Goal: Transaction & Acquisition: Purchase product/service

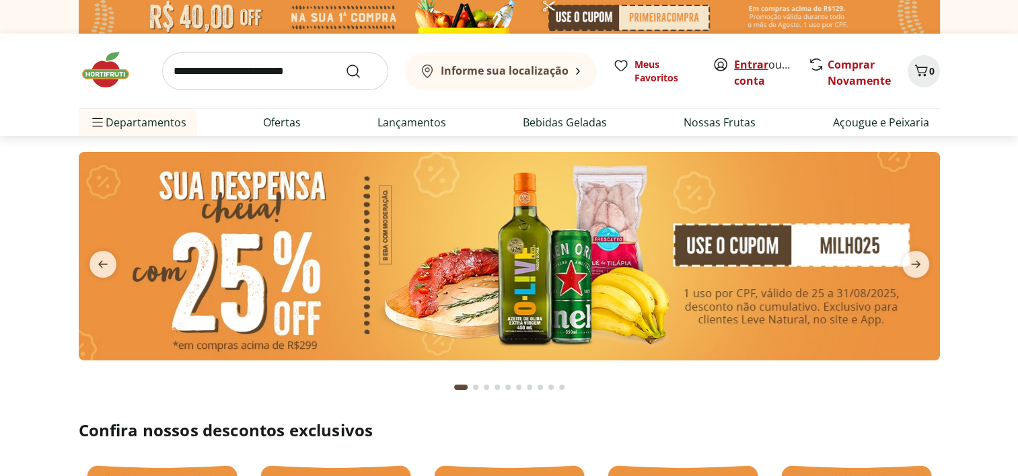
drag, startPoint x: 0, startPoint y: 0, endPoint x: 747, endPoint y: 67, distance: 749.6
click at [747, 67] on link "Entrar" at bounding box center [751, 64] width 34 height 15
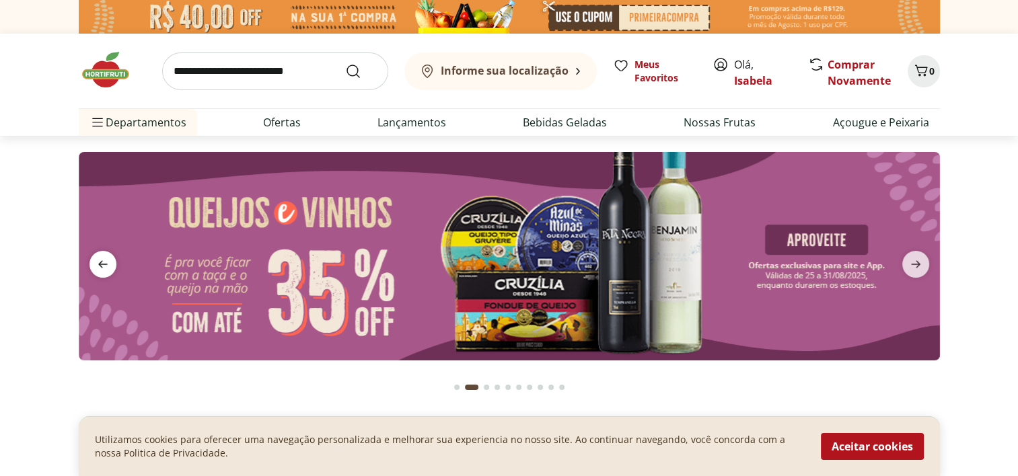
click at [109, 258] on icon "previous" at bounding box center [103, 264] width 16 height 16
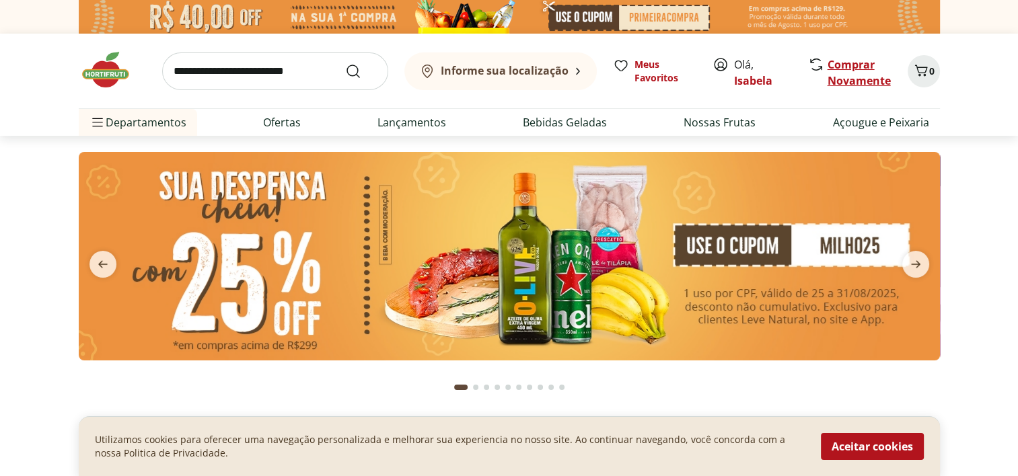
click at [837, 65] on link "Comprar Novamente" at bounding box center [858, 72] width 63 height 31
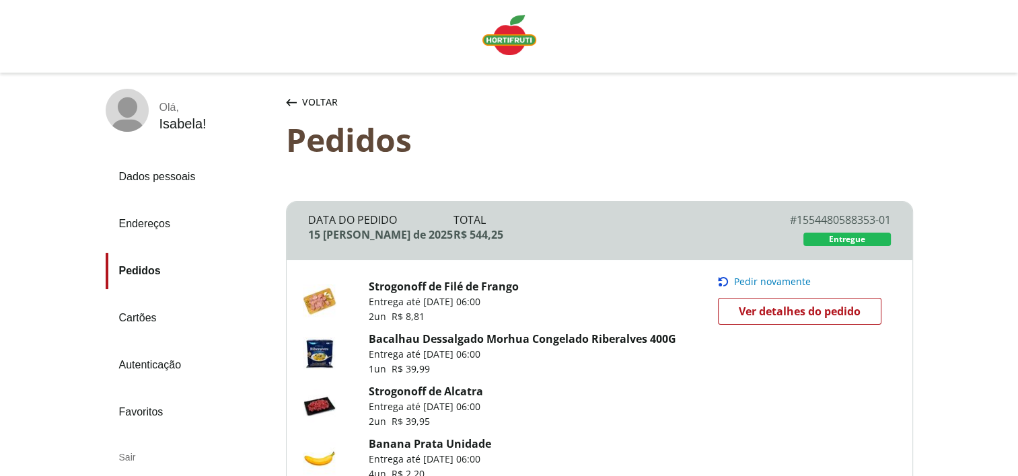
click at [775, 282] on span "Pedir novamente" at bounding box center [772, 281] width 77 height 11
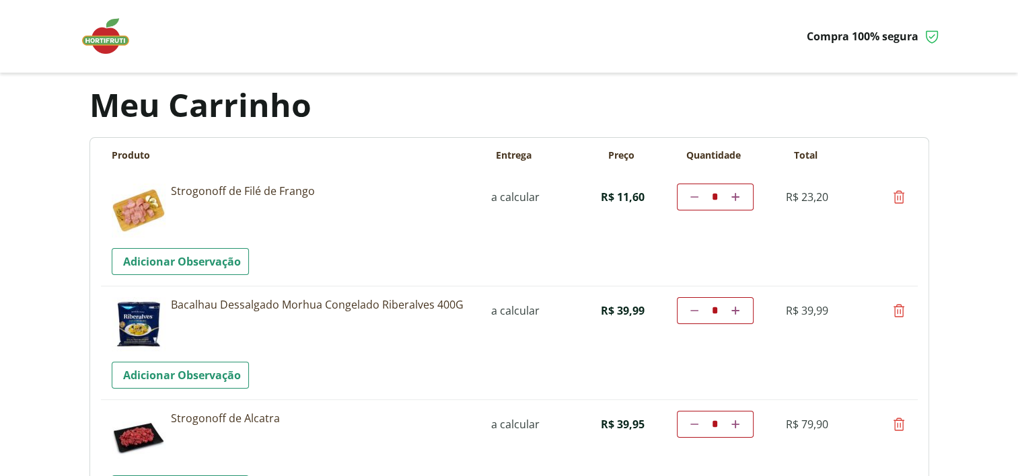
click at [900, 309] on icon at bounding box center [899, 311] width 16 height 16
type input "*"
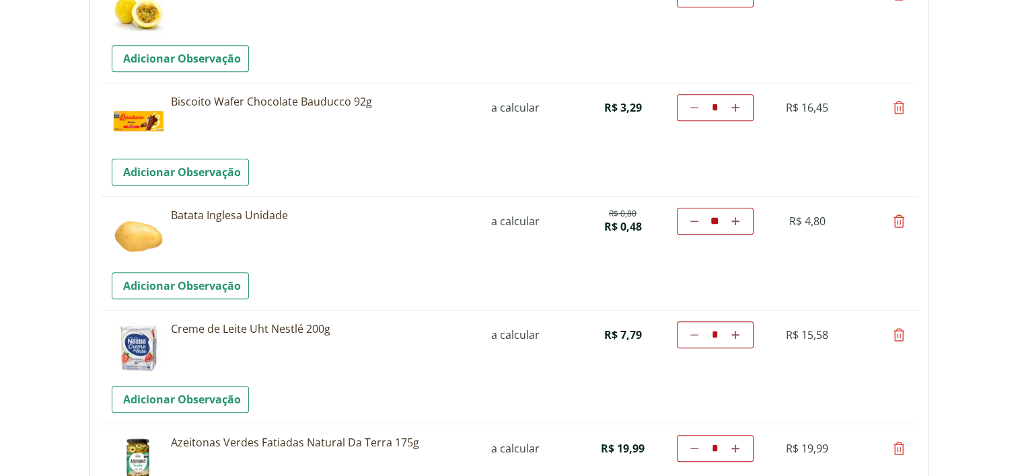
scroll to position [798, 0]
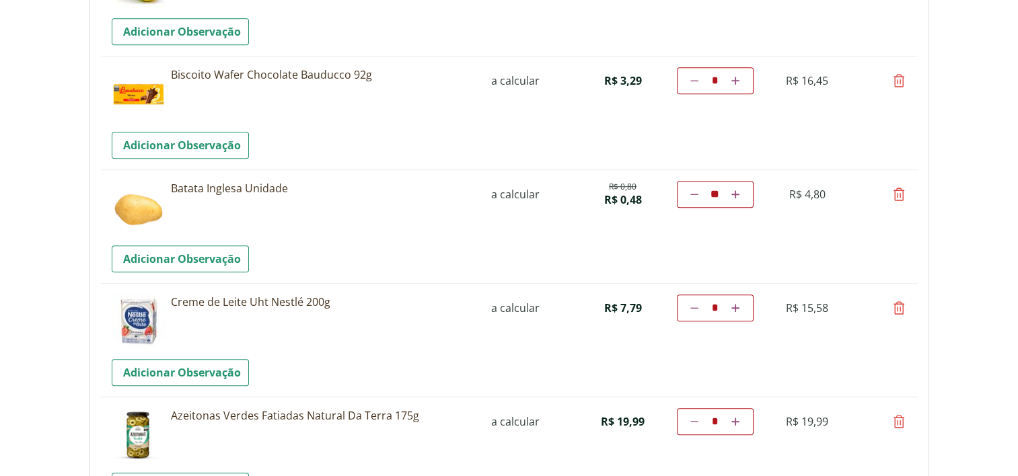
click at [690, 307] on icon at bounding box center [694, 308] width 8 height 8
type input "*"
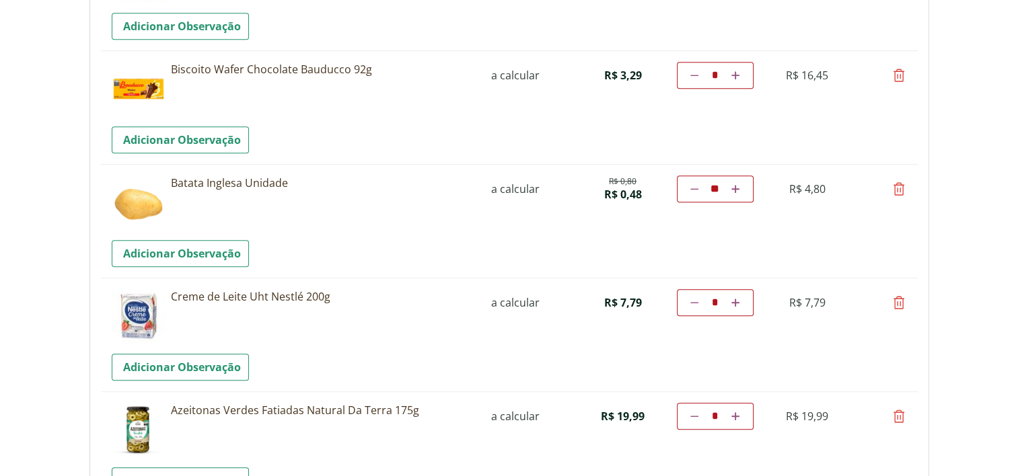
scroll to position [830, 0]
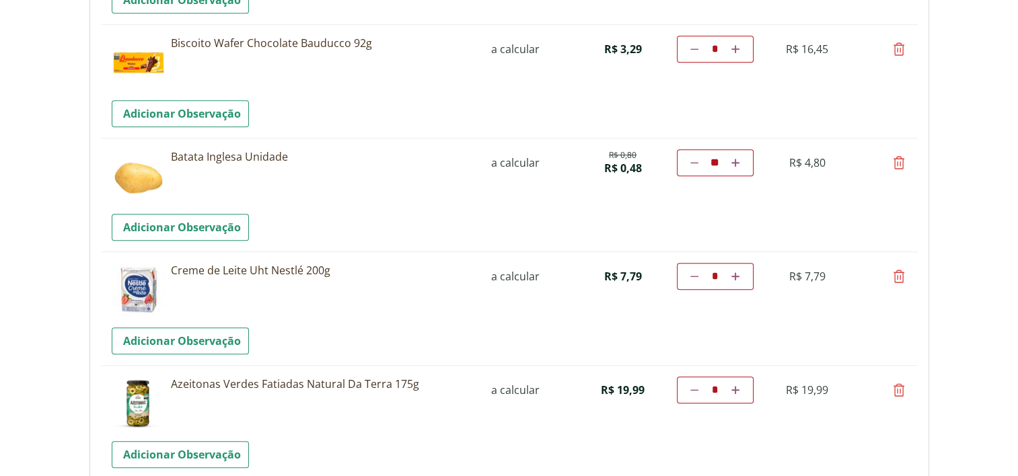
click at [899, 388] on icon at bounding box center [899, 390] width 16 height 16
type input "*"
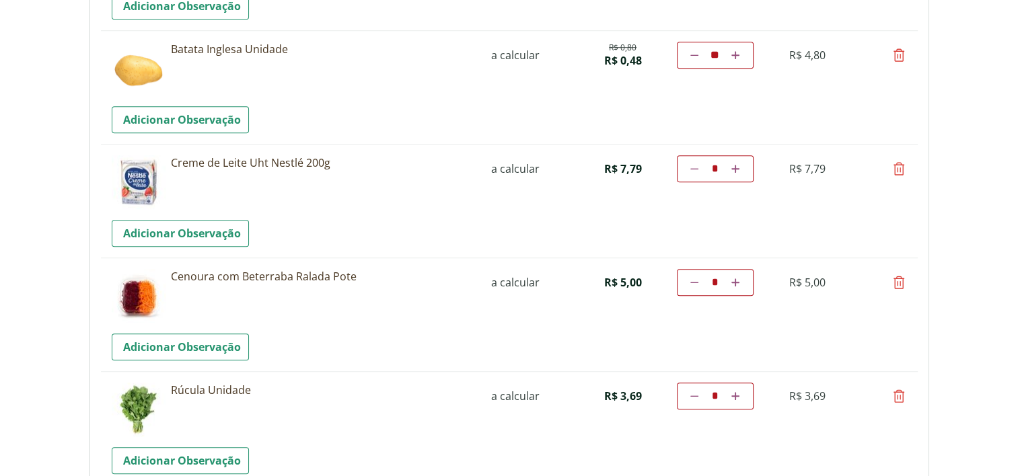
click at [903, 280] on icon at bounding box center [899, 282] width 16 height 16
type input "*"
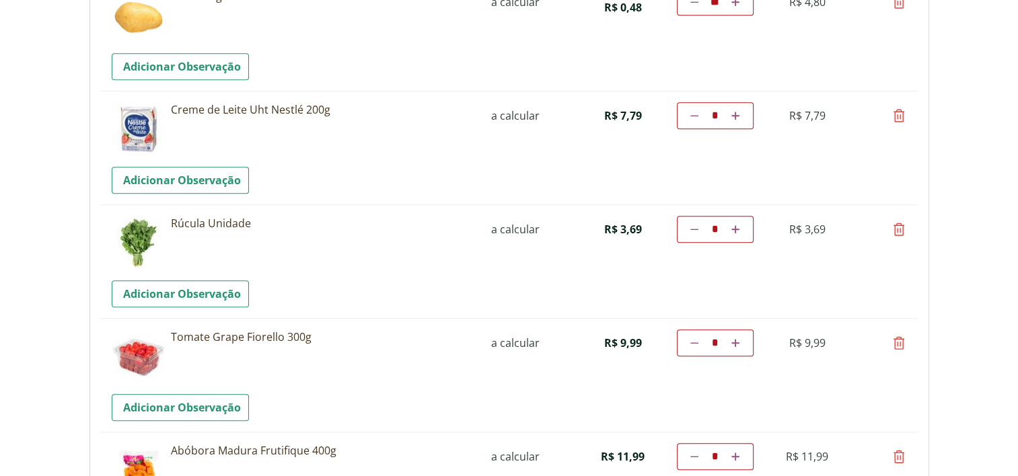
scroll to position [1082, 0]
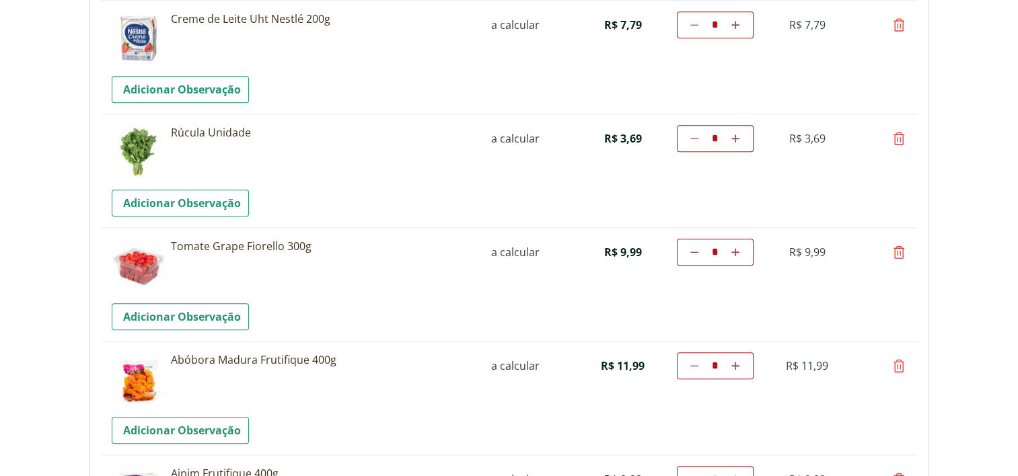
click at [897, 254] on icon at bounding box center [899, 252] width 16 height 16
type input "*"
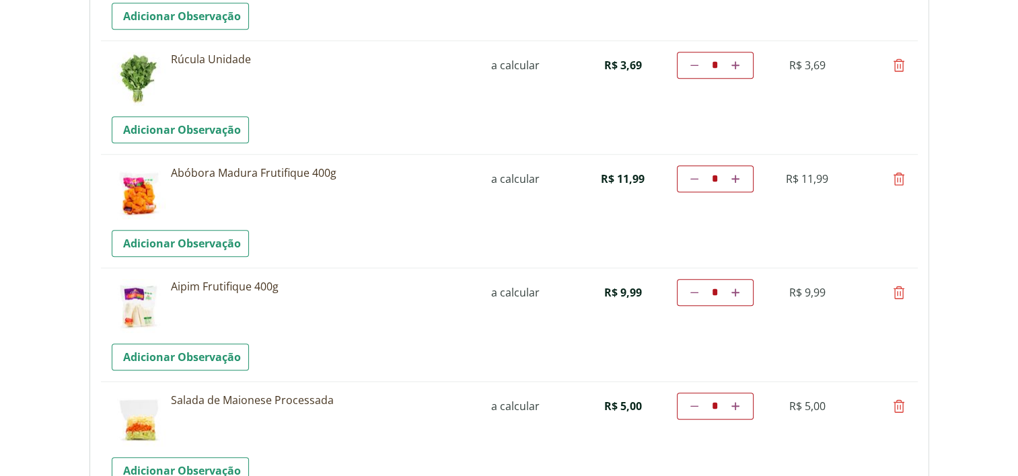
scroll to position [1170, 0]
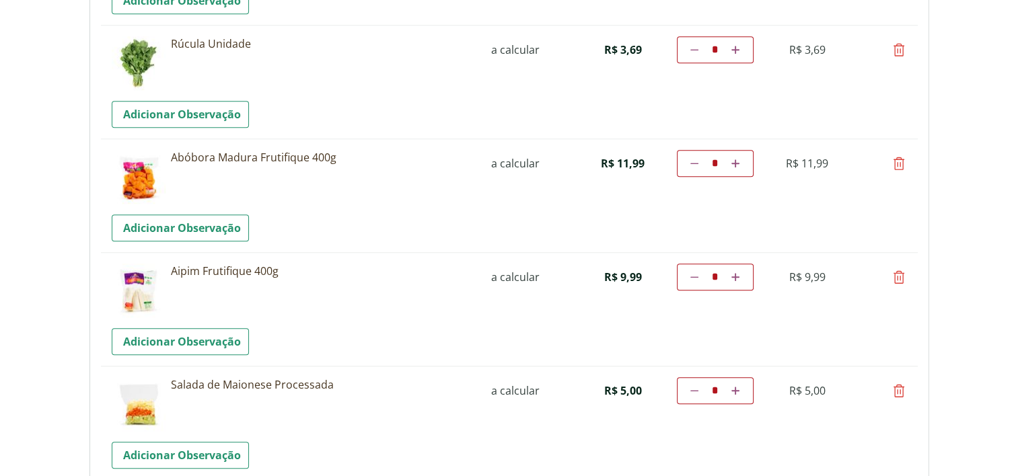
click at [902, 271] on icon at bounding box center [899, 277] width 16 height 16
type input "*"
click at [899, 277] on icon at bounding box center [899, 277] width 16 height 16
type input "*"
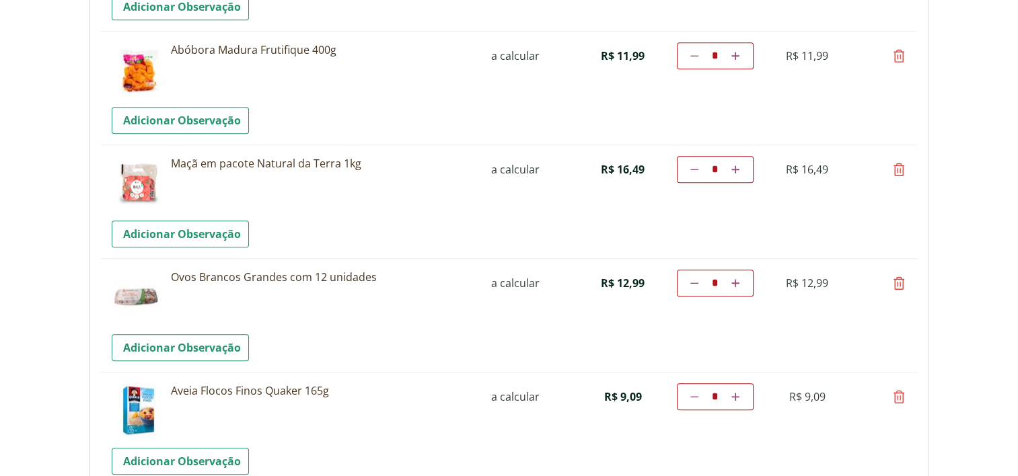
scroll to position [1306, 0]
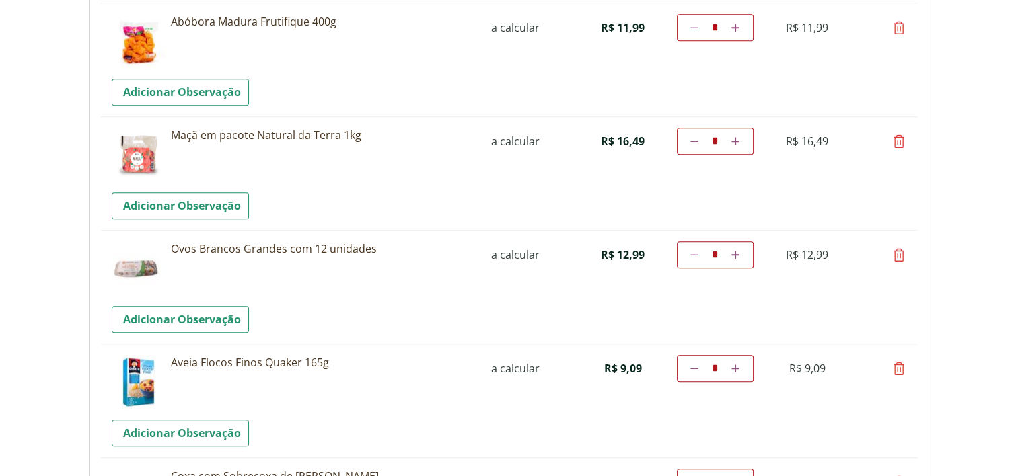
click at [896, 367] on icon at bounding box center [899, 369] width 16 height 16
type input "*"
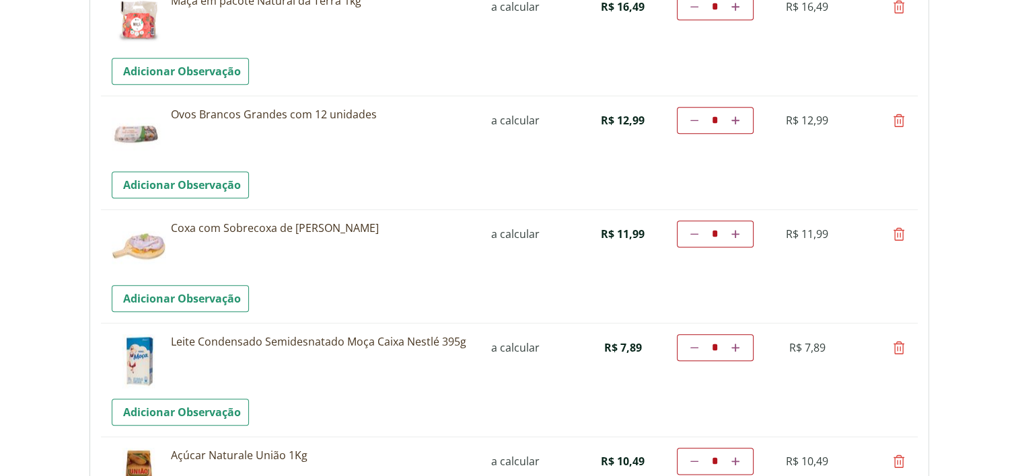
scroll to position [1468, 0]
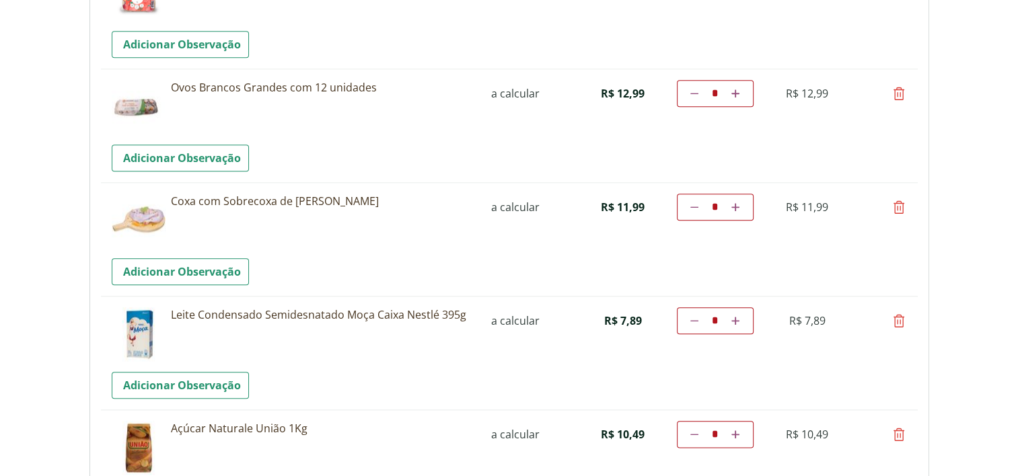
click at [903, 321] on icon at bounding box center [899, 321] width 16 height 16
type input "*"
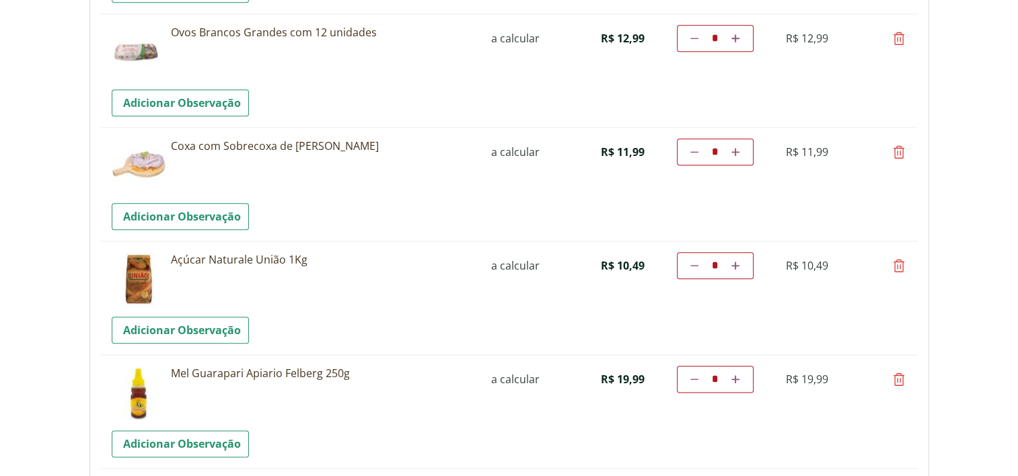
scroll to position [1629, 0]
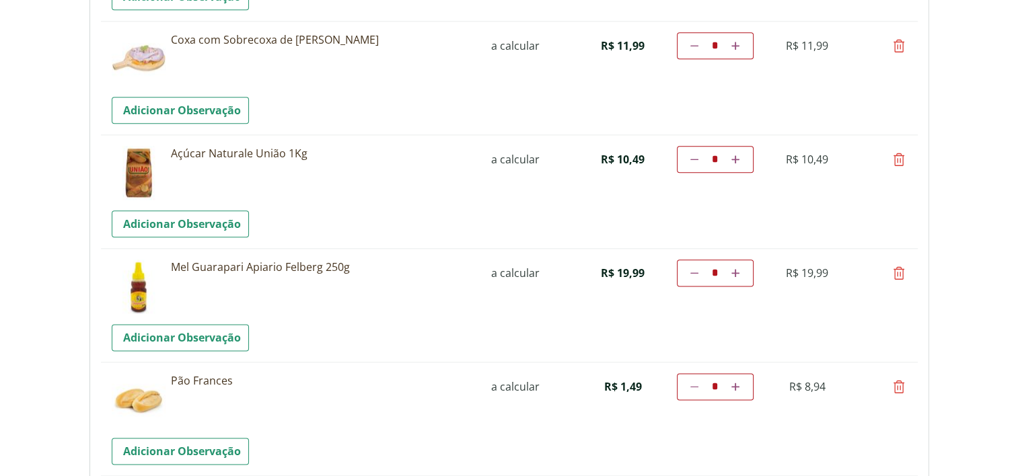
click at [897, 268] on icon at bounding box center [899, 273] width 16 height 16
type input "*"
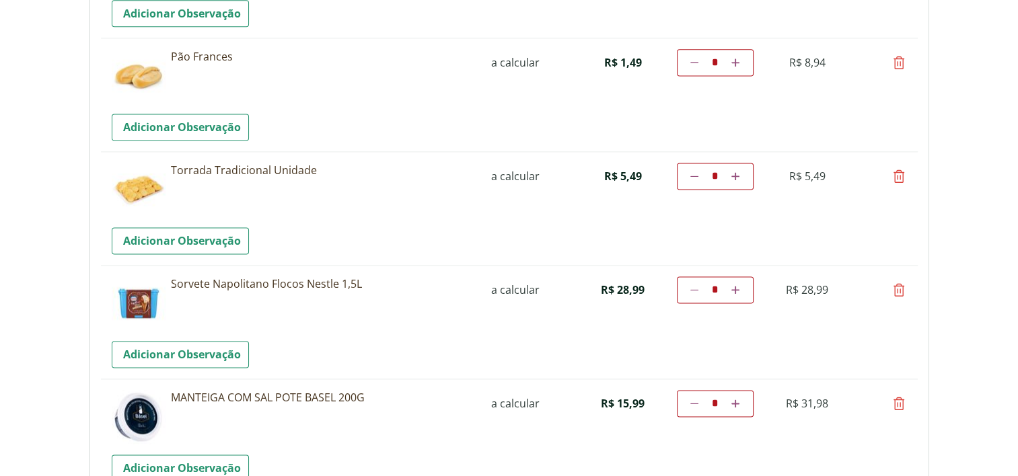
scroll to position [1862, 0]
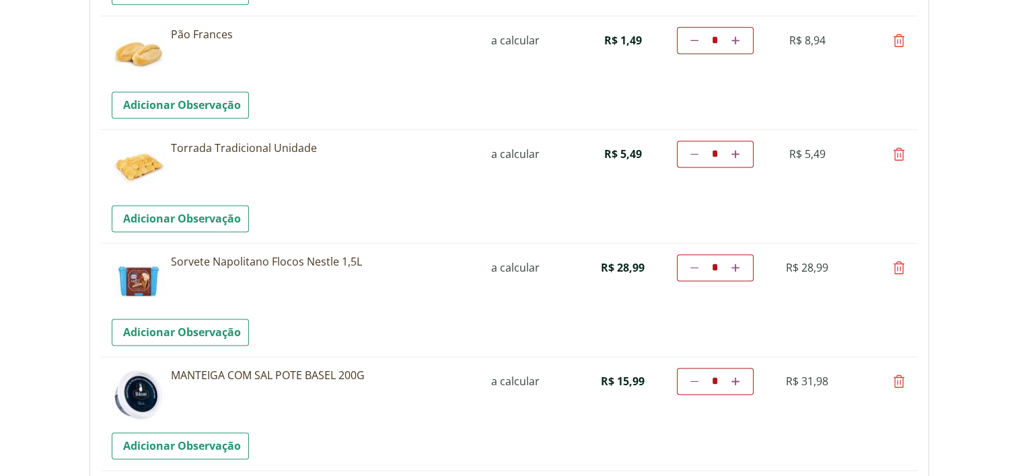
click at [697, 381] on icon at bounding box center [694, 381] width 8 height 8
type input "*"
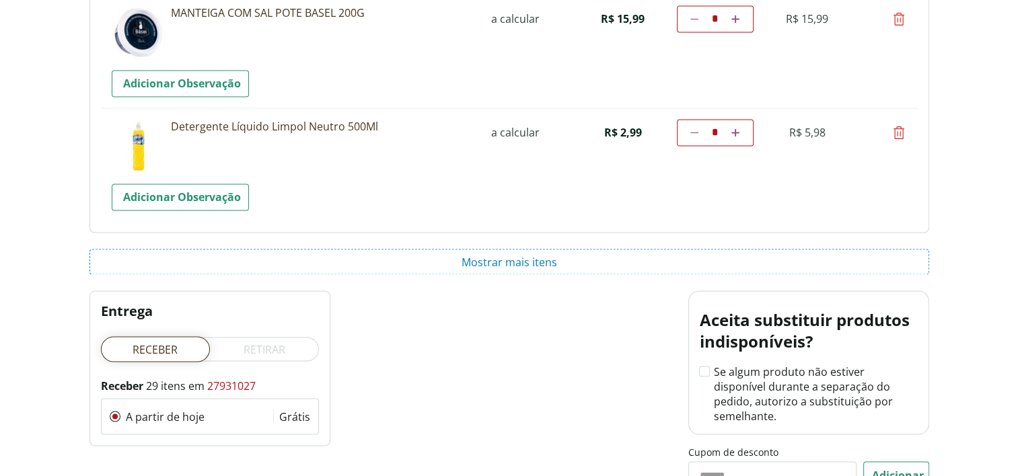
scroll to position [2359, 0]
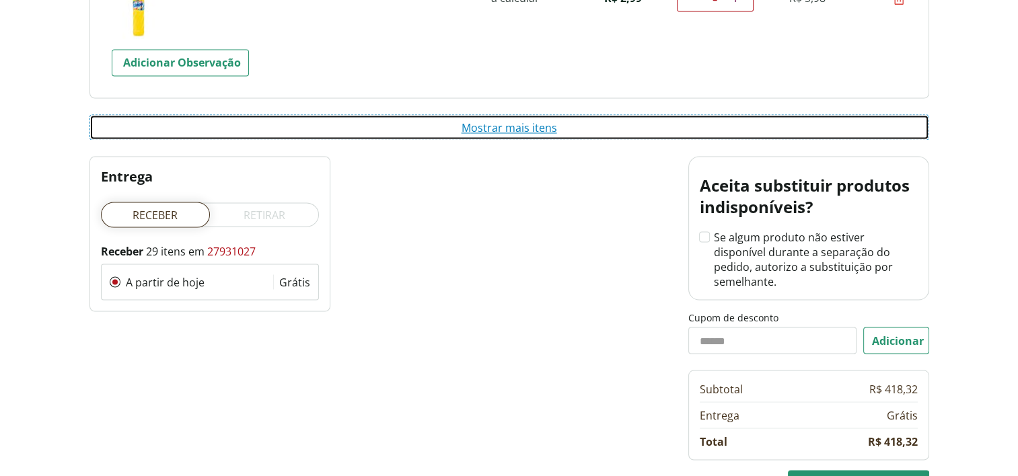
click at [574, 129] on button "Mostrar mais itens" at bounding box center [508, 127] width 839 height 26
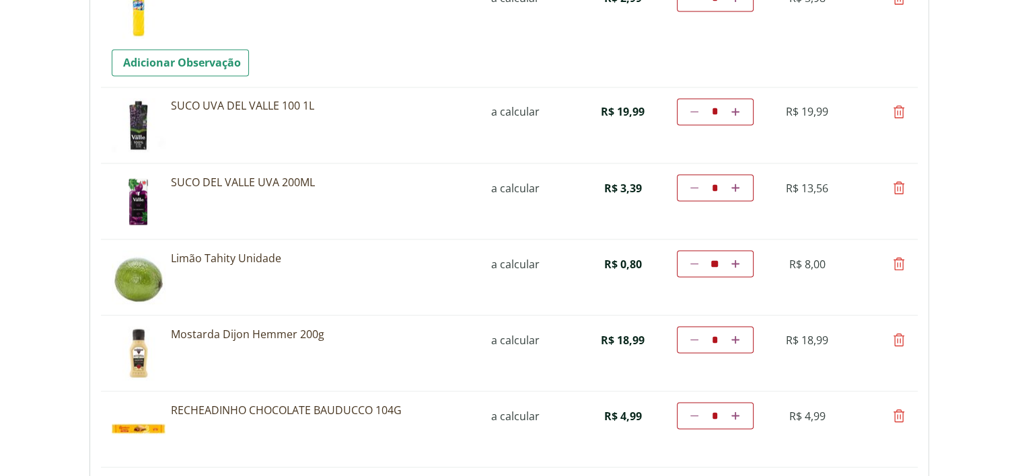
click at [899, 341] on icon at bounding box center [899, 340] width 16 height 16
type input "*"
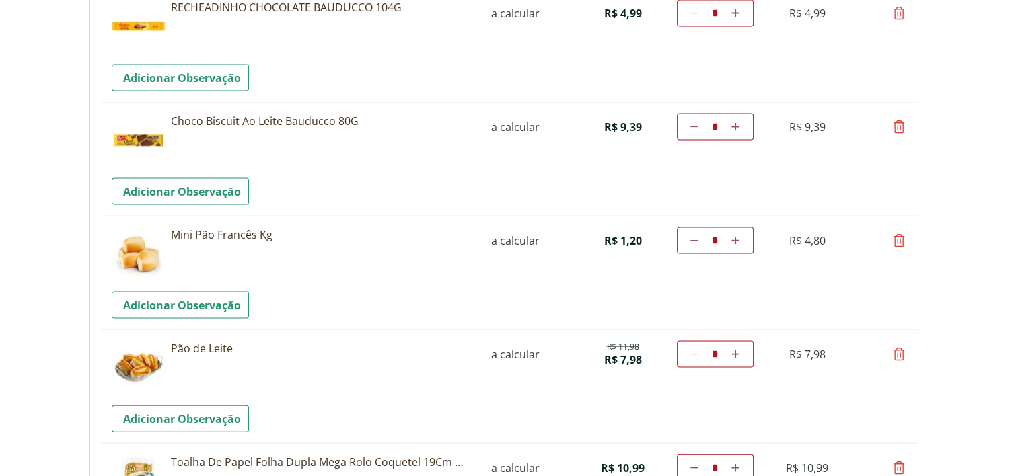
scroll to position [2852, 0]
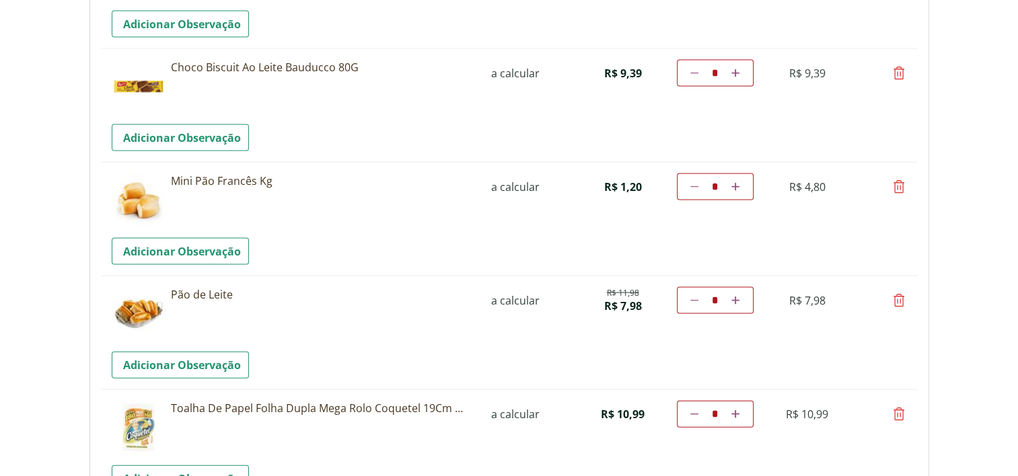
click at [895, 183] on icon at bounding box center [899, 187] width 16 height 16
type input "*"
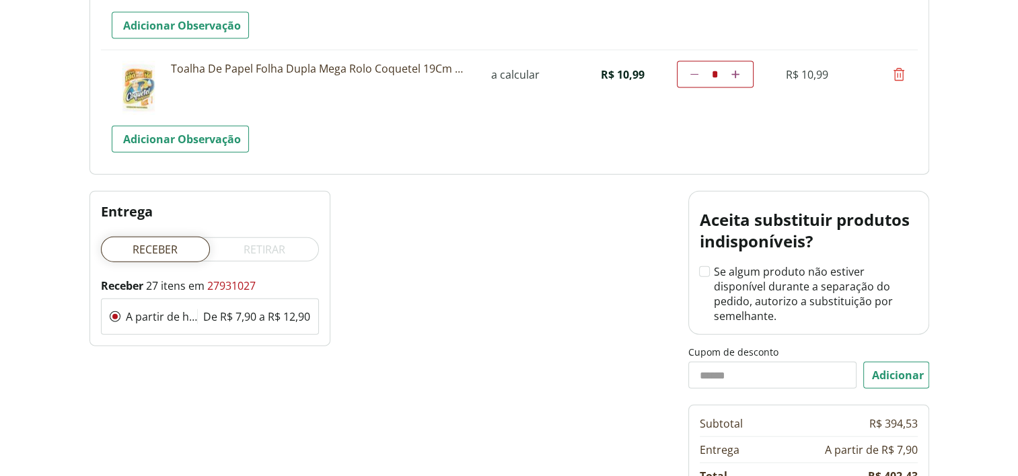
scroll to position [3226, 0]
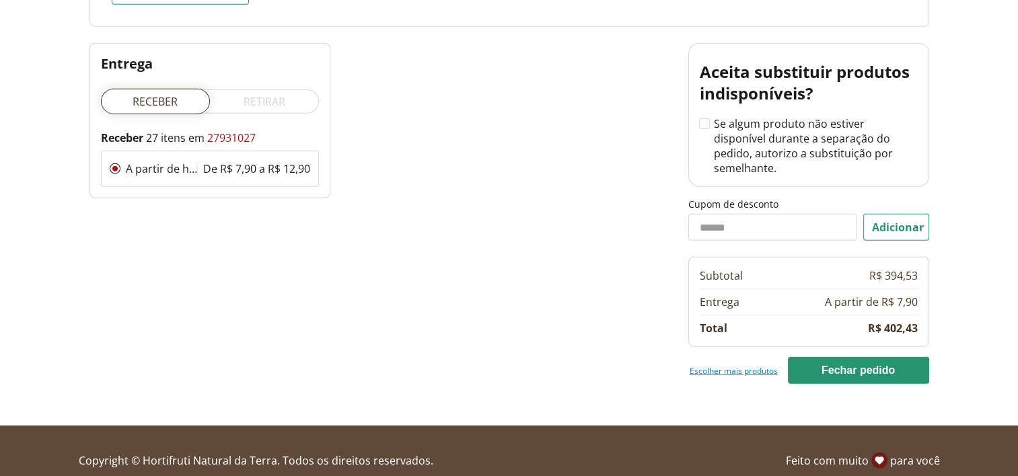
click at [758, 365] on link "Escolher mais produtos" at bounding box center [733, 370] width 88 height 11
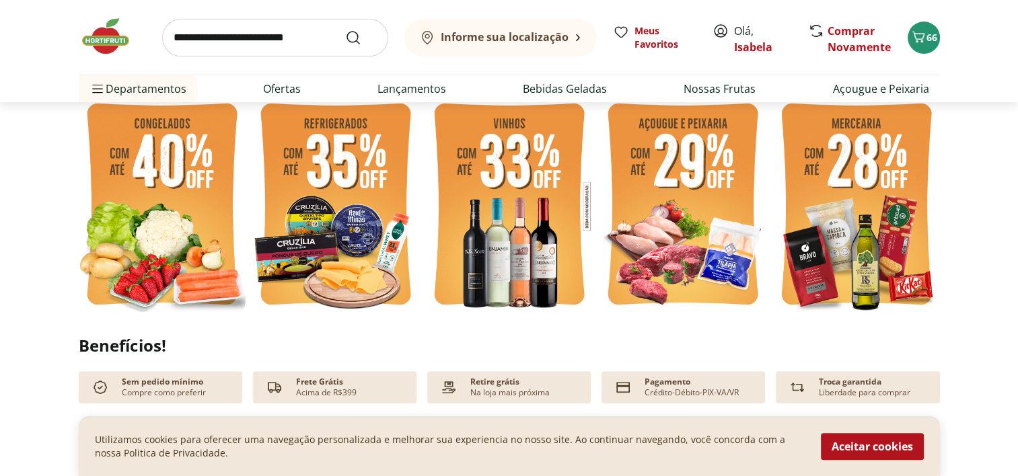
click at [278, 38] on input "search" at bounding box center [275, 38] width 226 height 38
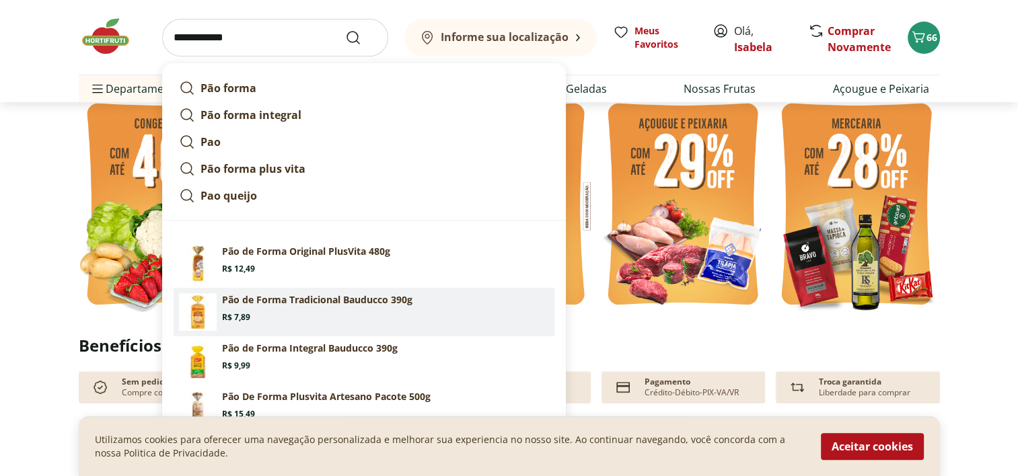
click at [332, 299] on p "Pão de Forma Tradicional Bauducco 390g" at bounding box center [317, 299] width 190 height 13
type input "**********"
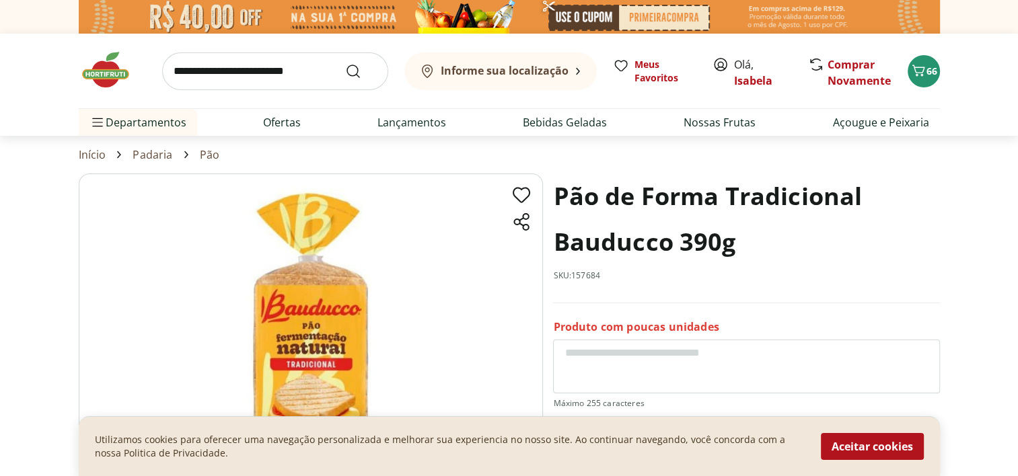
scroll to position [416, 0]
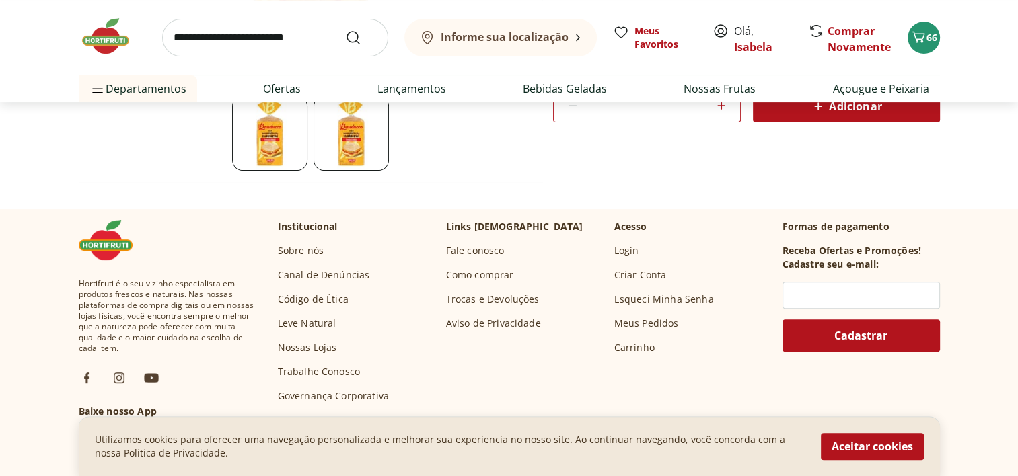
click at [835, 110] on span "Adicionar" at bounding box center [845, 106] width 71 height 16
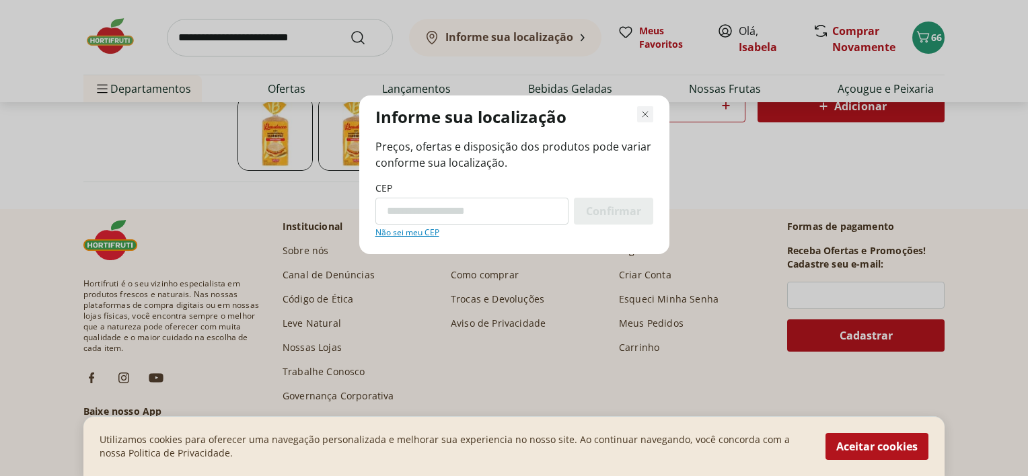
click at [647, 118] on icon "Fechar modal de regionalização" at bounding box center [645, 114] width 16 height 16
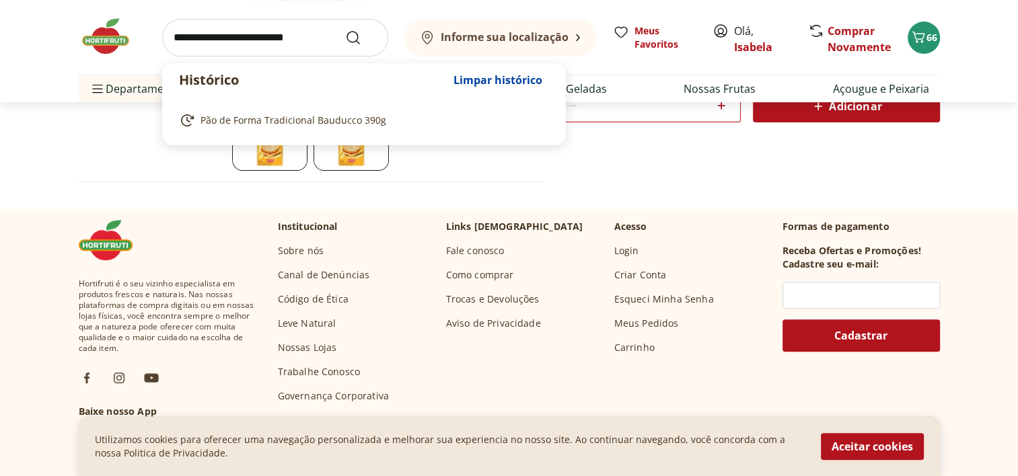
click at [299, 34] on input "search" at bounding box center [275, 38] width 226 height 38
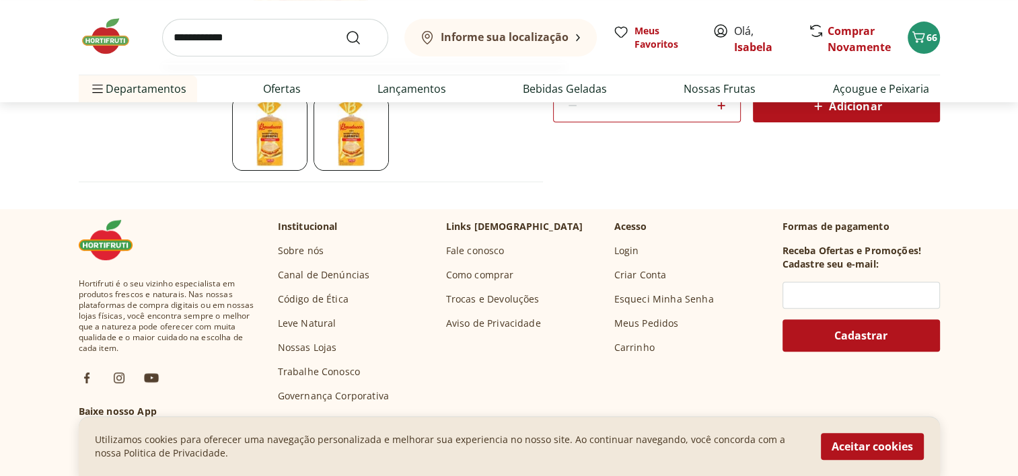
type input "**********"
click at [345, 30] on button "Submit Search" at bounding box center [361, 38] width 32 height 16
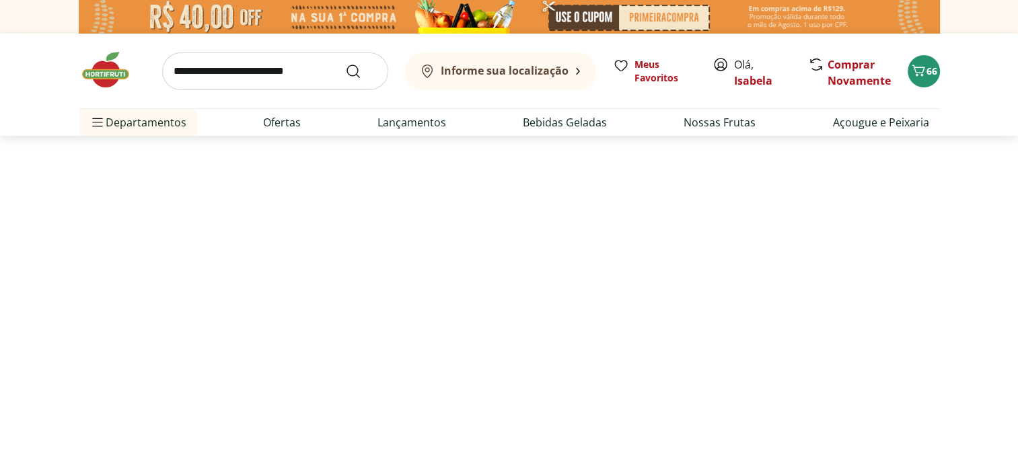
select select "**********"
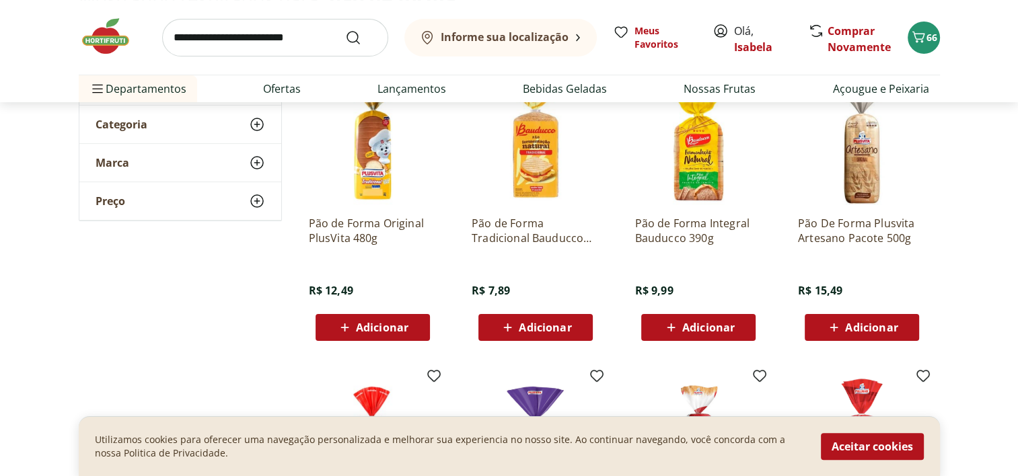
scroll to position [206, 0]
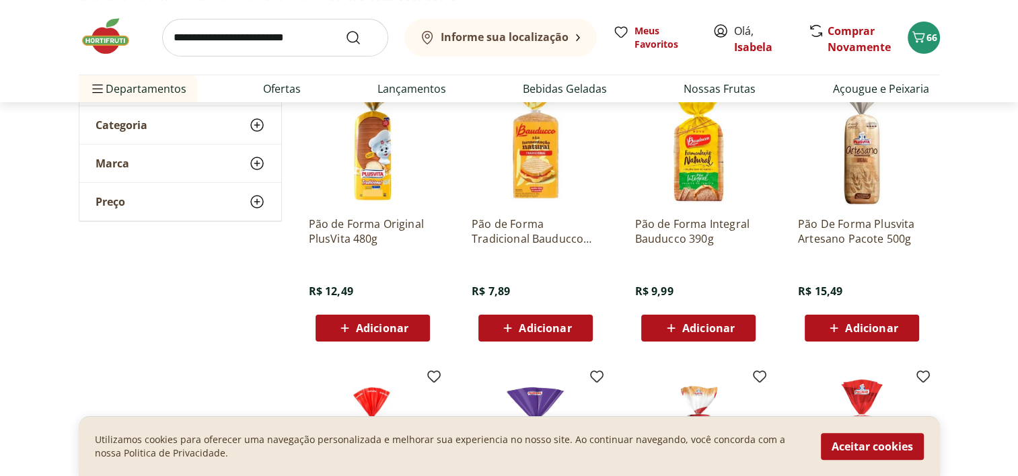
click at [358, 324] on span "Adicionar" at bounding box center [382, 328] width 52 height 11
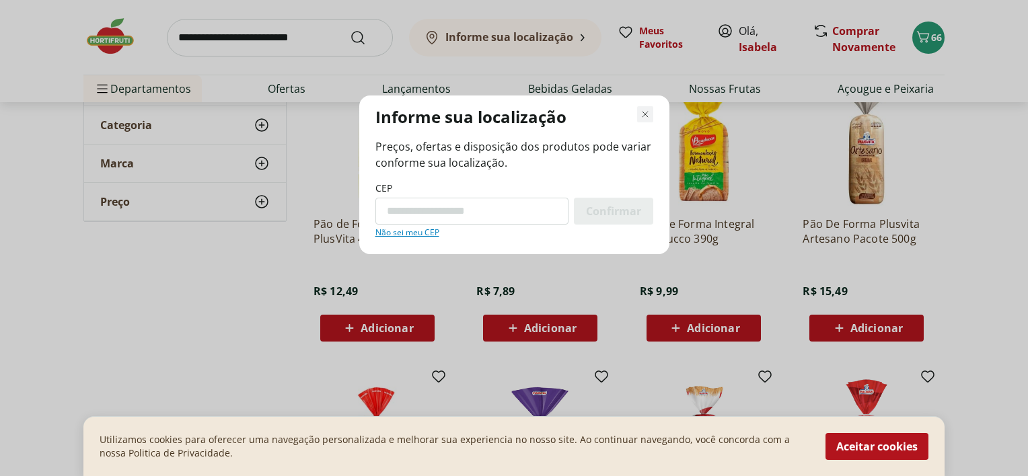
click at [640, 111] on icon "Fechar modal de regionalização" at bounding box center [645, 114] width 16 height 16
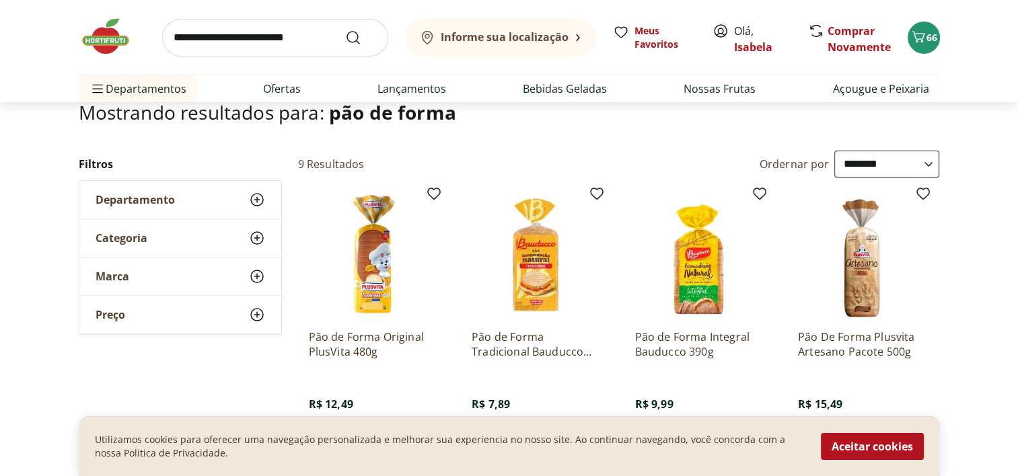
scroll to position [0, 0]
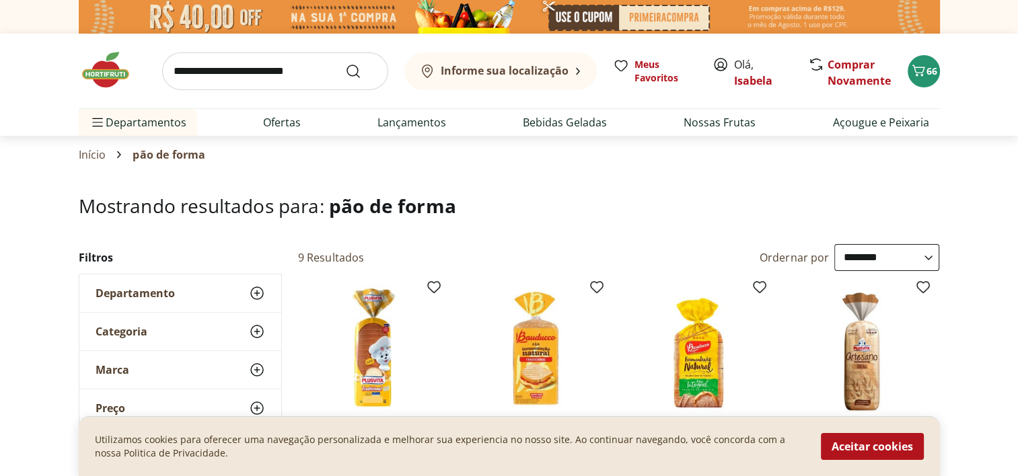
click at [580, 77] on button "Informe sua localização" at bounding box center [500, 71] width 192 height 38
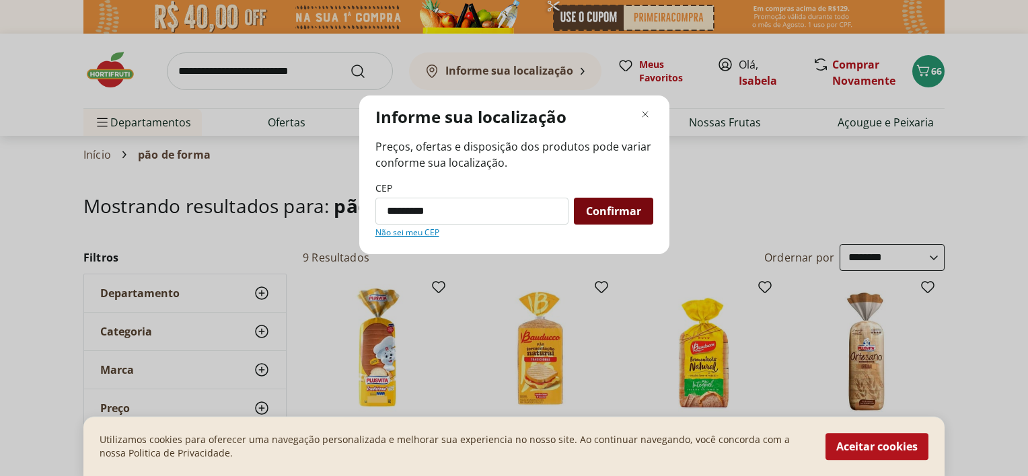
type input "*********"
click at [633, 219] on div "Confirmar" at bounding box center [613, 211] width 79 height 27
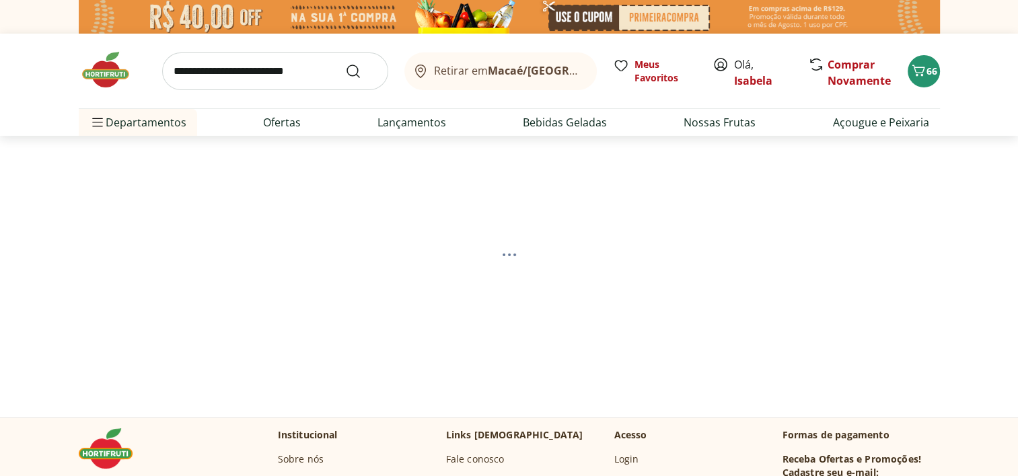
select select "**********"
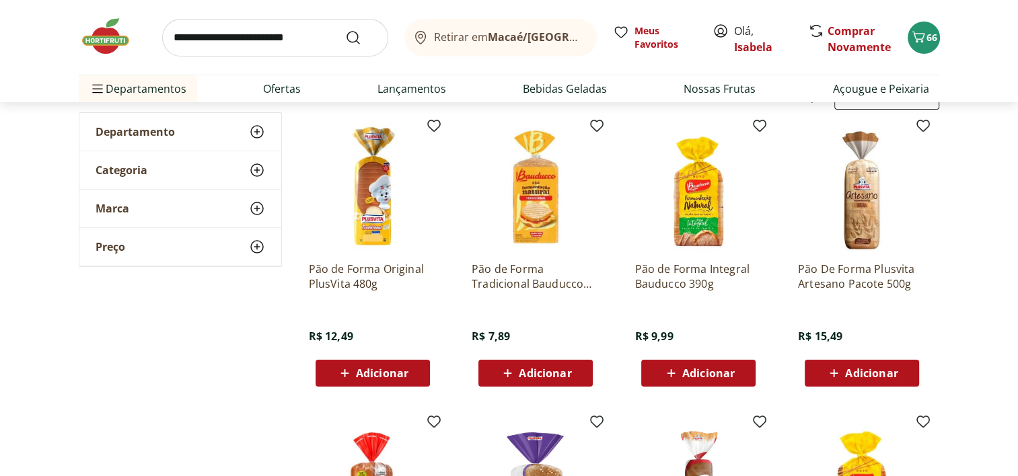
scroll to position [179, 0]
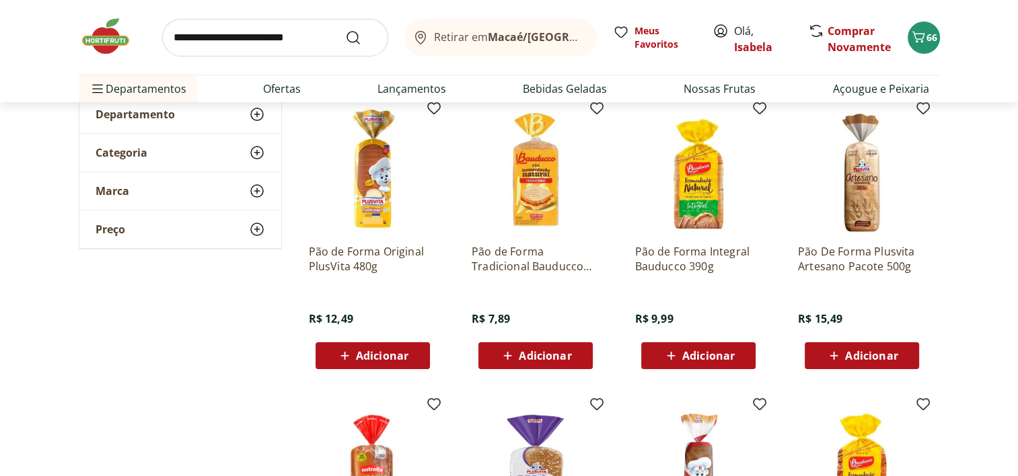
click at [573, 353] on div "Adicionar" at bounding box center [535, 356] width 93 height 24
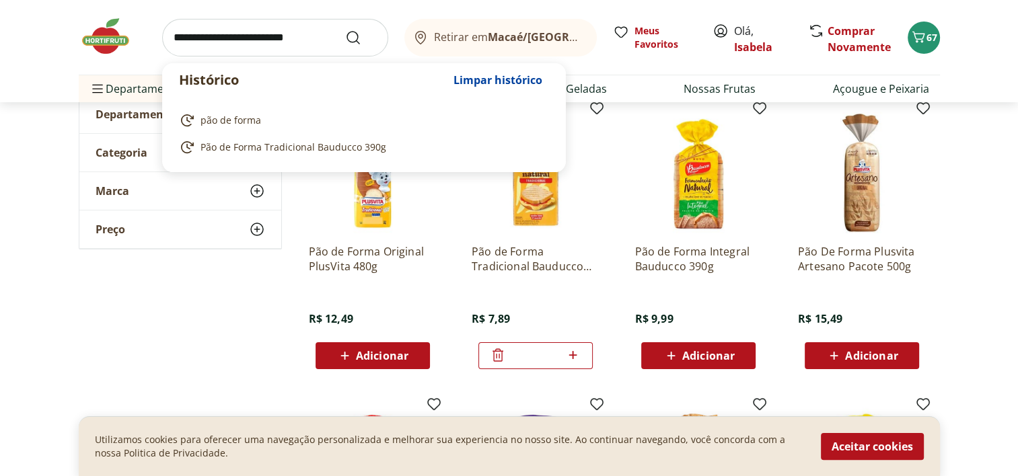
click at [307, 37] on input "search" at bounding box center [275, 38] width 226 height 38
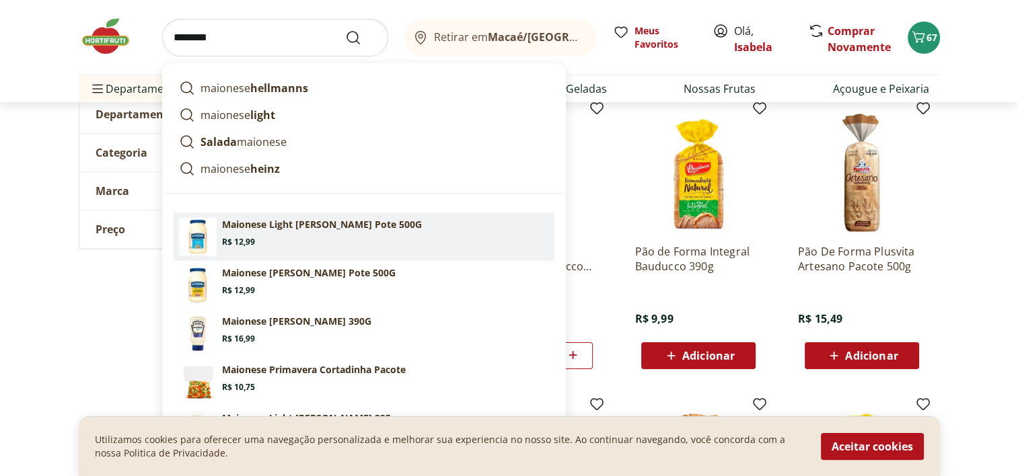
click at [326, 234] on section "Maionese Light Hellmann's Pote 500G Price: R$ 12,99" at bounding box center [385, 233] width 327 height 30
type input "**********"
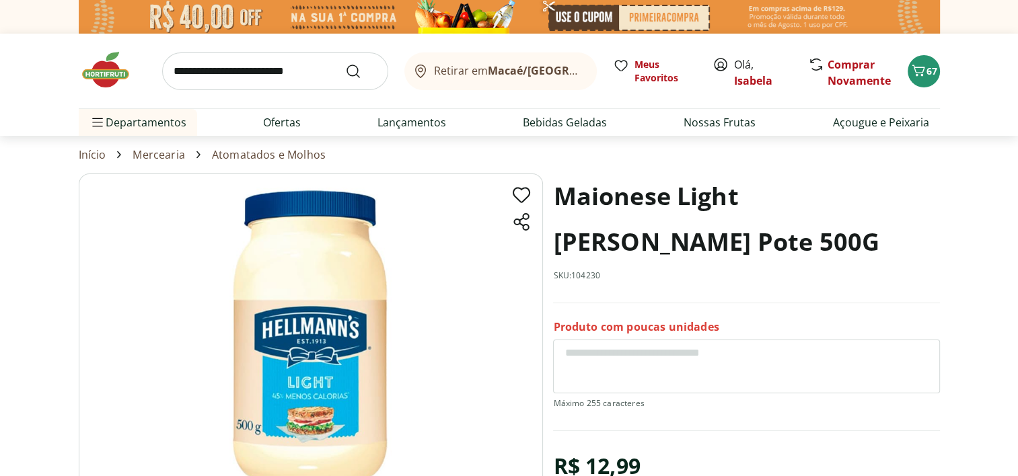
click at [270, 73] on input "search" at bounding box center [275, 71] width 226 height 38
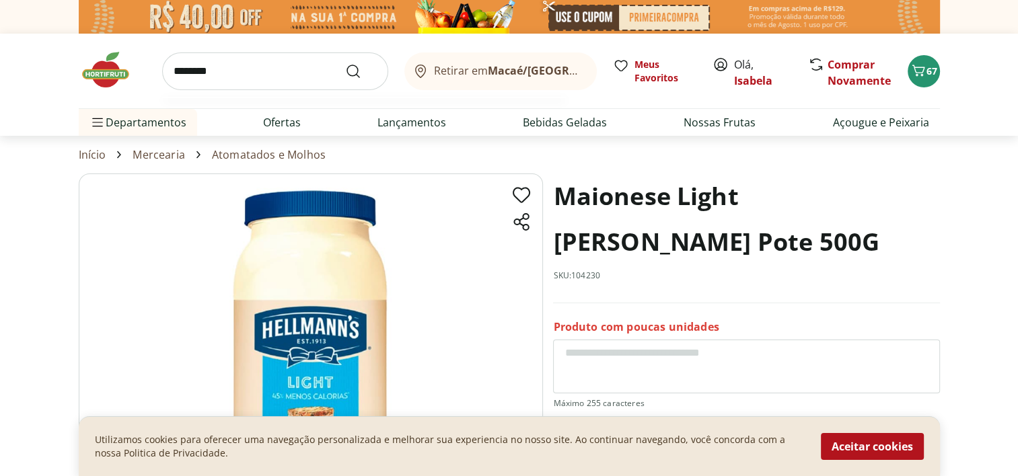
type input "********"
click at [345, 63] on button "Submit Search" at bounding box center [361, 71] width 32 height 16
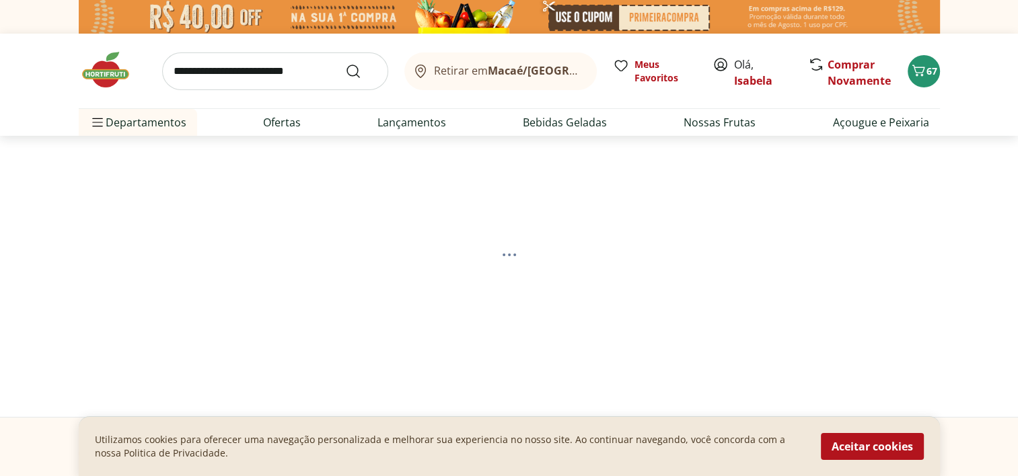
click at [298, 178] on section at bounding box center [509, 255] width 818 height 238
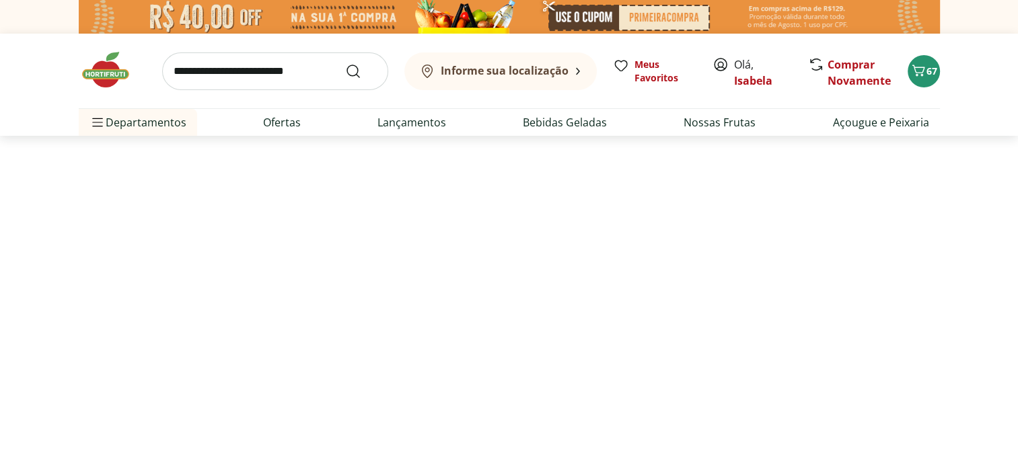
select select "**********"
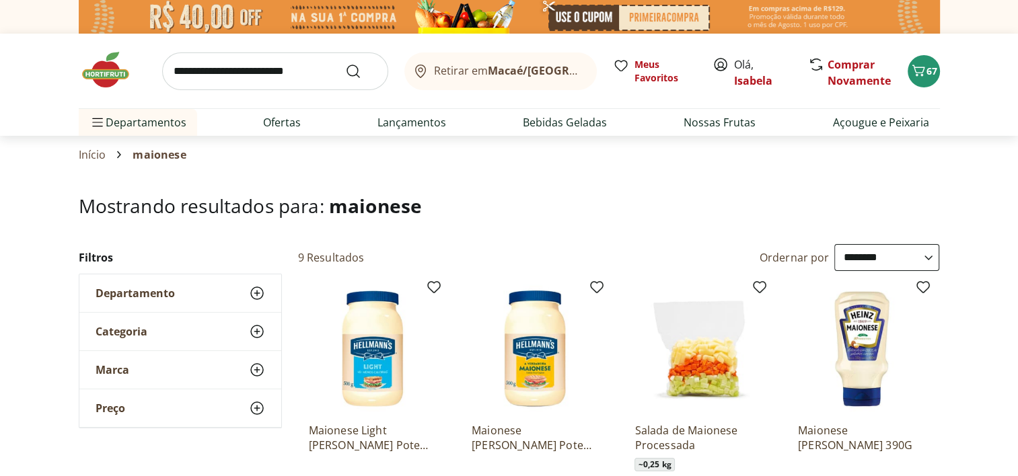
click at [543, 358] on img at bounding box center [535, 349] width 128 height 128
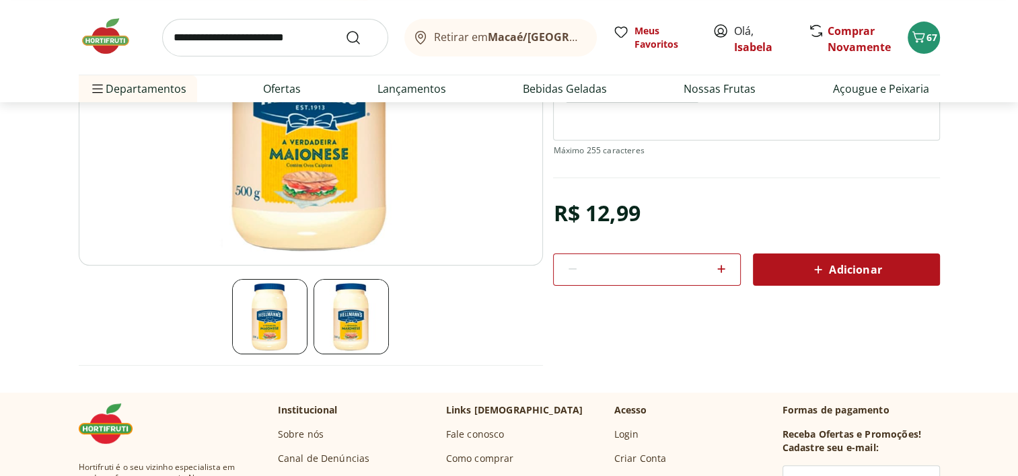
scroll to position [251, 0]
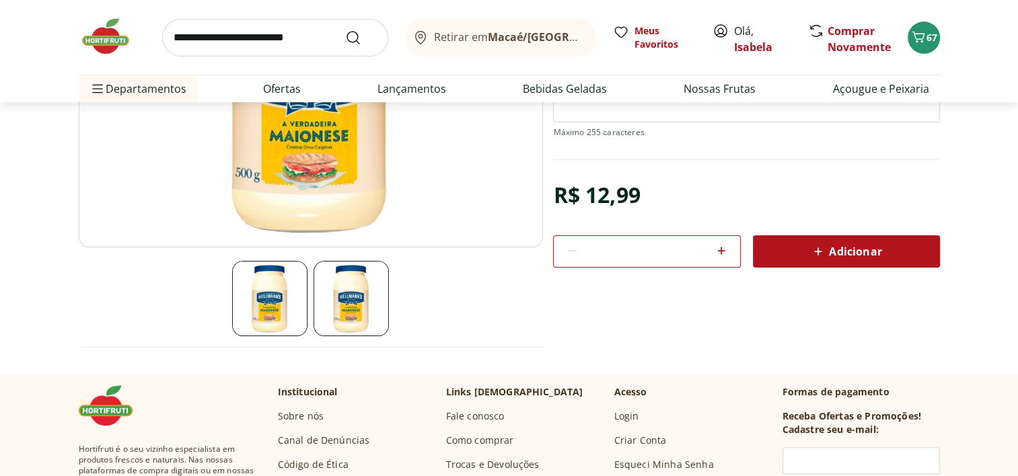
click at [891, 256] on div "Adicionar" at bounding box center [845, 251] width 165 height 24
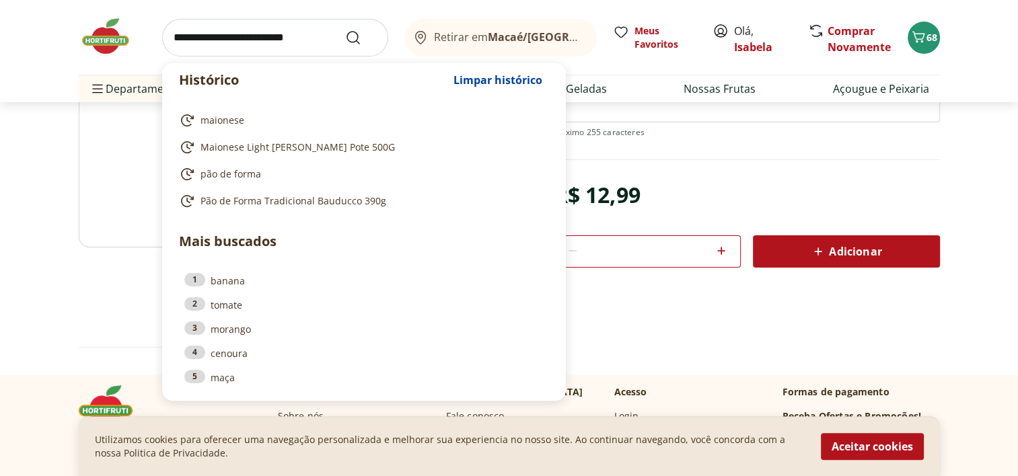
click at [236, 40] on input "search" at bounding box center [275, 38] width 226 height 38
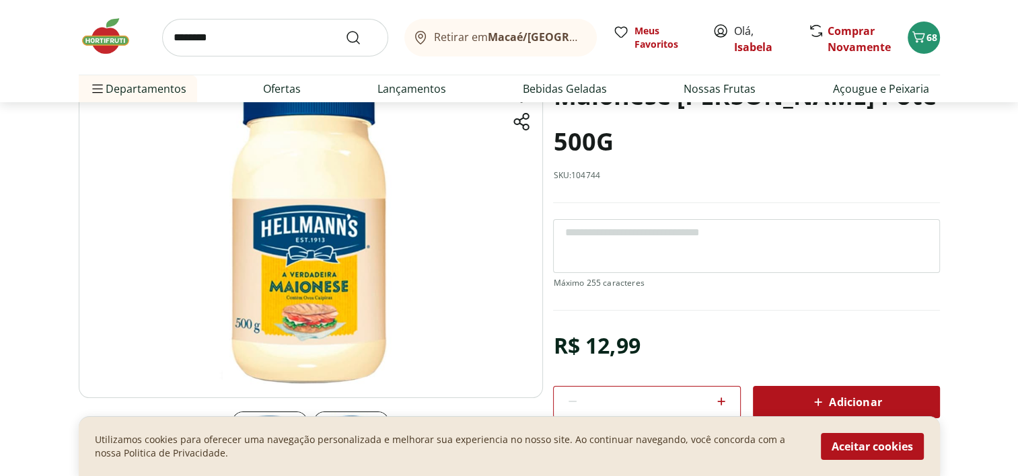
scroll to position [0, 0]
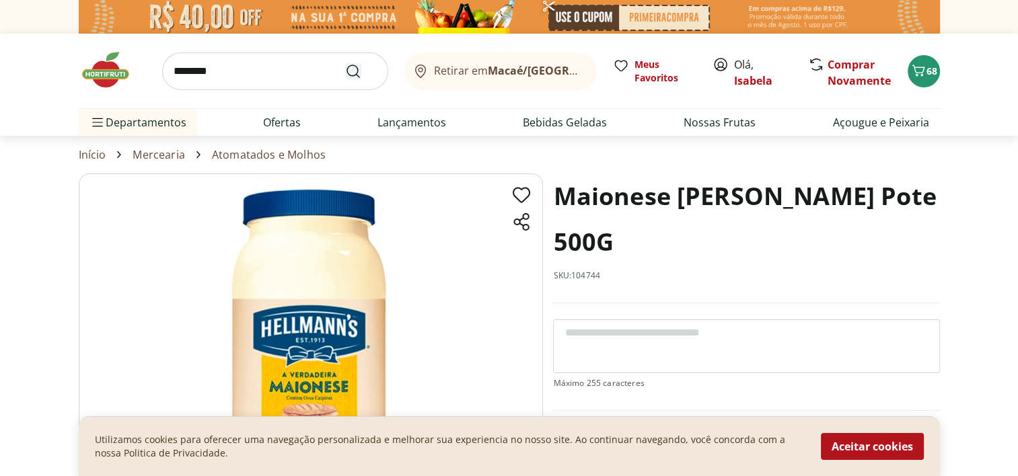
type input "********"
click at [352, 75] on use "Submit Search" at bounding box center [353, 71] width 16 height 16
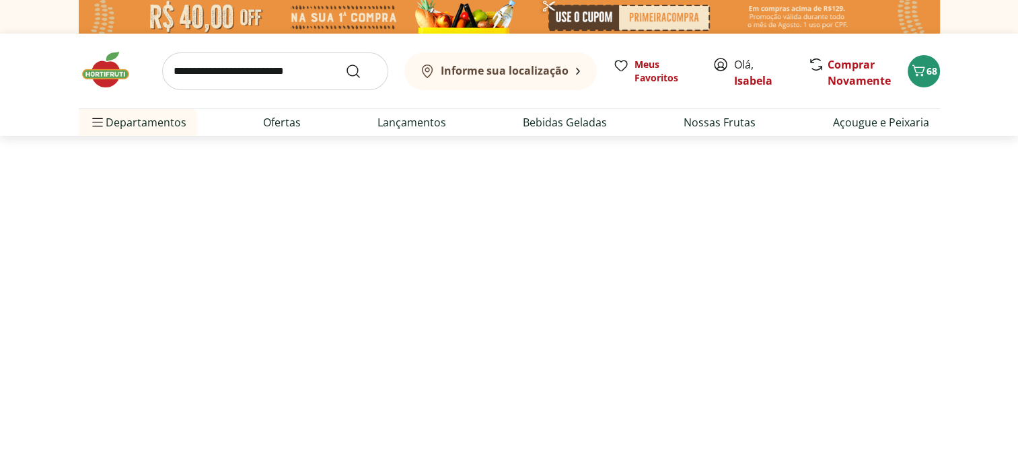
select select "**********"
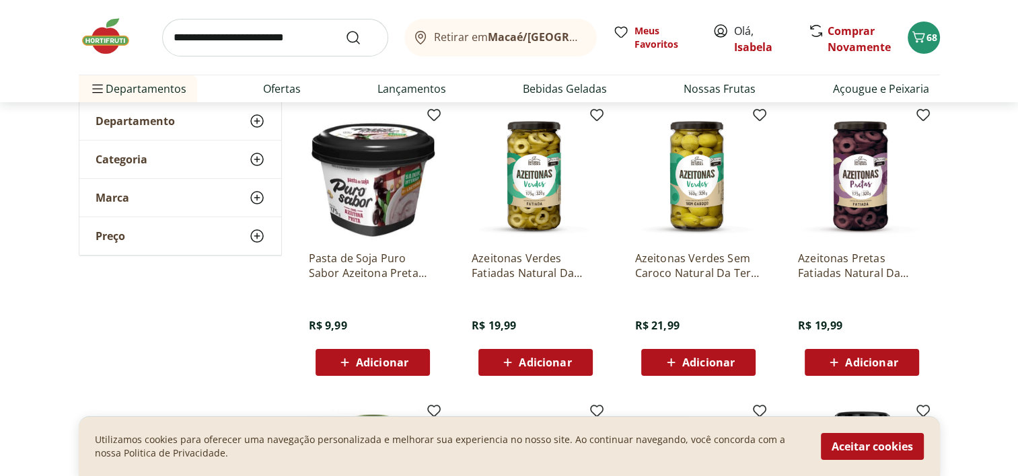
scroll to position [210, 0]
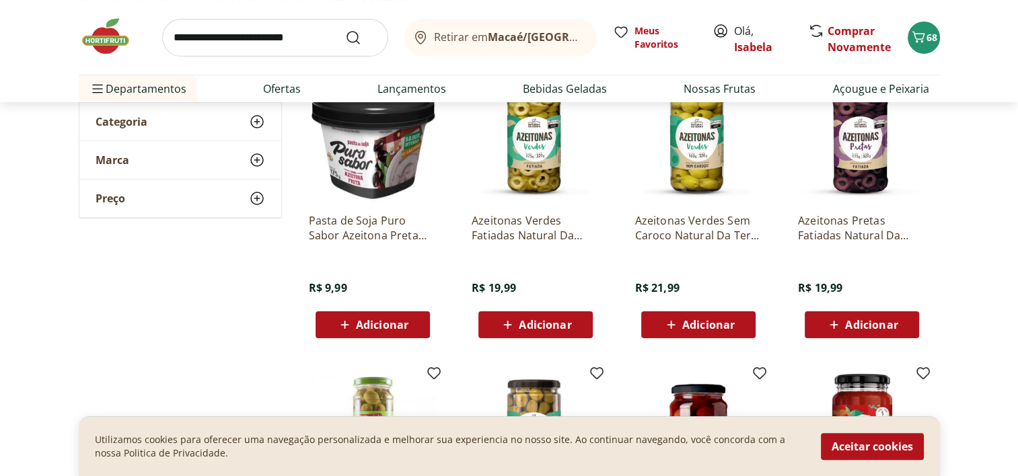
click at [550, 328] on span "Adicionar" at bounding box center [545, 324] width 52 height 11
click at [250, 39] on input "search" at bounding box center [275, 38] width 226 height 38
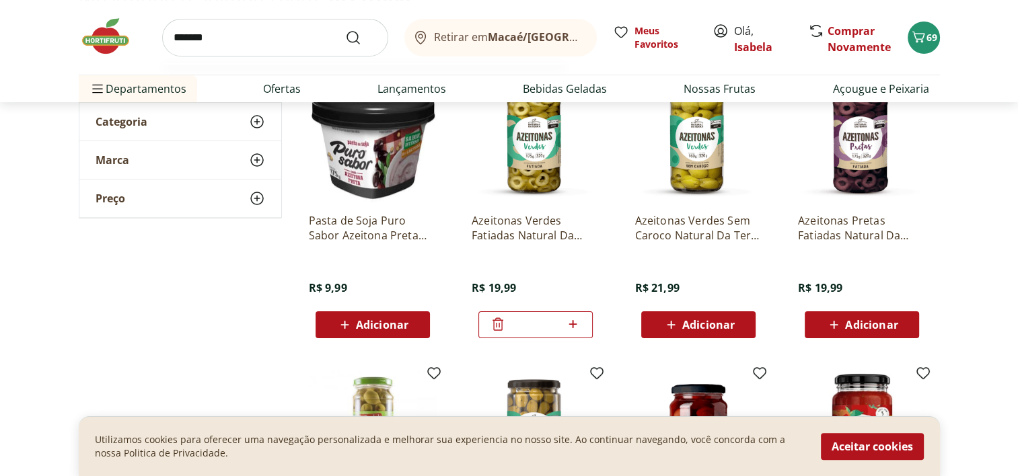
type input "*******"
click at [345, 30] on button "Submit Search" at bounding box center [361, 38] width 32 height 16
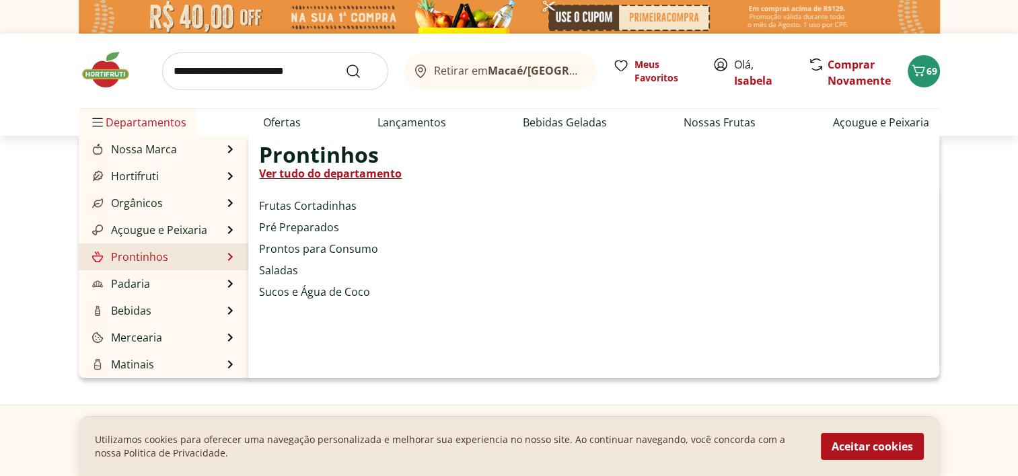
click at [221, 260] on li "Prontinhos Prontinhos Ver tudo do departamento Frutas Cortadinhas Pré Preparado…" at bounding box center [164, 256] width 170 height 27
click at [272, 250] on link "Prontos para Consumo" at bounding box center [318, 249] width 119 height 16
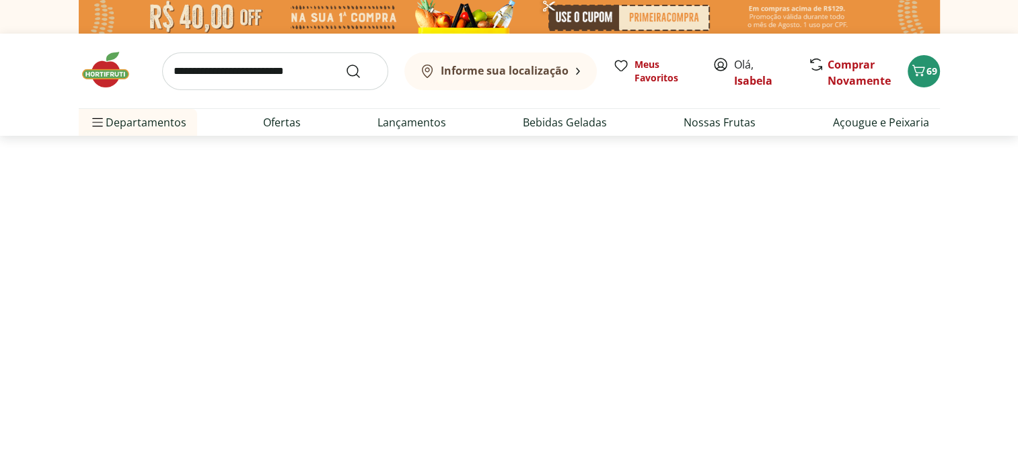
select select "**********"
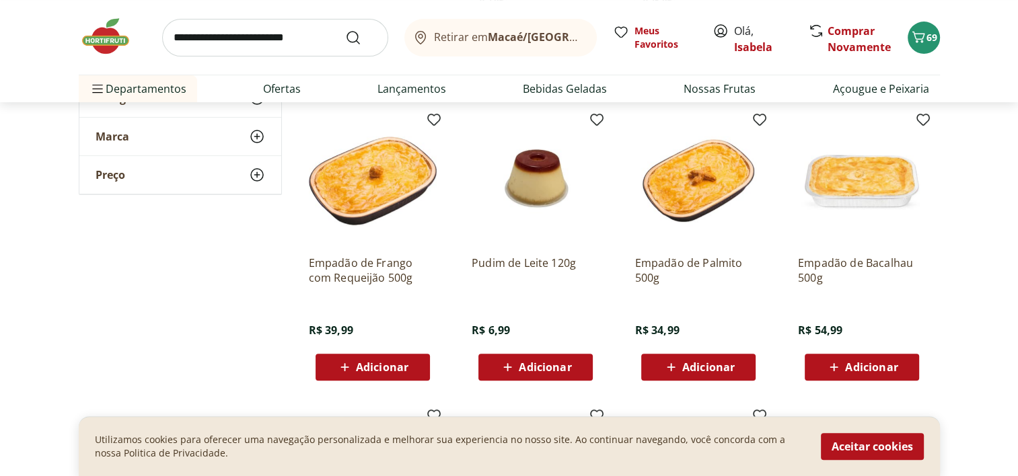
scroll to position [417, 0]
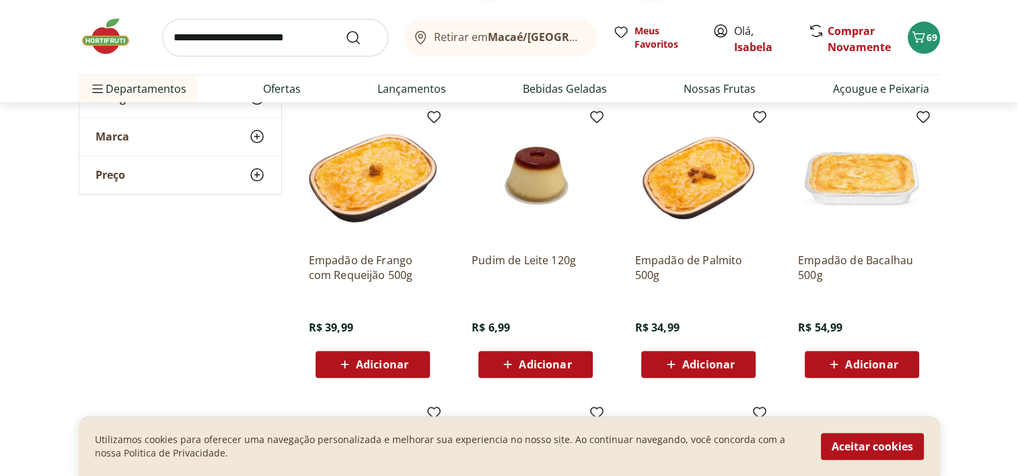
click at [404, 367] on span "Adicionar" at bounding box center [382, 364] width 52 height 11
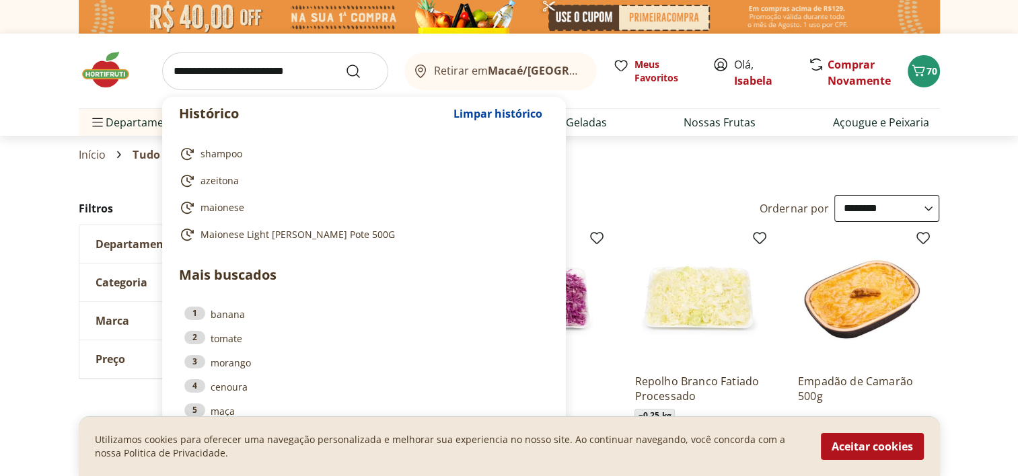
click at [303, 74] on input "search" at bounding box center [275, 71] width 226 height 38
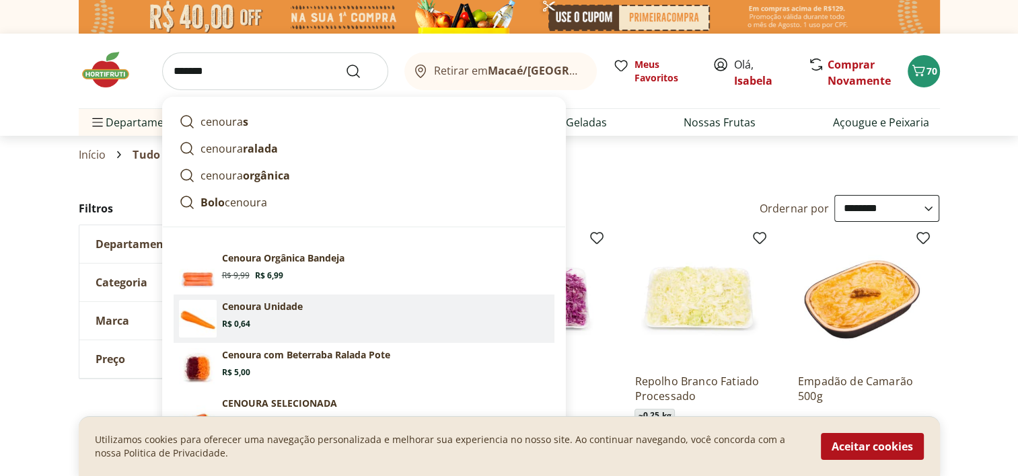
click at [285, 307] on p "Cenoura Unidade" at bounding box center [262, 306] width 81 height 13
type input "**********"
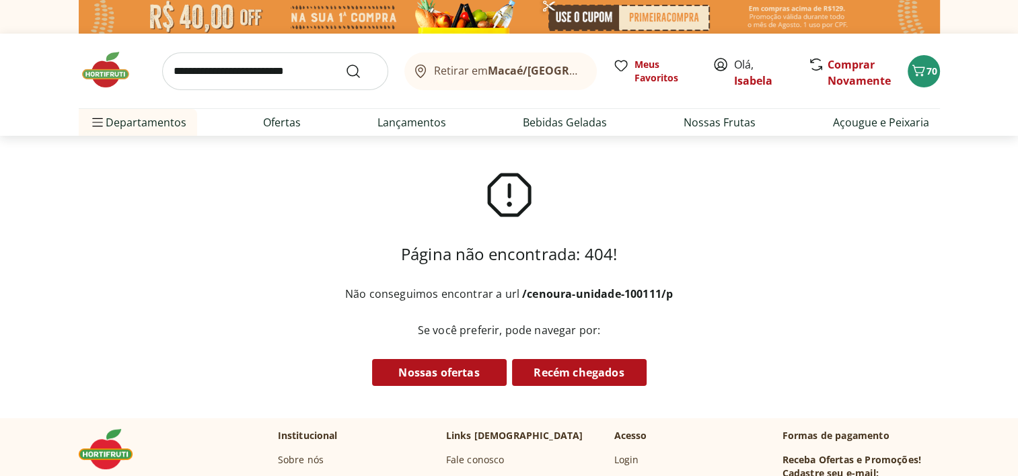
click at [255, 94] on div "Retirar em Macaé/[PERSON_NAME] Favoritos Olá, [PERSON_NAME] Novamente 70" at bounding box center [509, 71] width 861 height 75
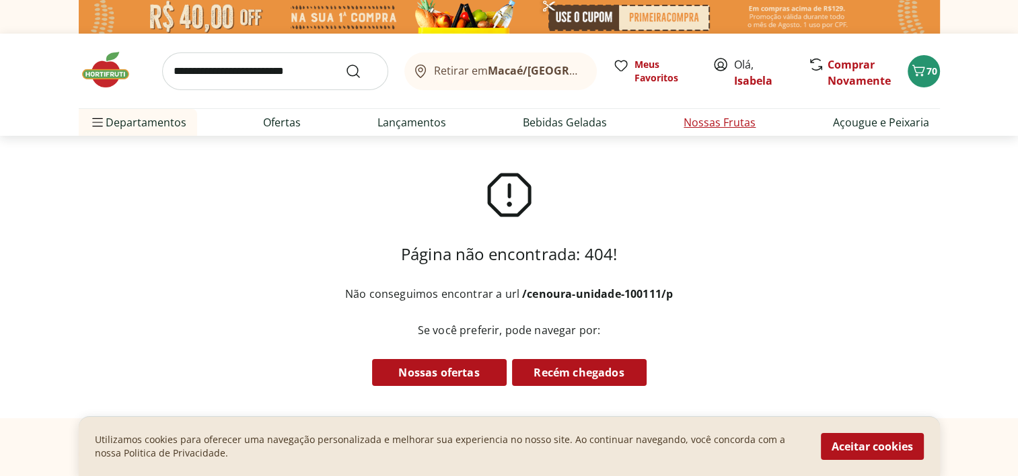
click at [710, 117] on link "Nossas Frutas" at bounding box center [719, 122] width 72 height 16
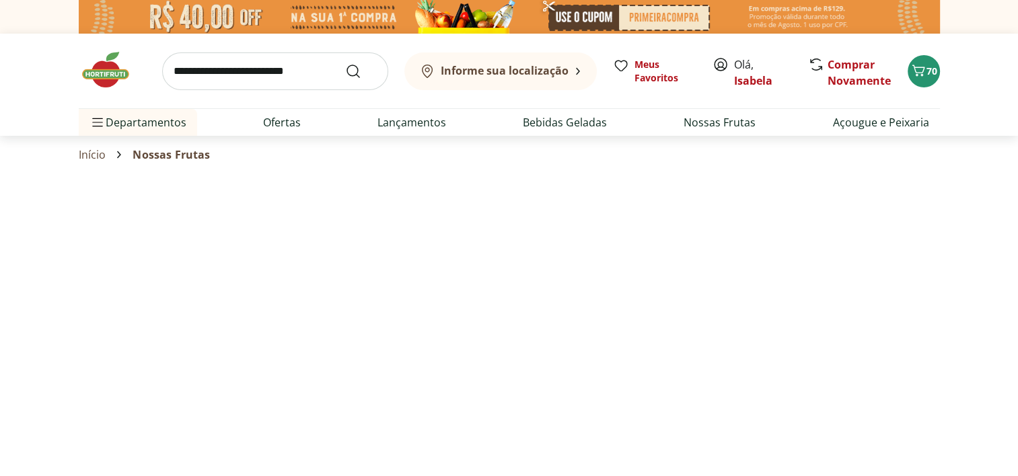
select select "**********"
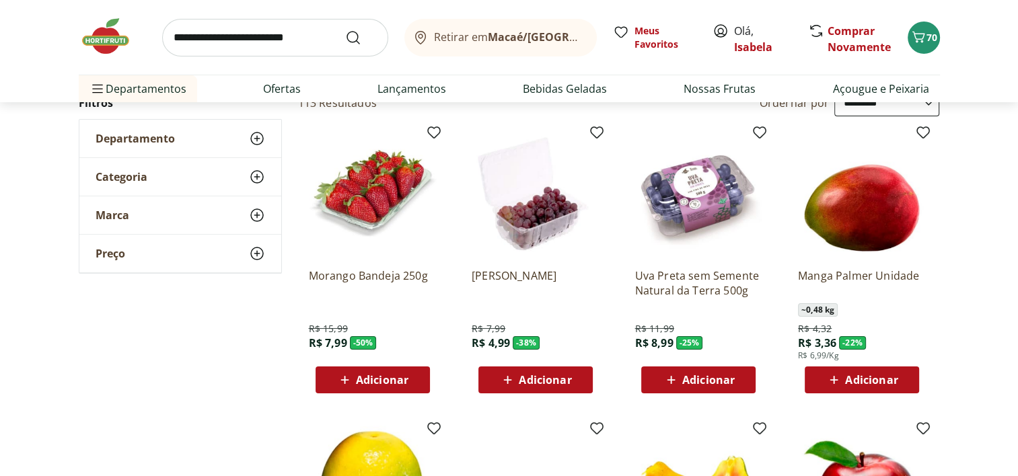
scroll to position [101, 0]
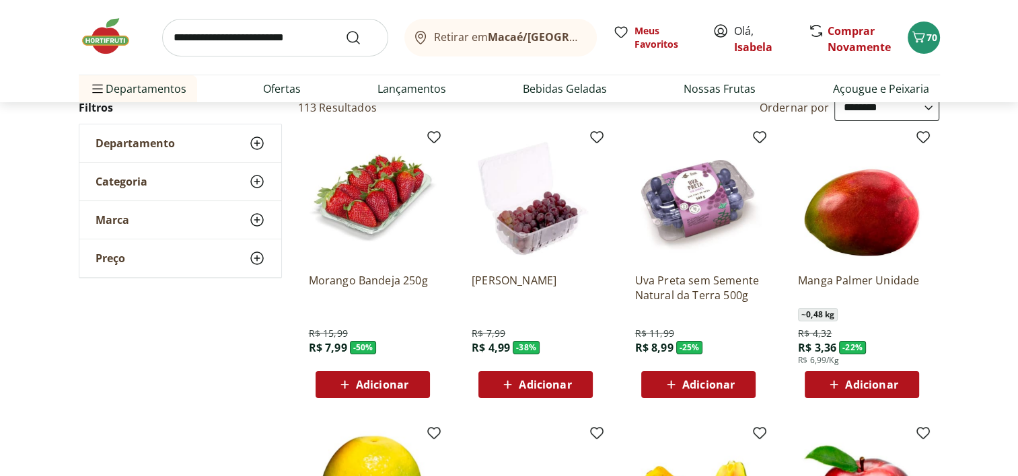
click at [389, 384] on span "Adicionar" at bounding box center [382, 384] width 52 height 11
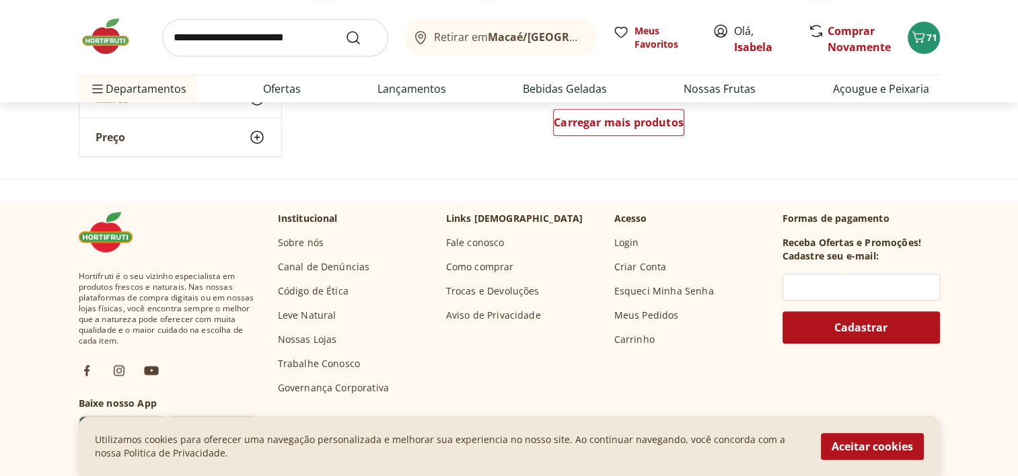
scroll to position [598, 0]
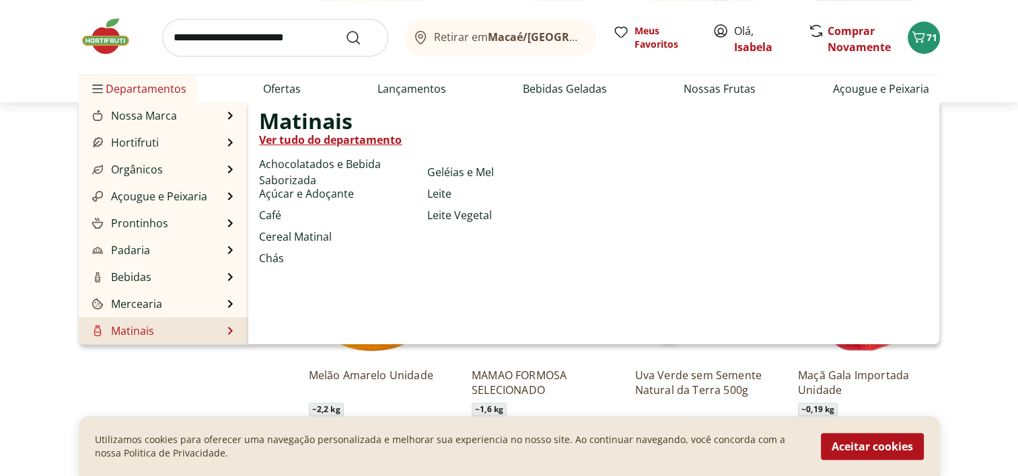
click at [201, 333] on li "Matinais Matinais Ver tudo do departamento Achocolatados e Bebida Saborizada Aç…" at bounding box center [164, 330] width 170 height 27
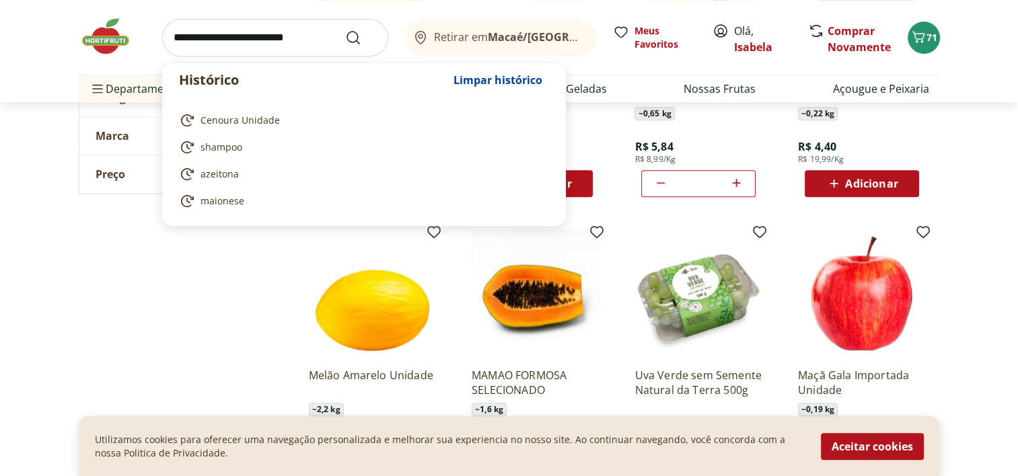
click at [251, 43] on input "search" at bounding box center [275, 38] width 226 height 38
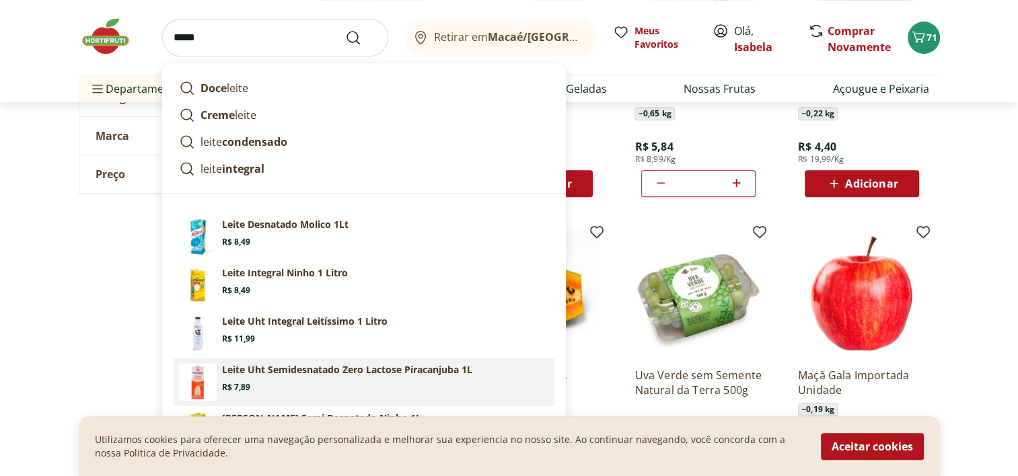
click at [289, 373] on p "Leite Uht Semidesnatado Zero Lactose Piracanjuba 1L" at bounding box center [347, 369] width 250 height 13
type input "**********"
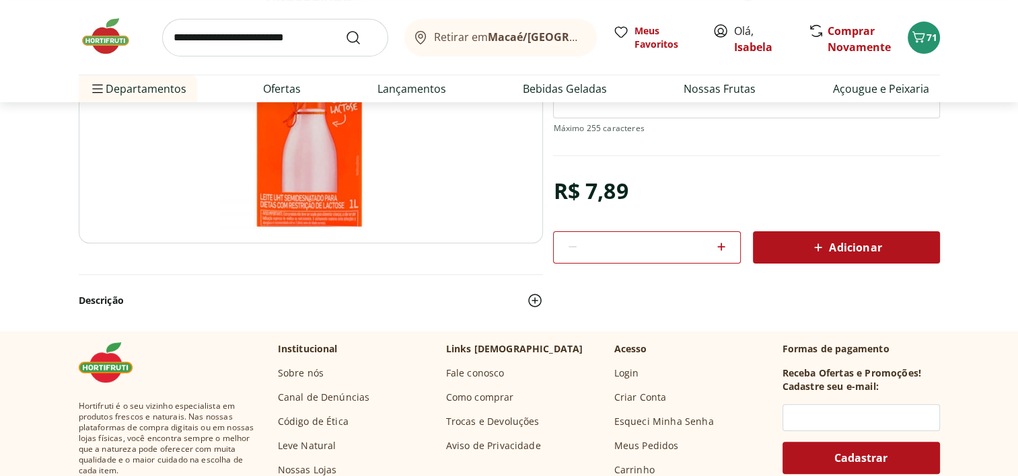
scroll to position [256, 0]
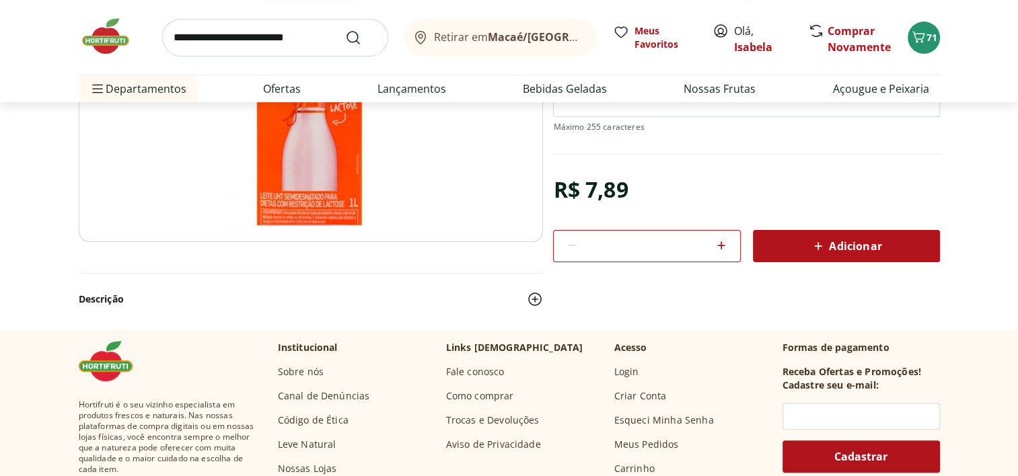
click at [720, 242] on icon at bounding box center [721, 245] width 16 height 16
type input "*"
click at [798, 242] on div "Adicionar" at bounding box center [845, 246] width 165 height 24
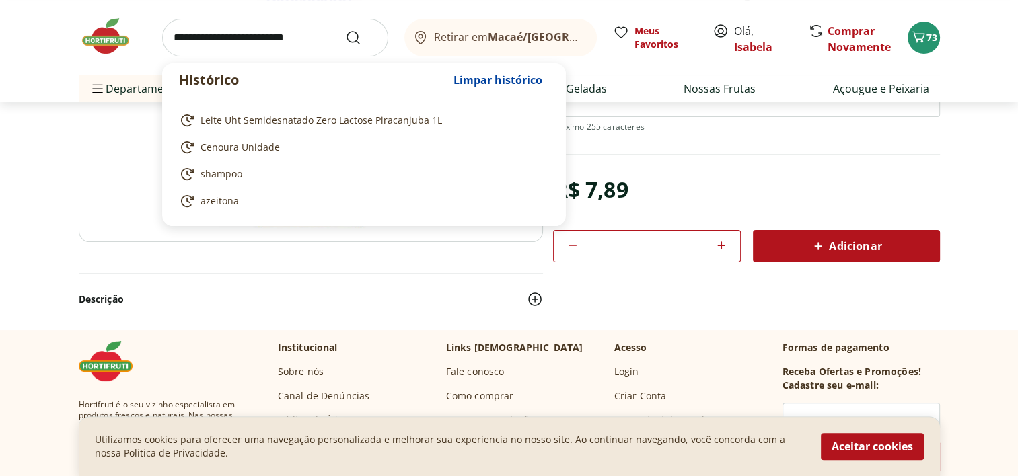
click at [313, 41] on input "search" at bounding box center [275, 38] width 226 height 38
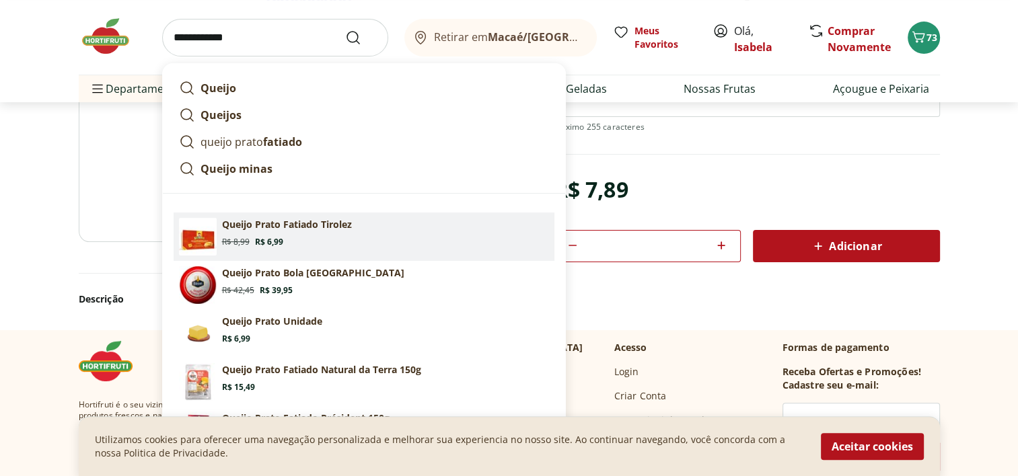
click at [293, 244] on section "Queijo Prato Fatiado Tirolez Original price: R$ 8,99 Price: R$ 6,99" at bounding box center [385, 233] width 327 height 30
type input "**********"
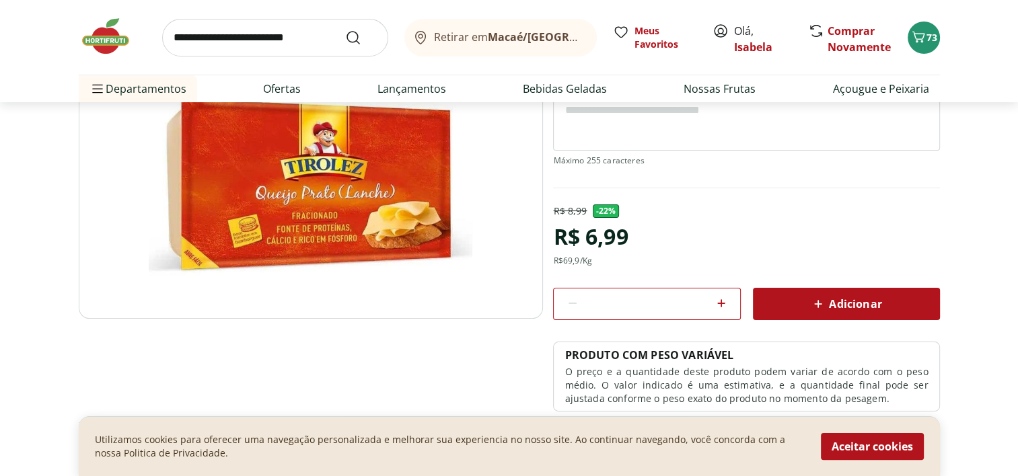
scroll to position [260, 0]
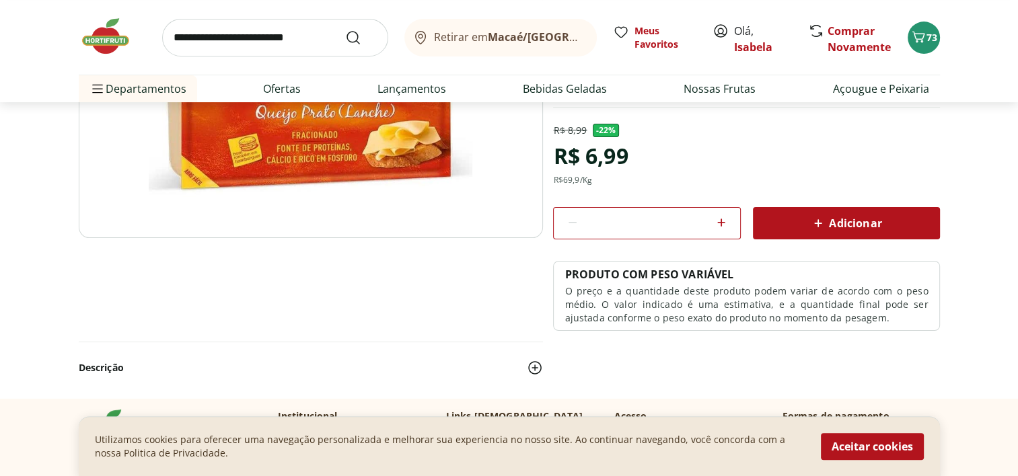
click at [817, 230] on div "Adicionar" at bounding box center [845, 223] width 165 height 24
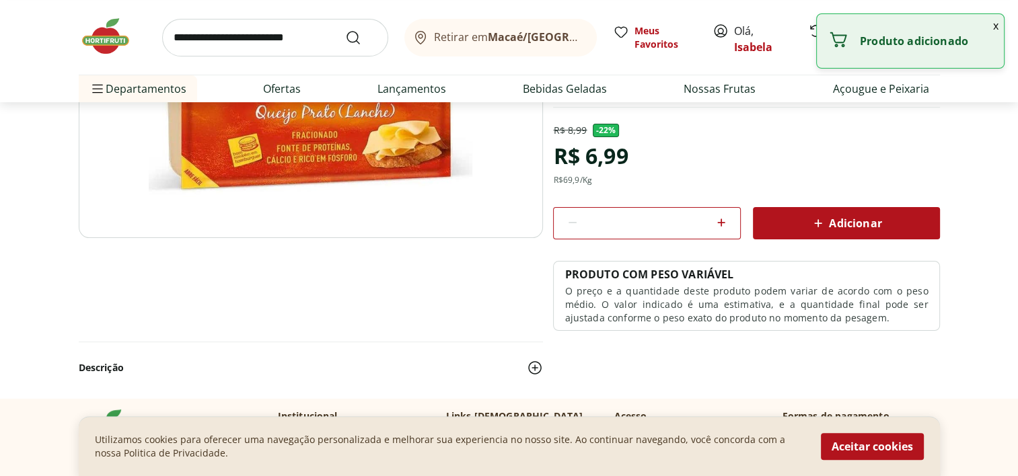
click at [723, 221] on icon at bounding box center [721, 223] width 8 height 8
type input "*"
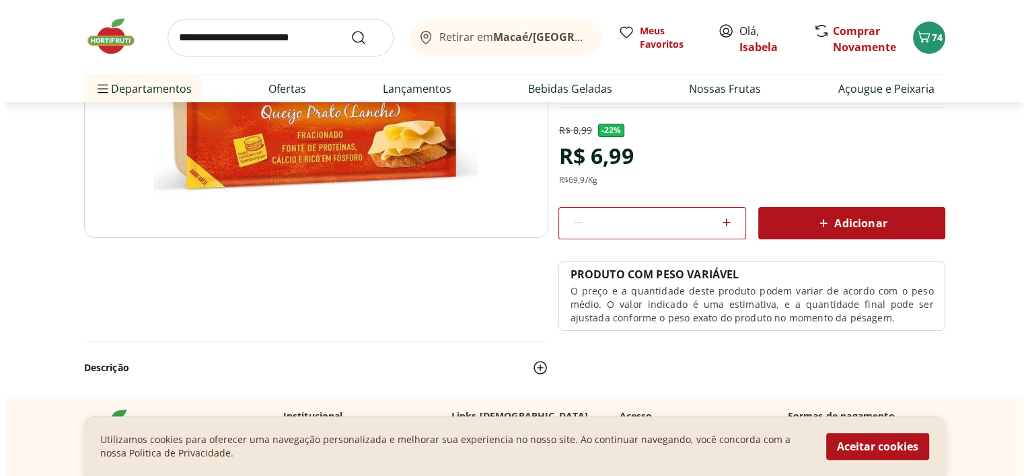
scroll to position [677, 0]
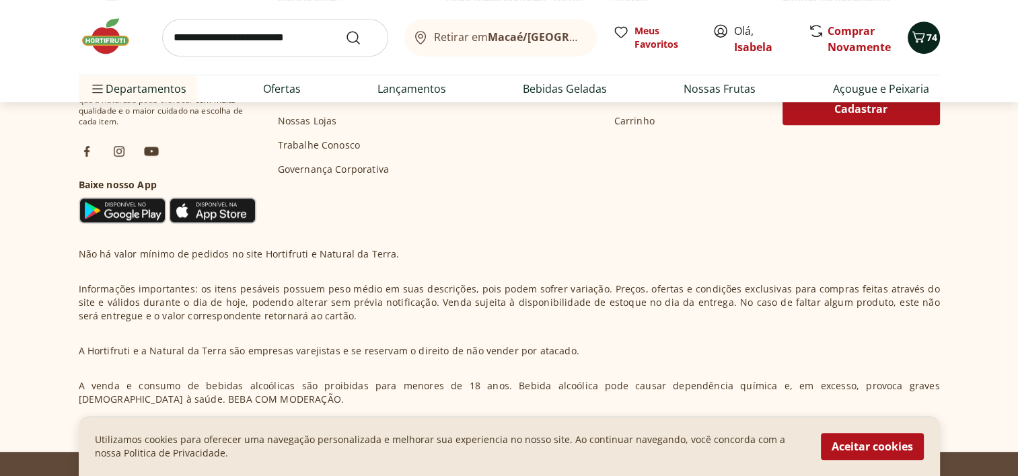
click at [930, 34] on span "74" at bounding box center [931, 37] width 11 height 13
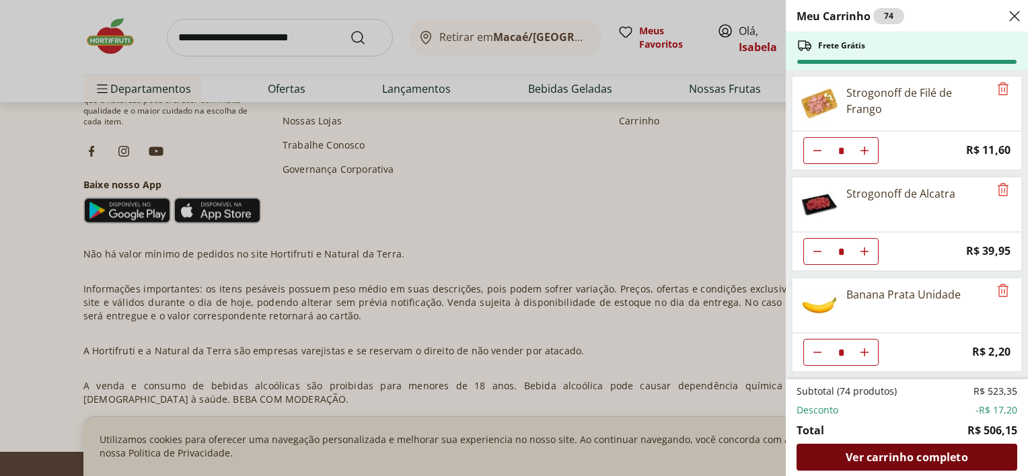
click at [917, 455] on span "Ver carrinho completo" at bounding box center [906, 457] width 122 height 11
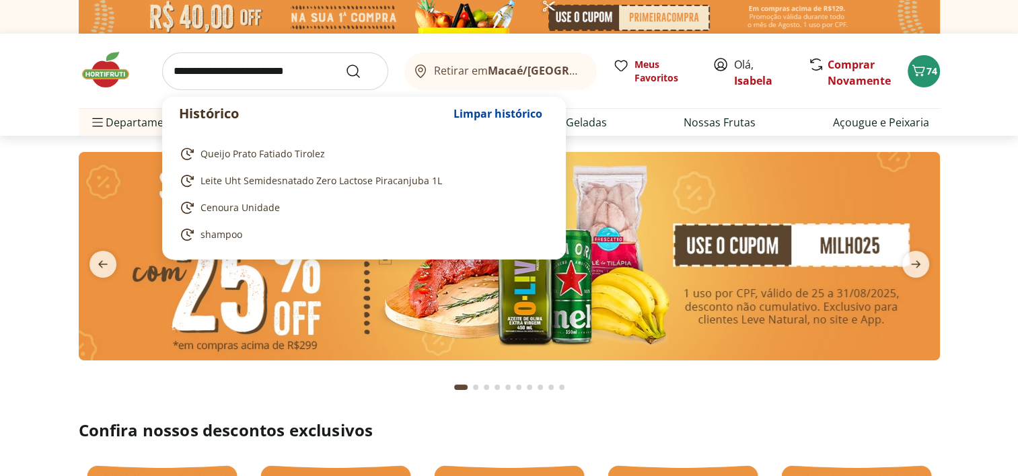
click at [309, 63] on input "search" at bounding box center [275, 71] width 226 height 38
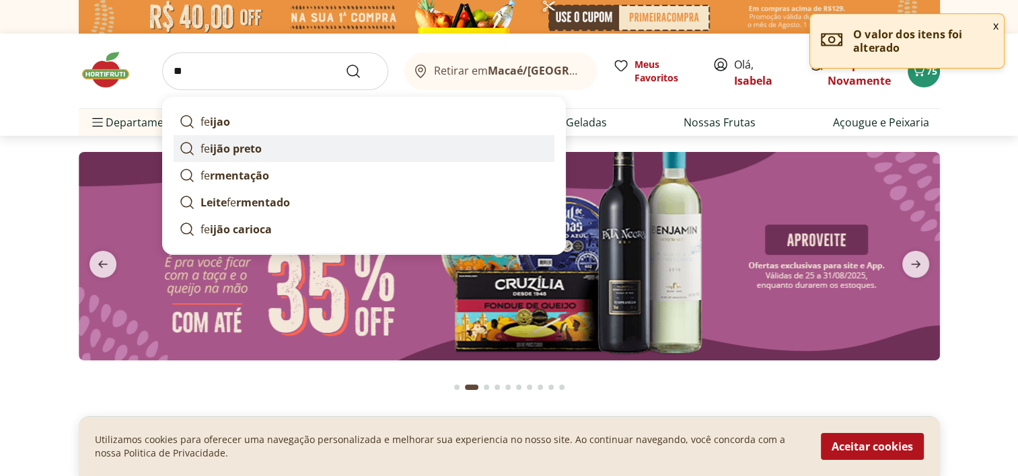
click at [230, 149] on strong "ijão preto" at bounding box center [236, 148] width 52 height 15
type input "**********"
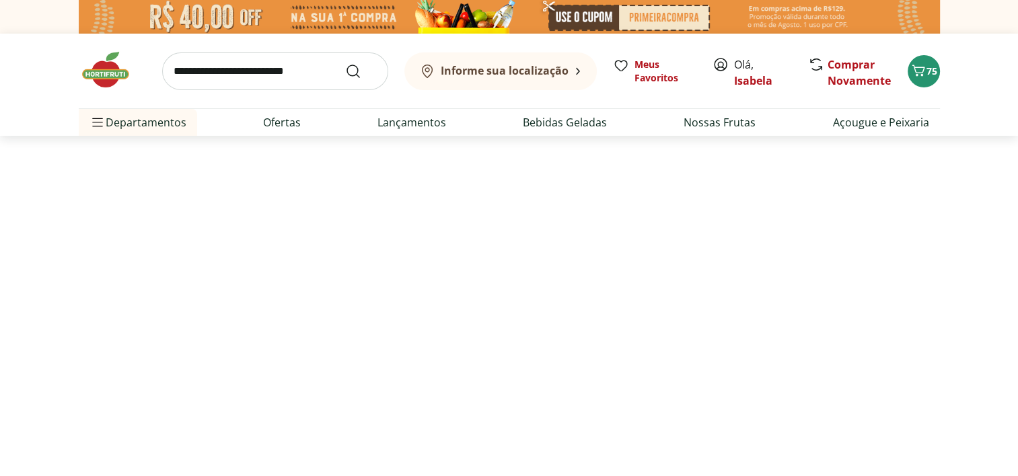
select select "**********"
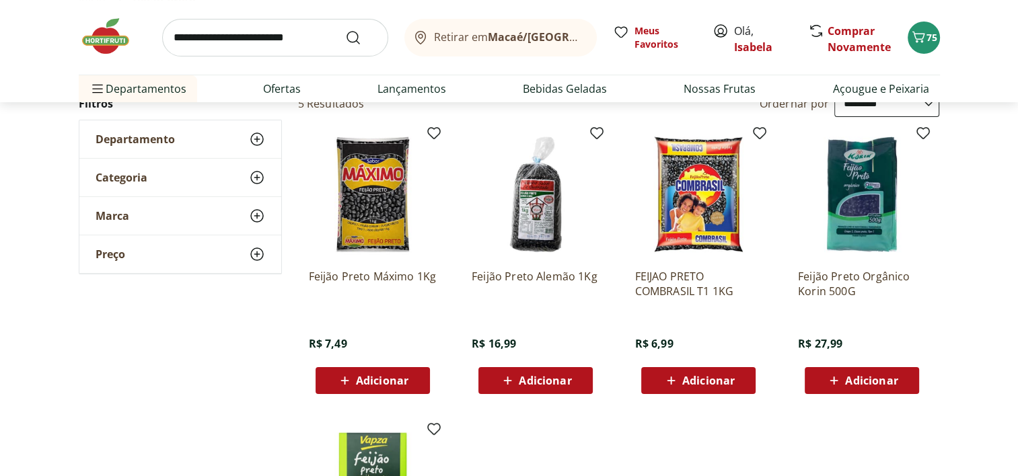
scroll to position [161, 0]
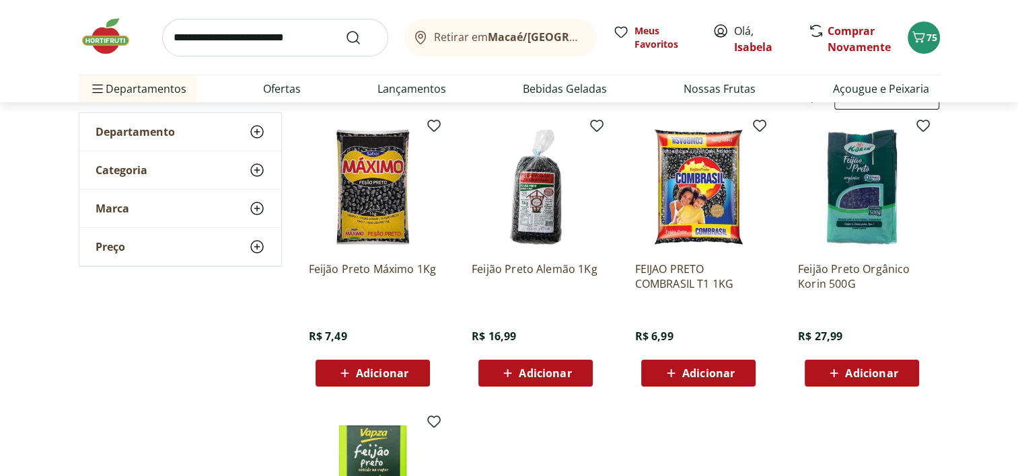
click at [714, 374] on span "Adicionar" at bounding box center [708, 373] width 52 height 11
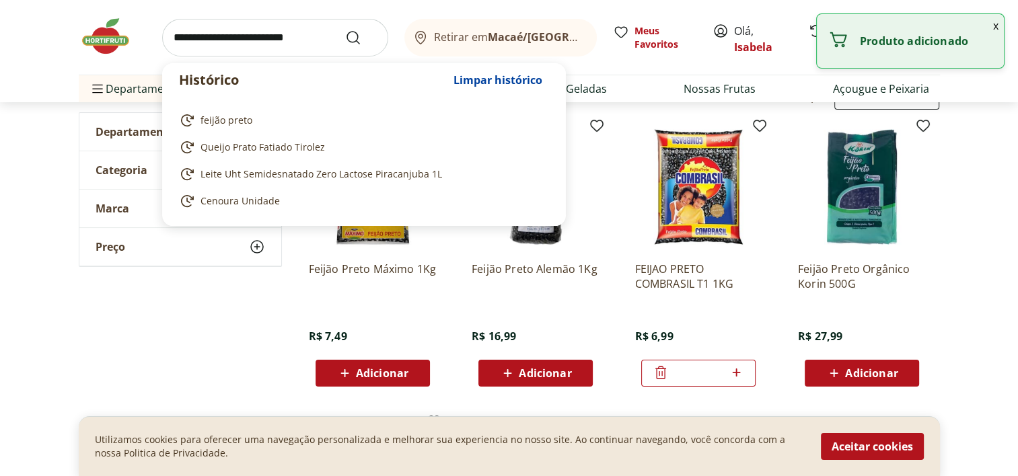
click at [295, 35] on input "search" at bounding box center [275, 38] width 226 height 38
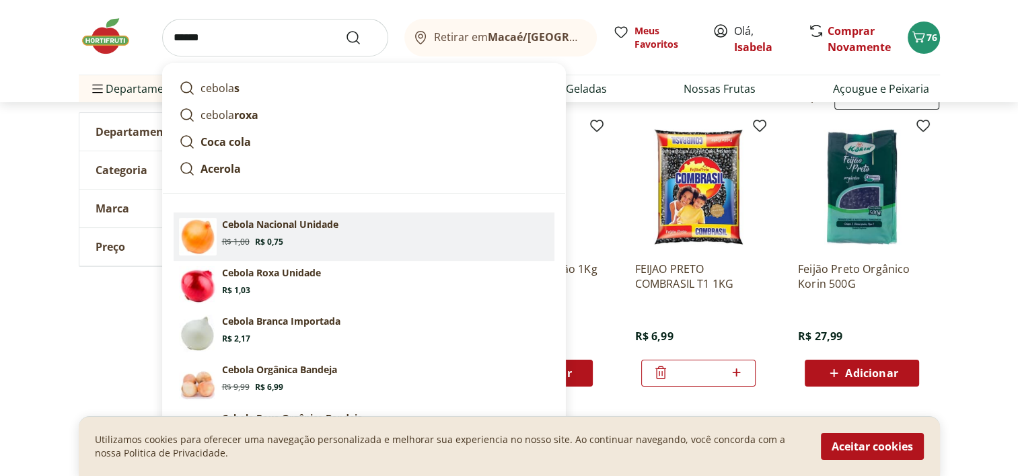
click at [248, 237] on span "Original price: R$ 1,00" at bounding box center [236, 242] width 28 height 11
type input "**********"
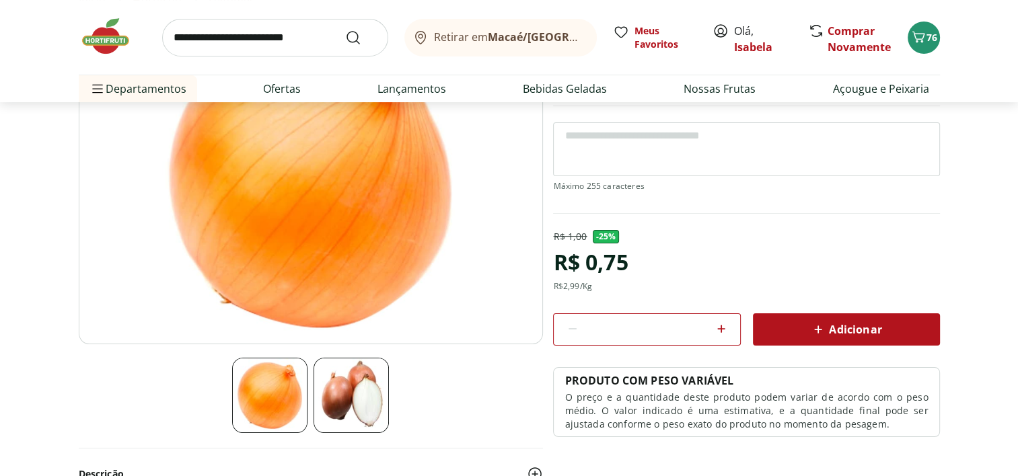
scroll to position [161, 0]
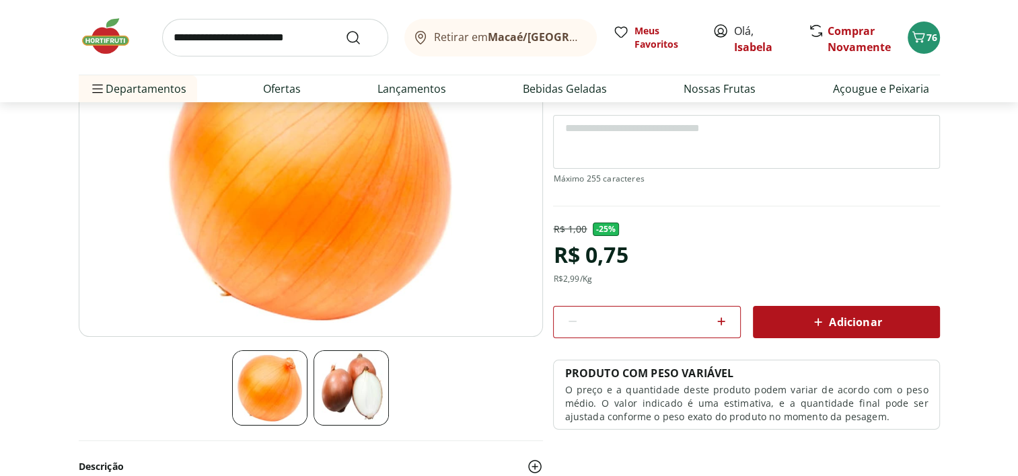
click at [718, 320] on icon at bounding box center [721, 321] width 8 height 8
type input "*"
click at [794, 315] on div "Adicionar" at bounding box center [845, 322] width 165 height 24
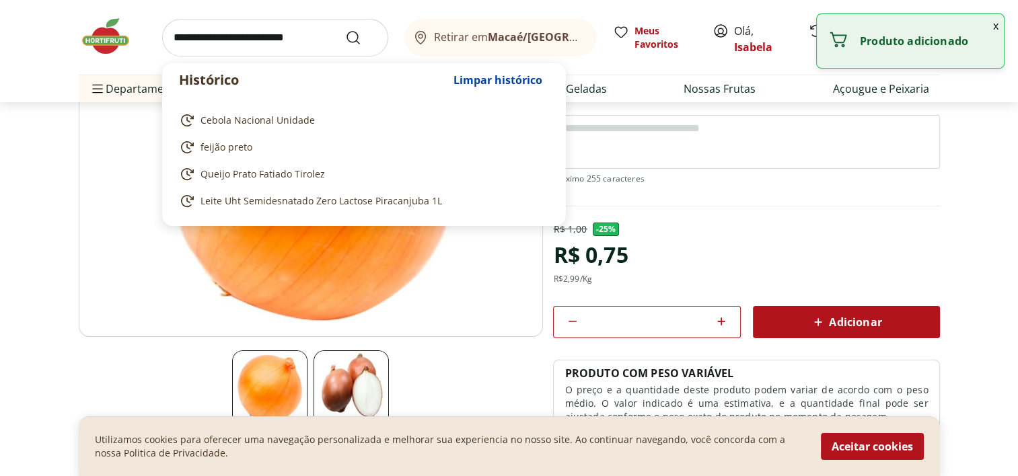
click at [289, 32] on input "search" at bounding box center [275, 38] width 226 height 38
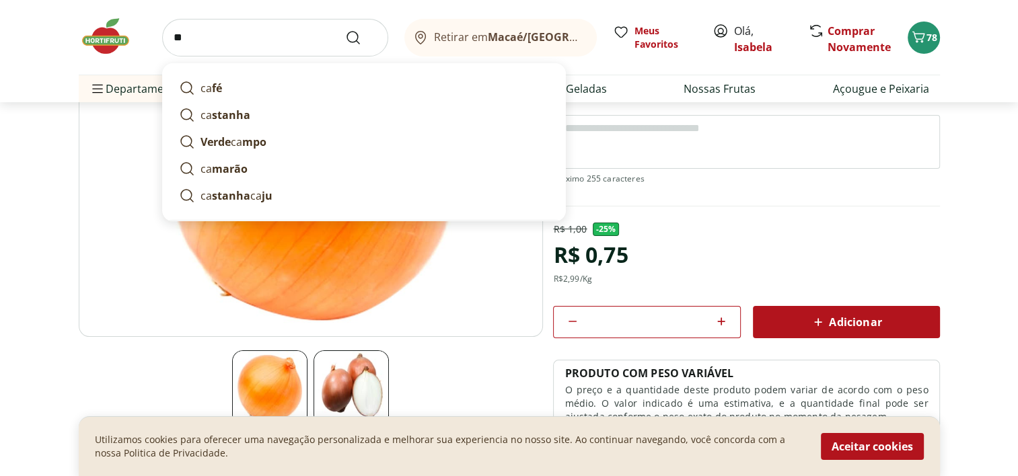
type input "*"
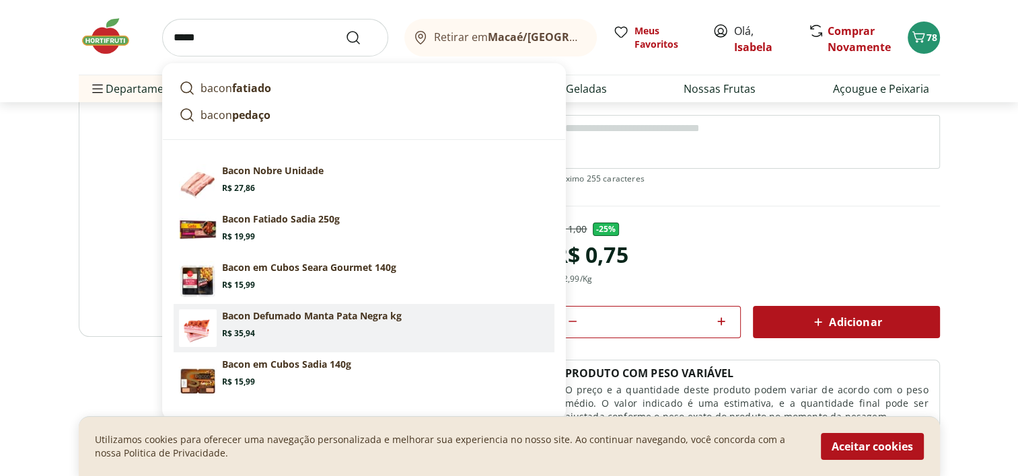
click at [248, 326] on section "Bacon Defumado Manta Pata Negra kg Price: R$ 35,94" at bounding box center [385, 324] width 327 height 30
type input "**********"
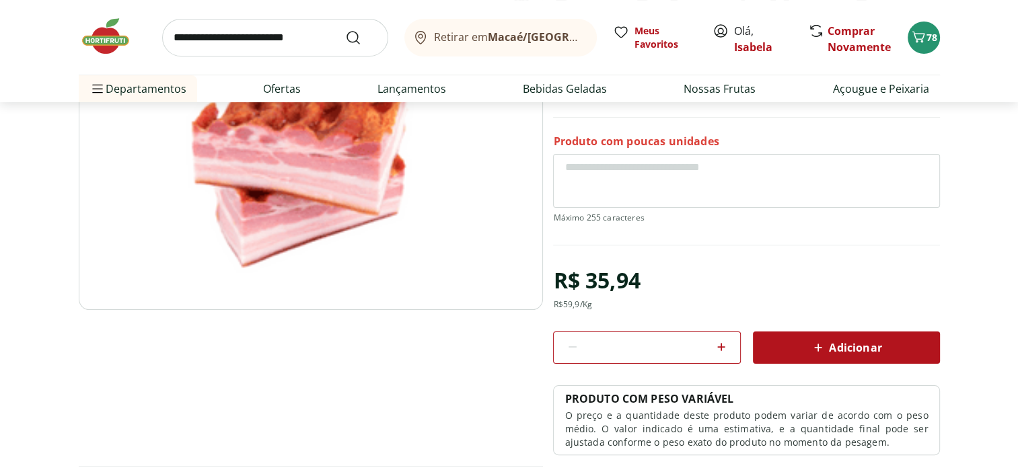
scroll to position [224, 0]
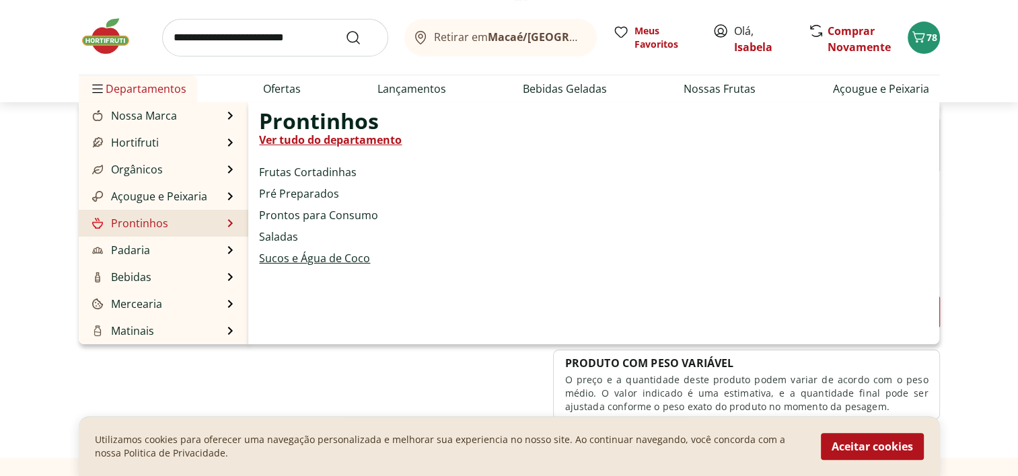
click at [271, 261] on link "Sucos e Água de Coco" at bounding box center [314, 258] width 111 height 16
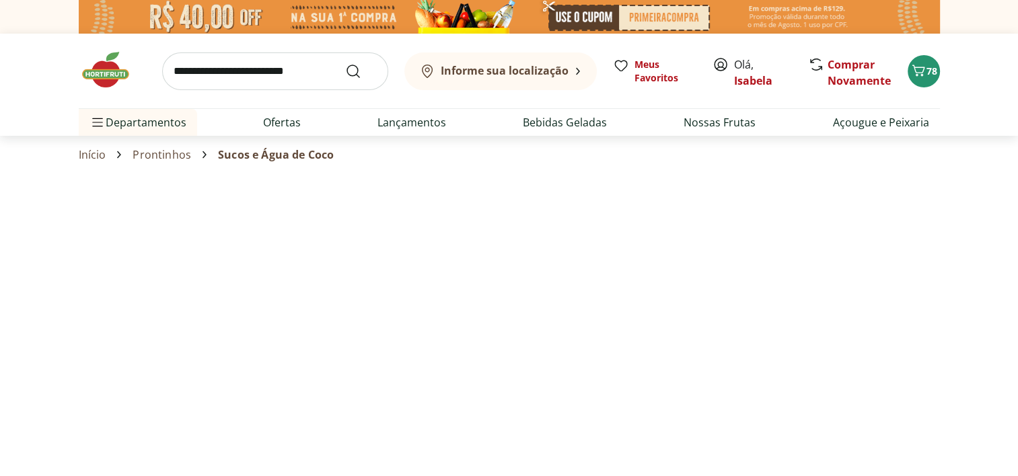
select select "**********"
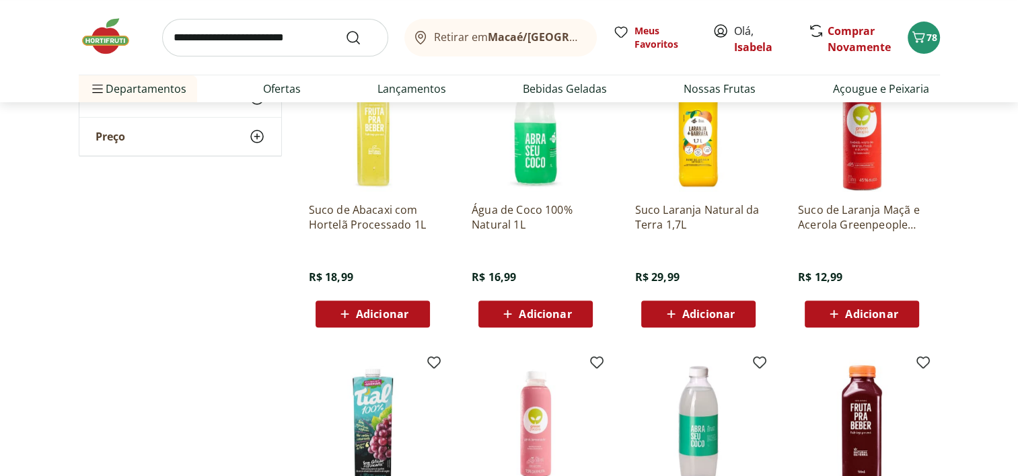
scroll to position [484, 0]
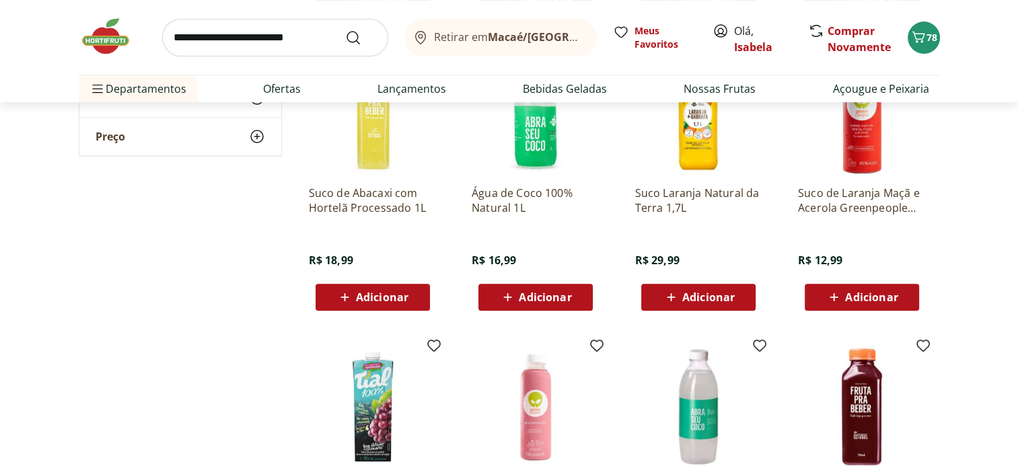
click at [740, 297] on div "Adicionar" at bounding box center [698, 297] width 93 height 24
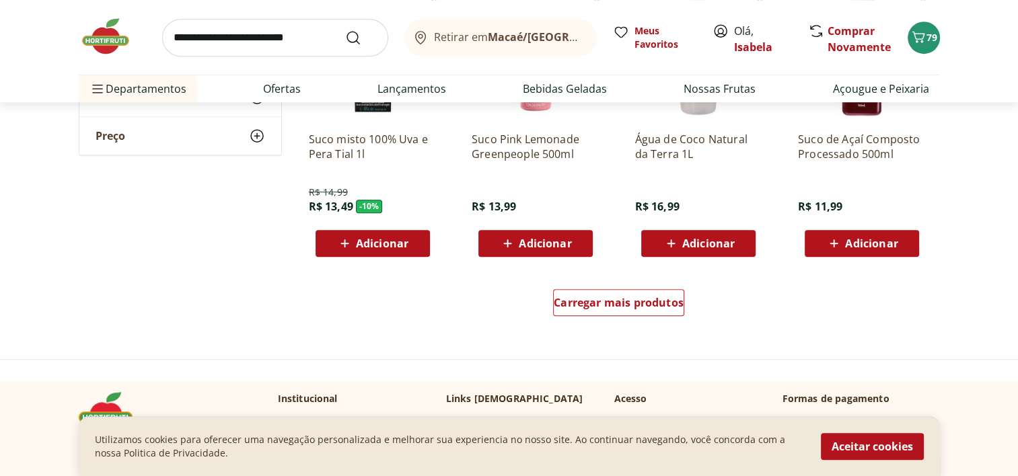
scroll to position [897, 0]
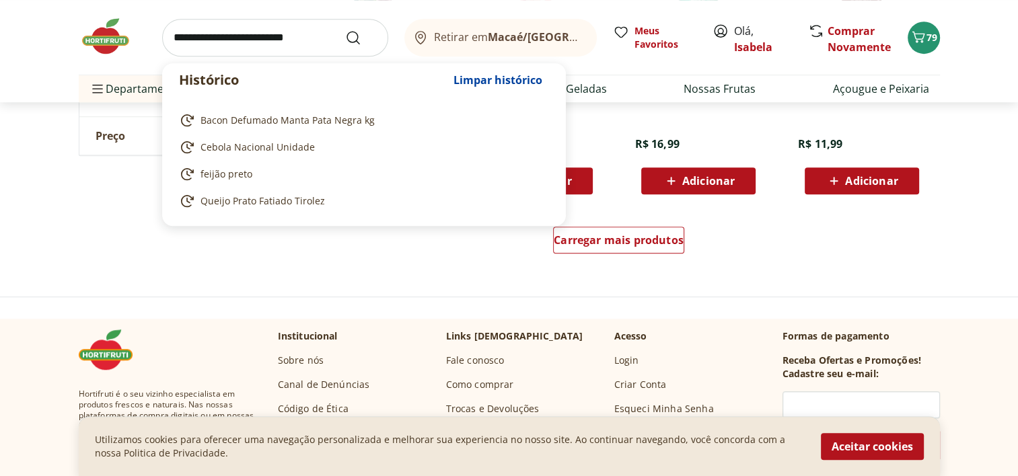
click at [276, 30] on input "search" at bounding box center [275, 38] width 226 height 38
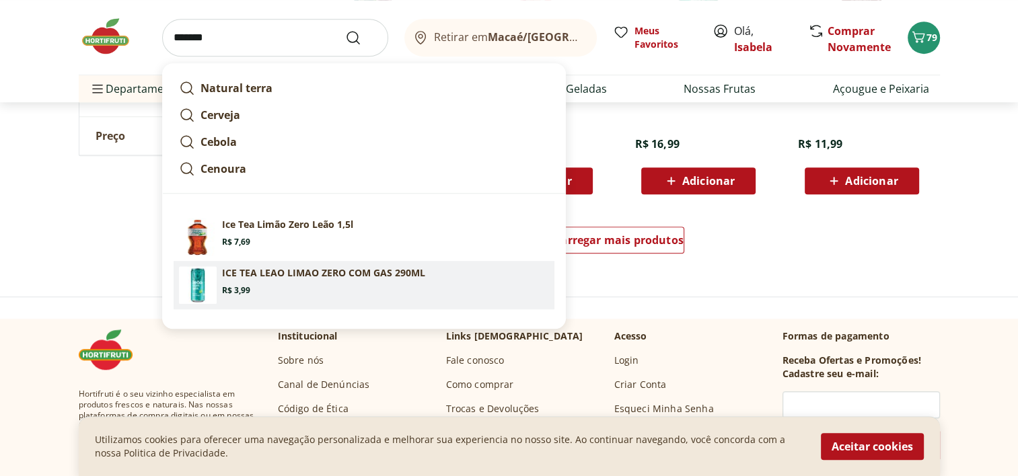
click at [321, 271] on p "ICE TEA LEAO LIMAO ZERO COM GAS 290ML" at bounding box center [323, 272] width 203 height 13
type input "**********"
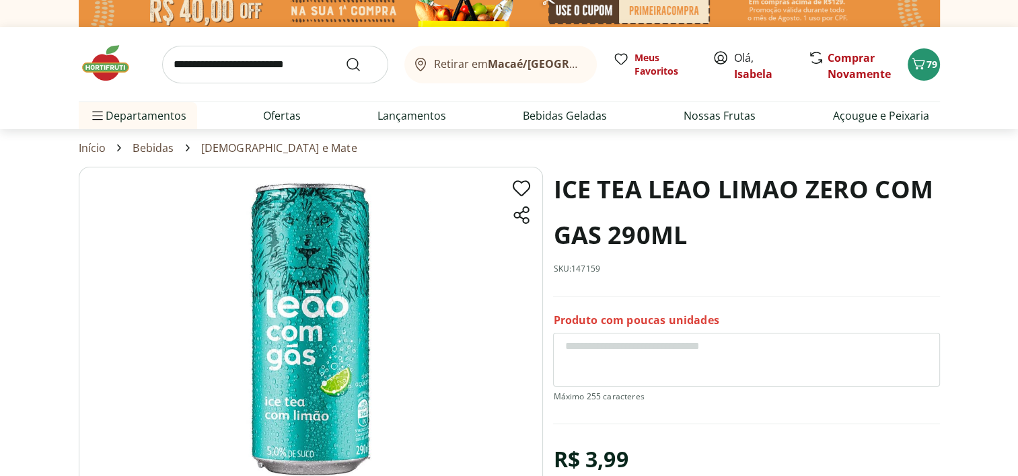
scroll to position [54, 0]
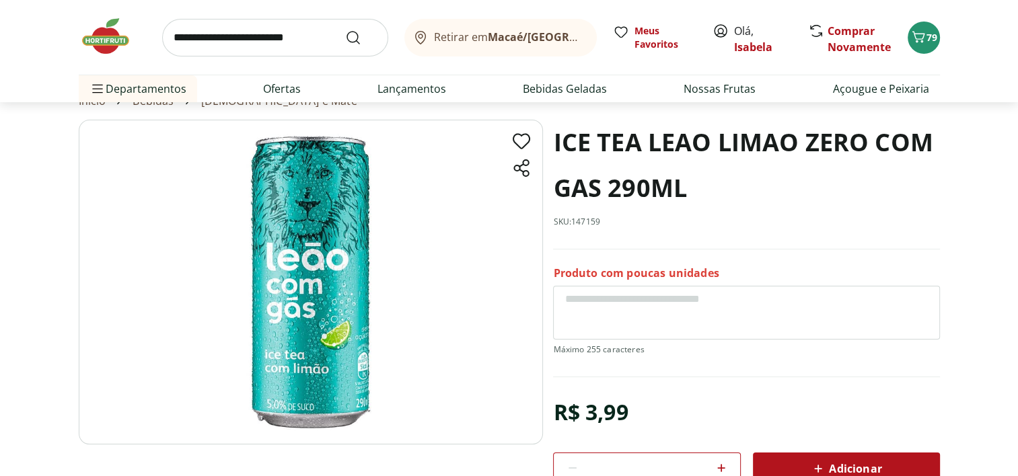
click at [722, 467] on icon at bounding box center [721, 468] width 16 height 16
type input "*"
click at [791, 466] on div "Adicionar" at bounding box center [845, 469] width 165 height 24
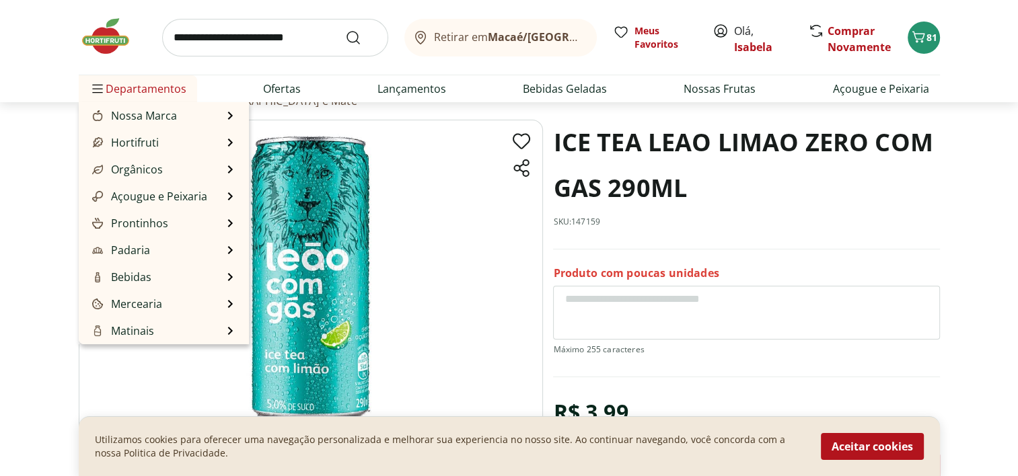
click at [167, 85] on span "Departamentos" at bounding box center [137, 89] width 97 height 32
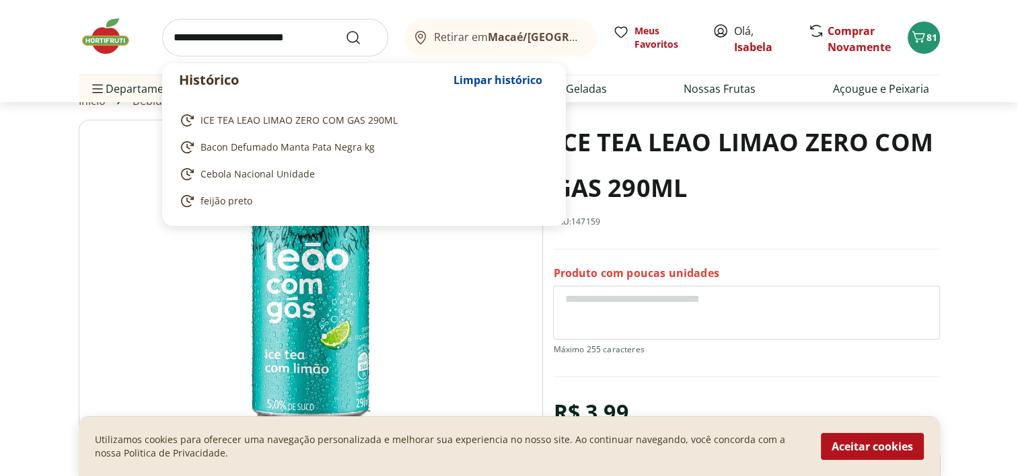
click at [225, 42] on input "search" at bounding box center [275, 38] width 226 height 38
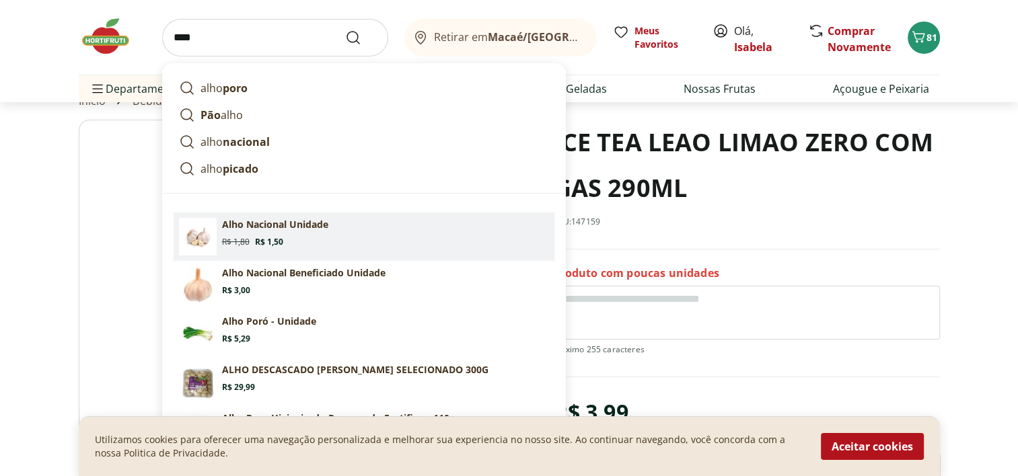
click at [309, 229] on p "Alho Nacional Unidade" at bounding box center [275, 224] width 106 height 13
type input "**********"
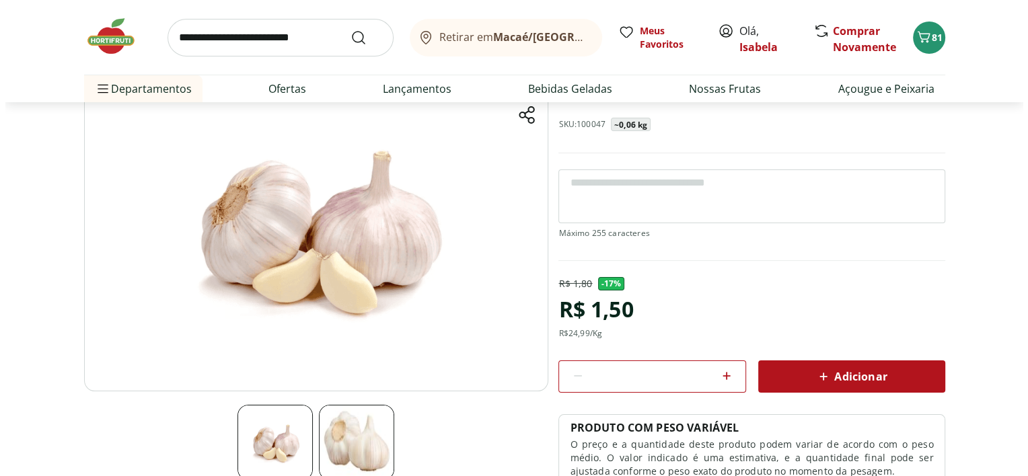
scroll to position [108, 0]
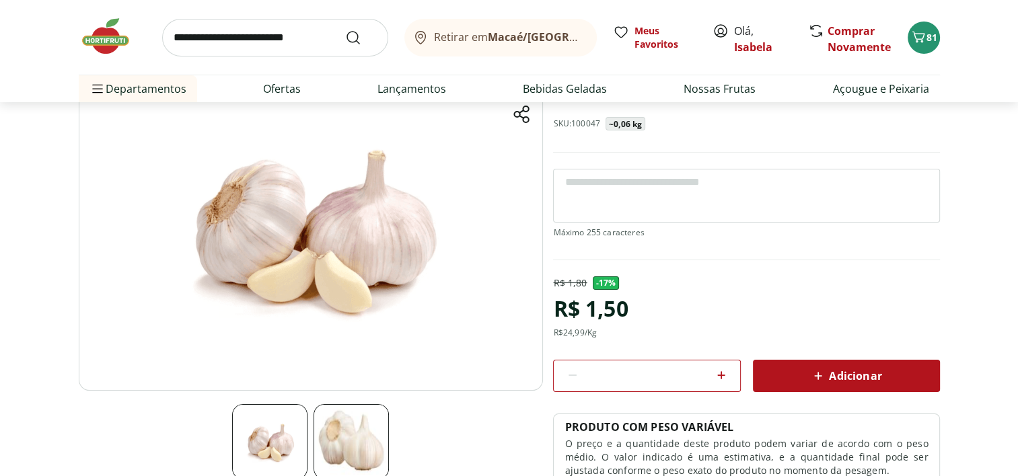
click at [718, 374] on icon at bounding box center [721, 375] width 8 height 8
type input "*"
click at [805, 372] on div "Adicionar" at bounding box center [845, 376] width 165 height 24
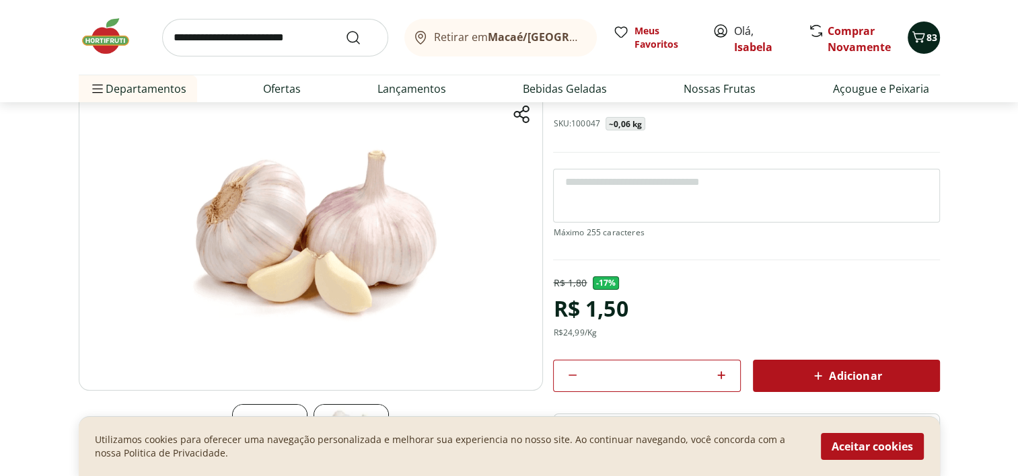
click at [919, 40] on icon "Carrinho" at bounding box center [918, 37] width 16 height 16
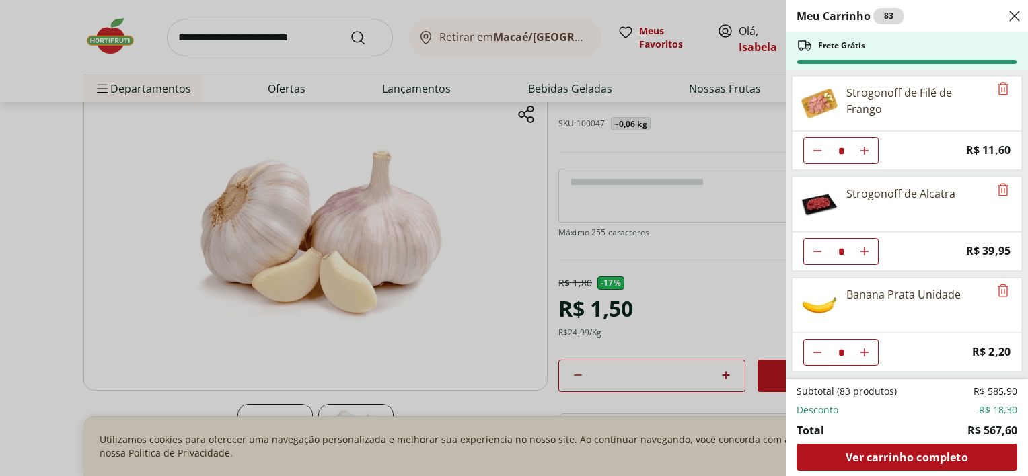
click at [869, 148] on button "Aumentar Quantidade" at bounding box center [864, 150] width 27 height 27
type input "*"
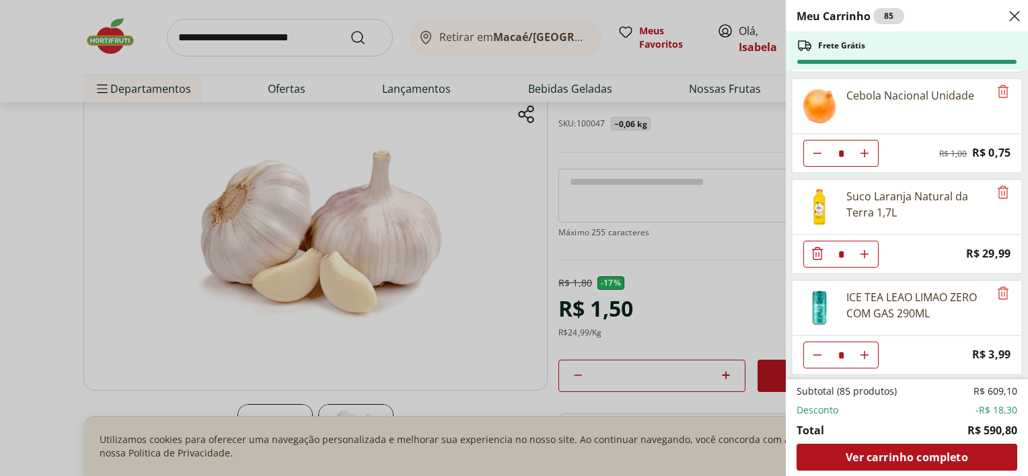
scroll to position [3599, 0]
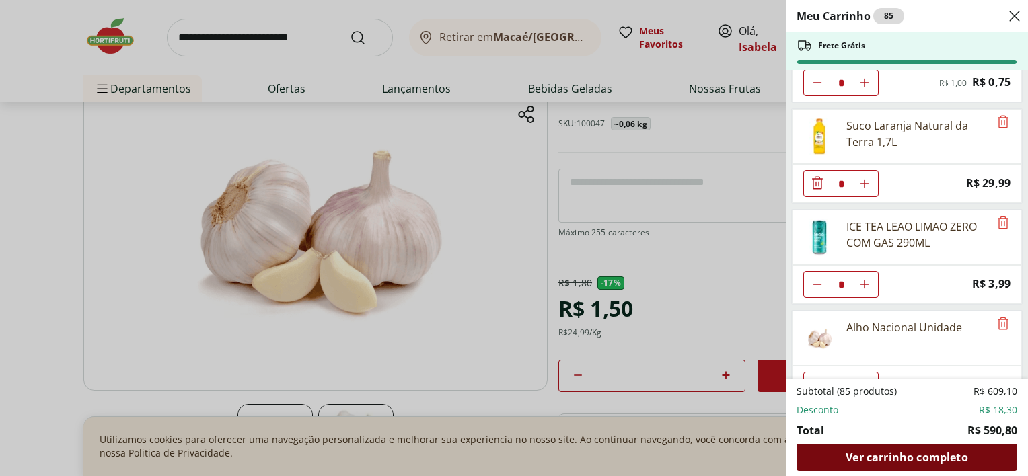
click at [952, 467] on div "Ver carrinho completo" at bounding box center [906, 457] width 221 height 27
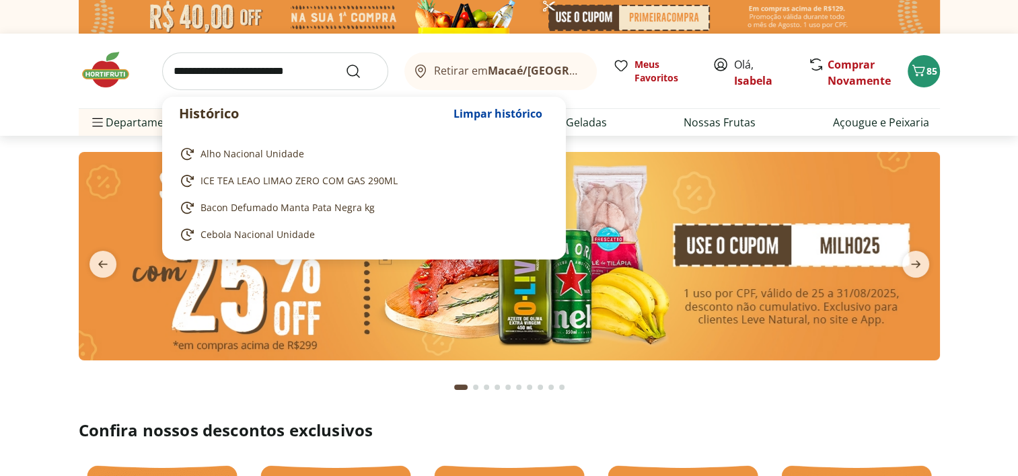
click at [303, 72] on input "search" at bounding box center [275, 71] width 226 height 38
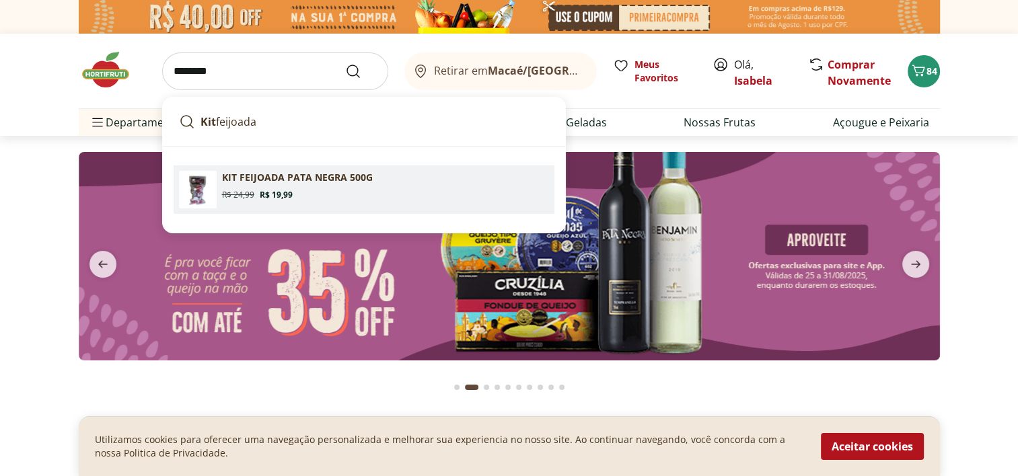
click at [315, 174] on p "KIT FEIJOADA PATA NEGRA 500G" at bounding box center [297, 177] width 151 height 13
type input "**********"
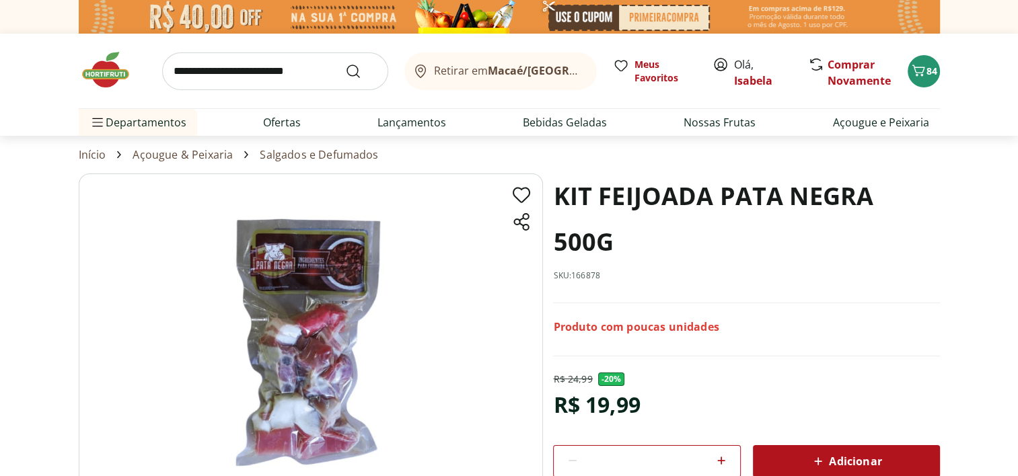
click at [864, 453] on span "Adicionar" at bounding box center [845, 461] width 71 height 16
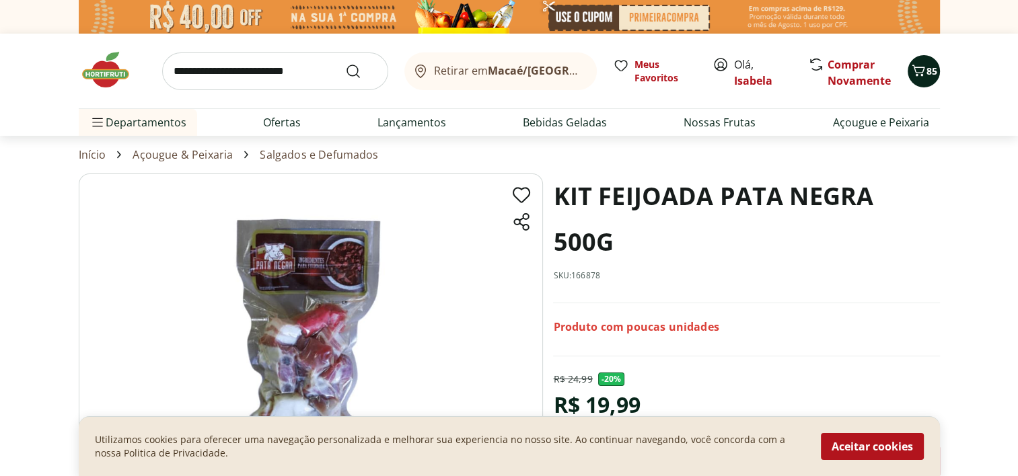
click at [931, 66] on span "85" at bounding box center [931, 71] width 11 height 13
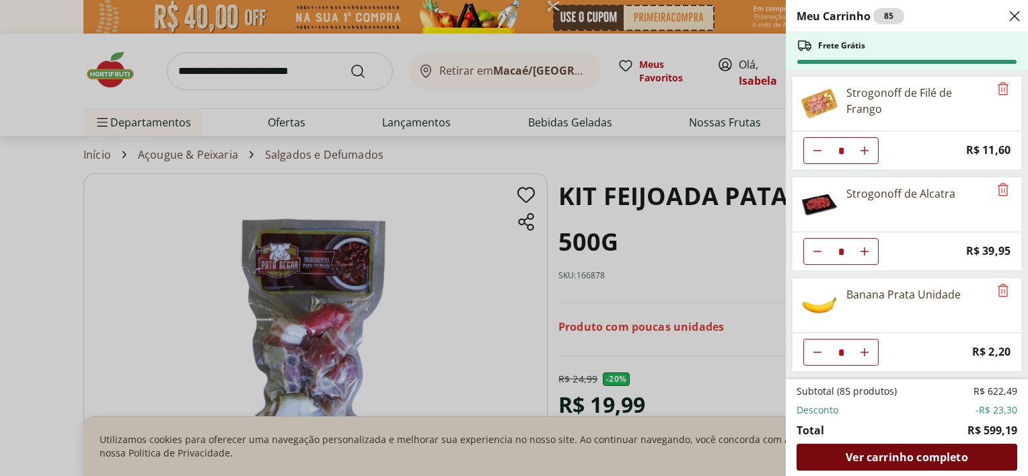
click at [919, 461] on span "Ver carrinho completo" at bounding box center [906, 457] width 122 height 11
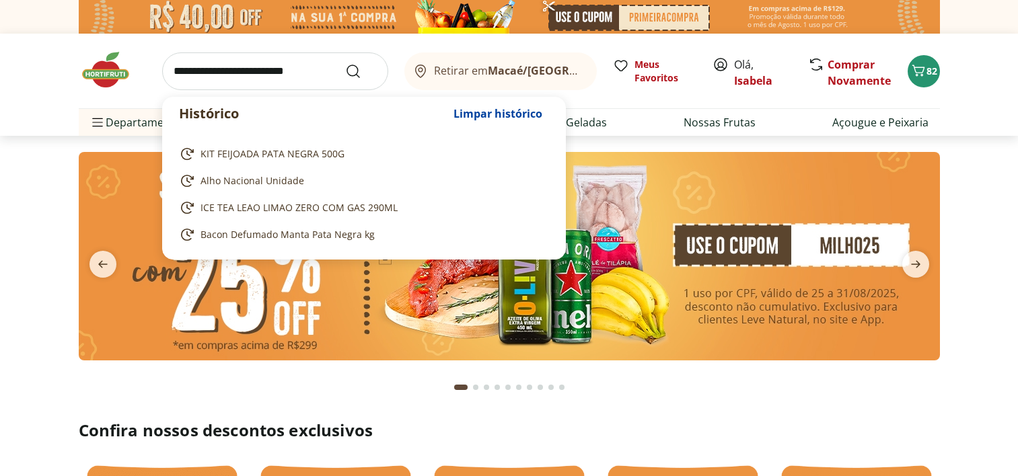
click at [280, 68] on input "search" at bounding box center [275, 71] width 226 height 38
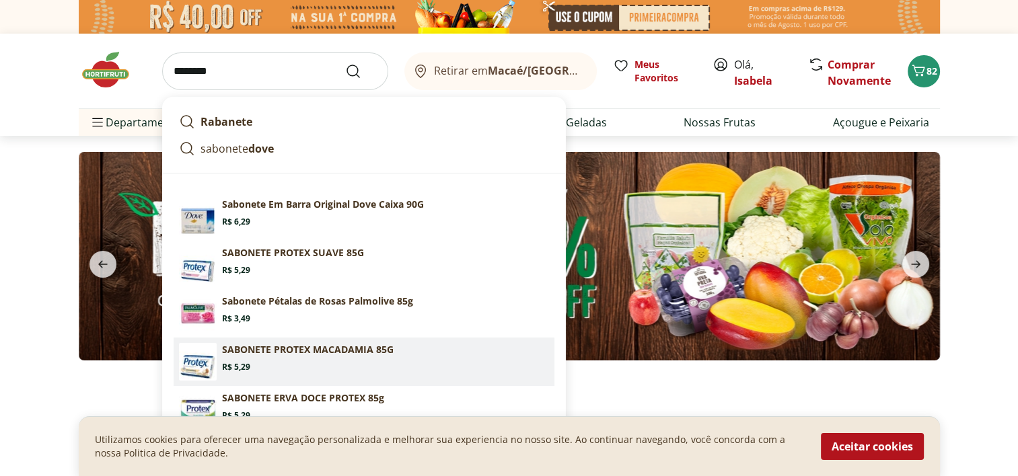
click at [344, 352] on p "SABONETE PROTEX MACADAMIA 85G" at bounding box center [308, 349] width 172 height 13
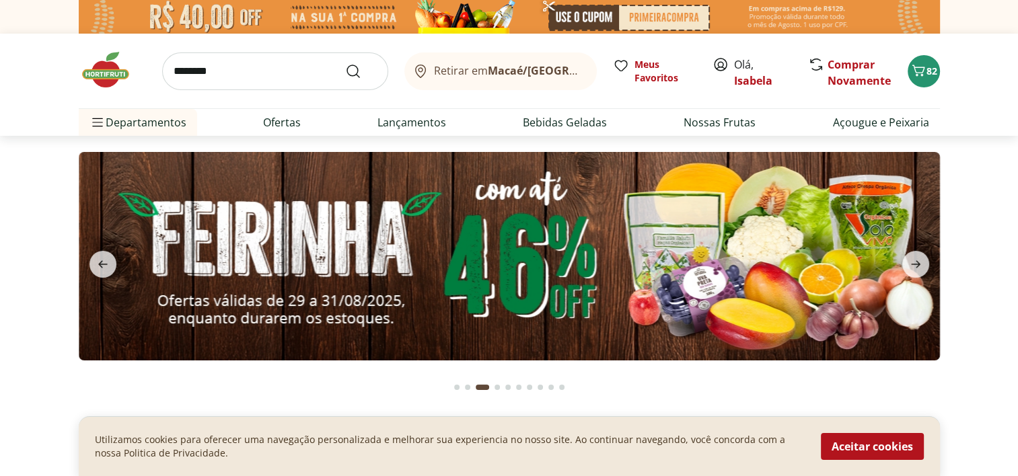
type input "**********"
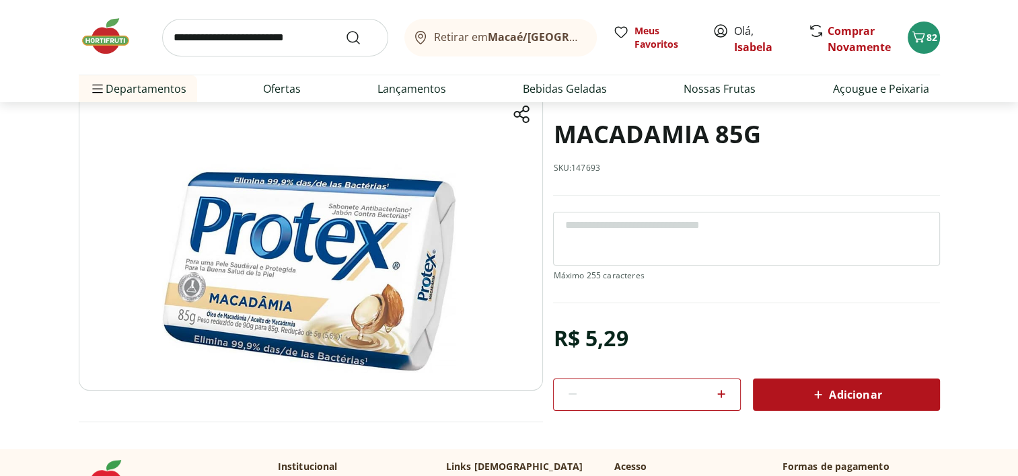
scroll to position [206, 0]
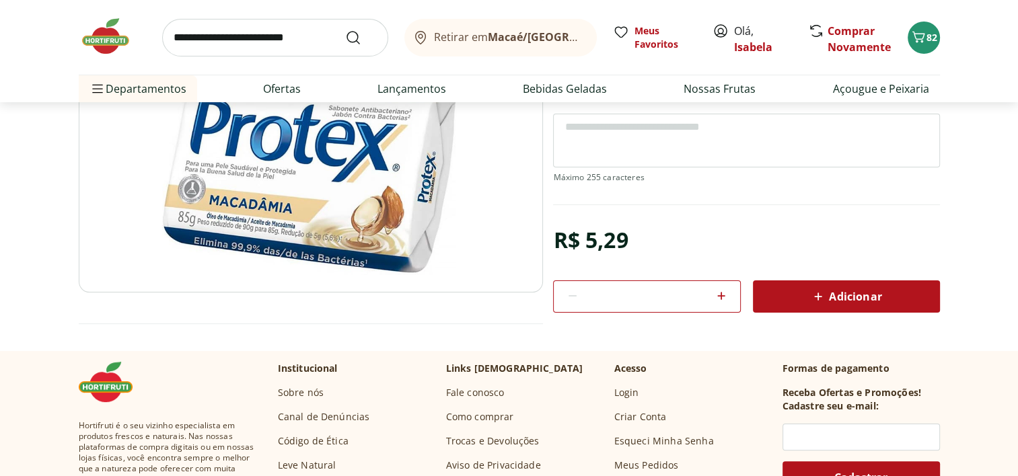
click at [877, 289] on span "Adicionar" at bounding box center [845, 297] width 71 height 16
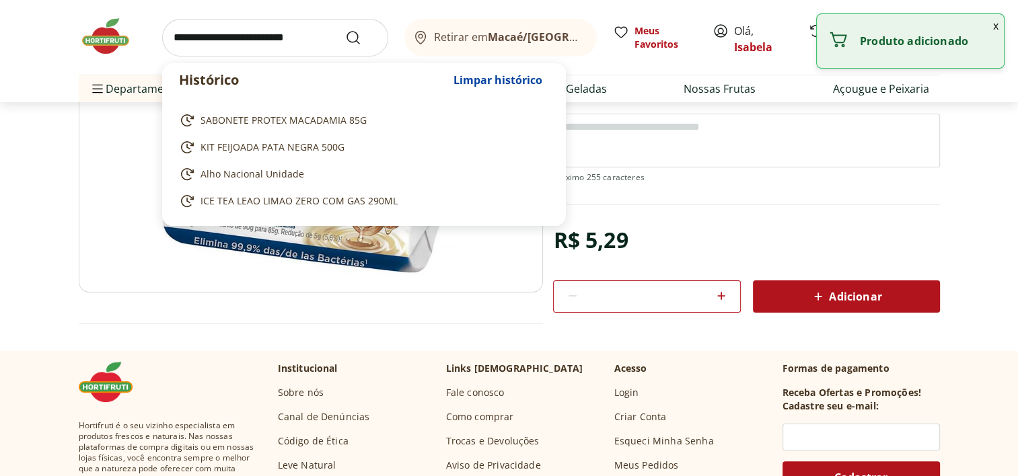
click at [299, 33] on input "search" at bounding box center [275, 38] width 226 height 38
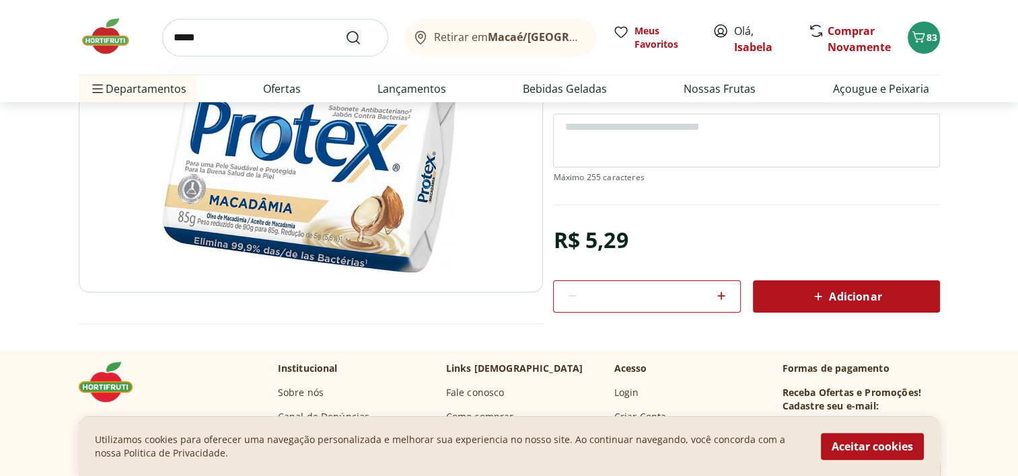
type input "*****"
click at [346, 38] on icon "Submit Search" at bounding box center [353, 38] width 16 height 16
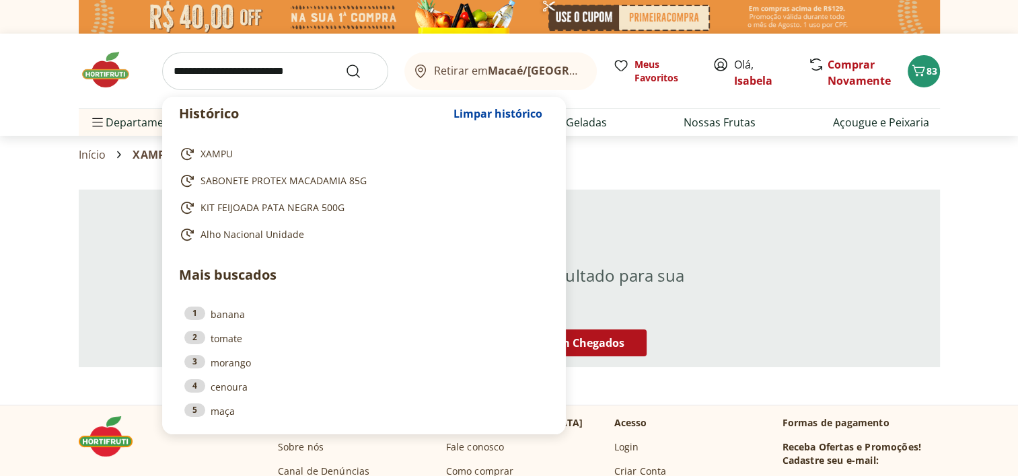
click at [258, 77] on input "search" at bounding box center [275, 71] width 226 height 38
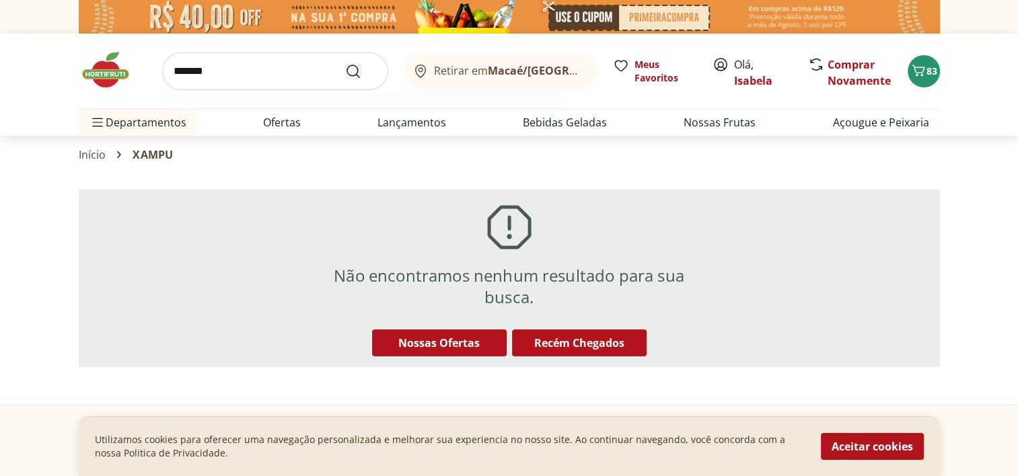
type input "*******"
click at [349, 71] on icon "Submit Search" at bounding box center [353, 71] width 16 height 16
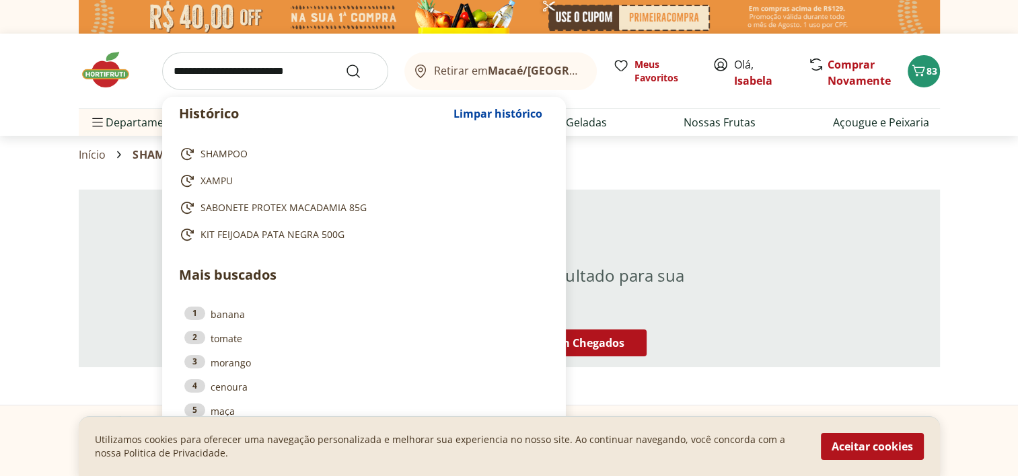
click at [264, 70] on input "search" at bounding box center [275, 71] width 226 height 38
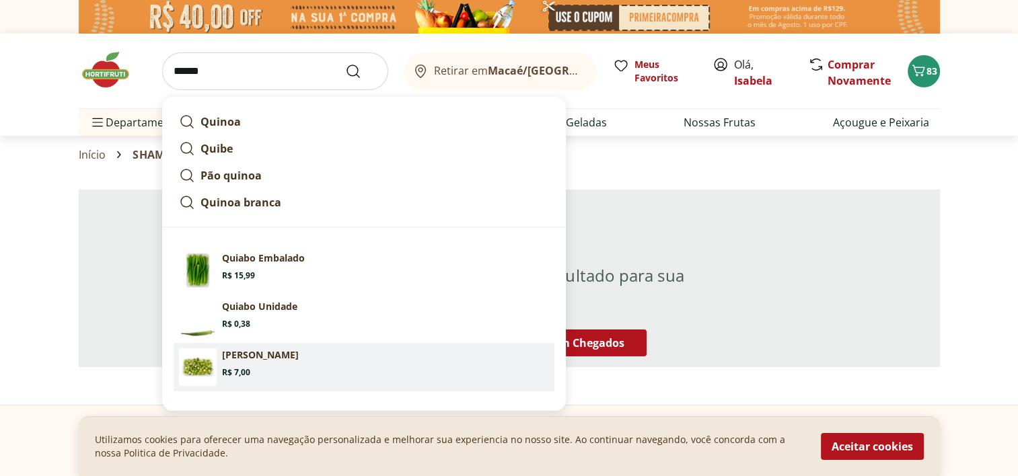
click at [253, 358] on p "[PERSON_NAME]" at bounding box center [260, 354] width 77 height 13
type input "**********"
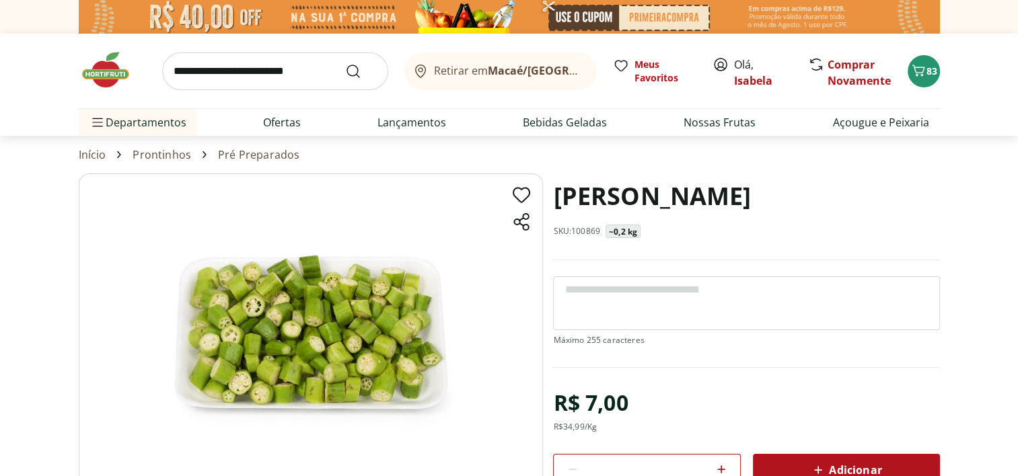
click at [831, 467] on span "Adicionar" at bounding box center [845, 470] width 71 height 16
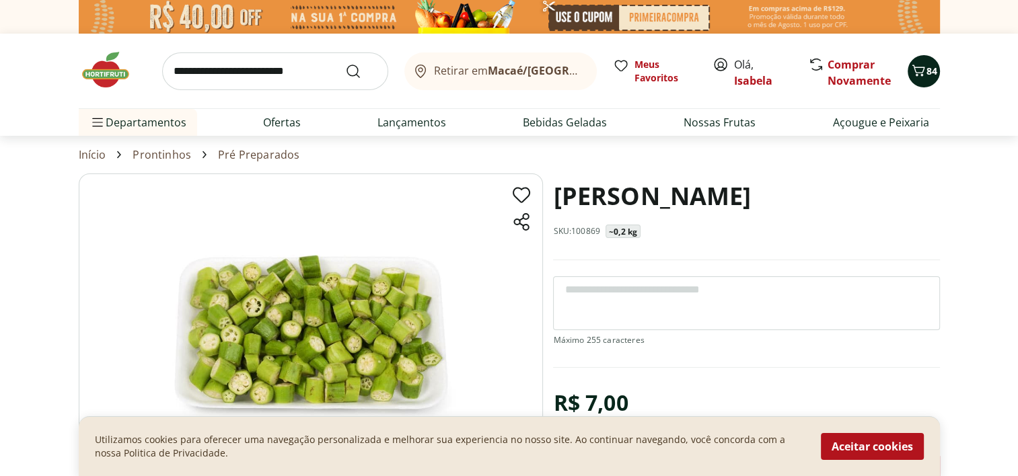
click at [922, 74] on icon "Carrinho" at bounding box center [917, 70] width 13 height 11
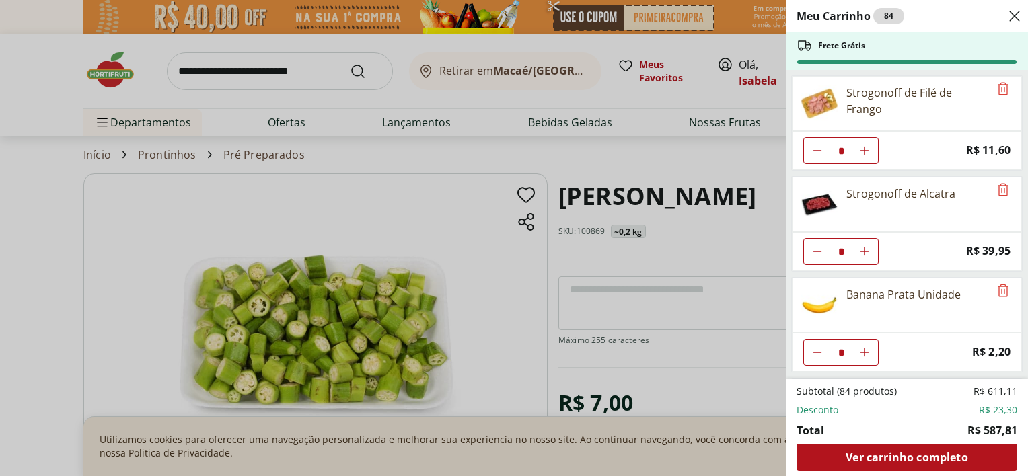
click at [319, 56] on div "Meu Carrinho 84 Frete Grátis Strogonoff de Filé de Frango * Price: R$ 11,60 Str…" at bounding box center [514, 238] width 1028 height 476
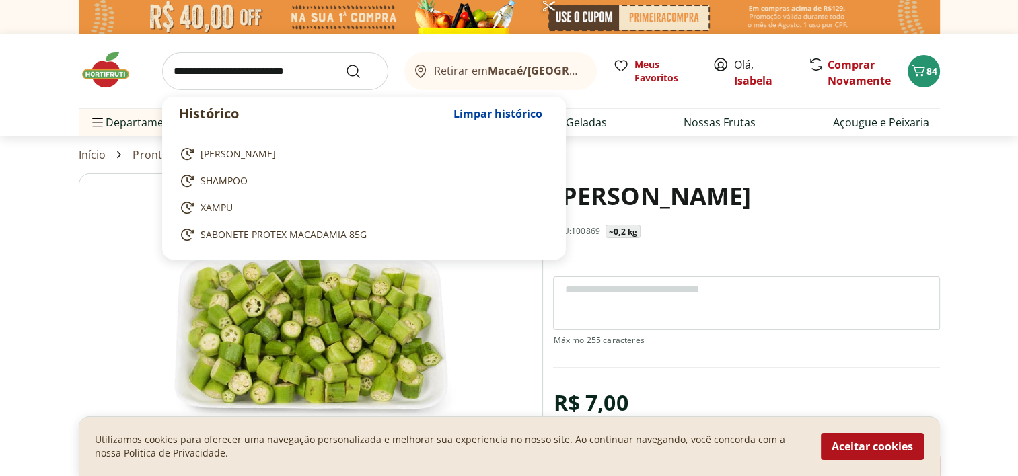
click at [316, 61] on input "search" at bounding box center [275, 71] width 226 height 38
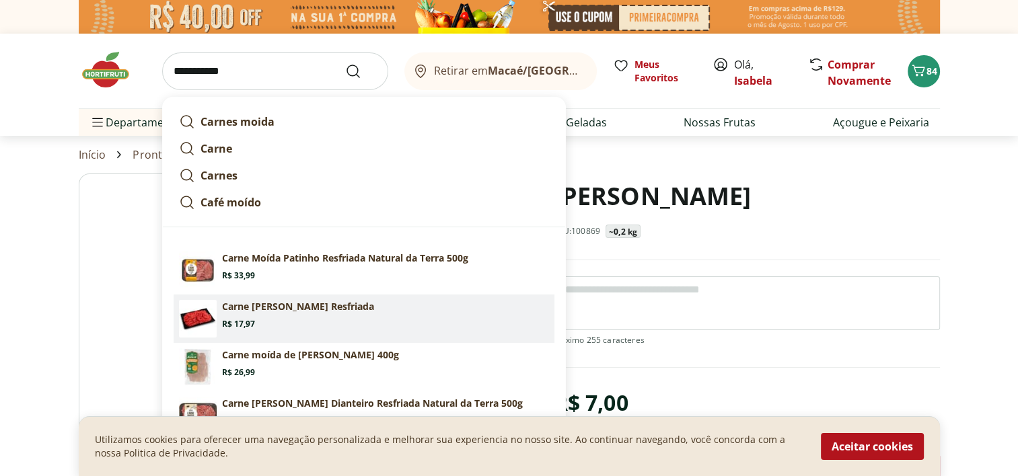
click at [307, 307] on p "Carne [PERSON_NAME] Resfriada" at bounding box center [298, 306] width 152 height 13
type input "**********"
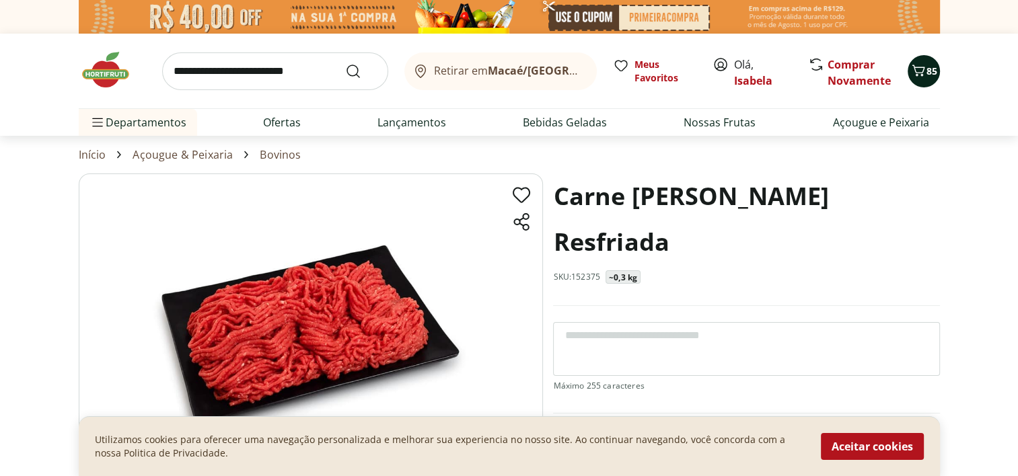
click at [933, 79] on button "85" at bounding box center [923, 71] width 32 height 32
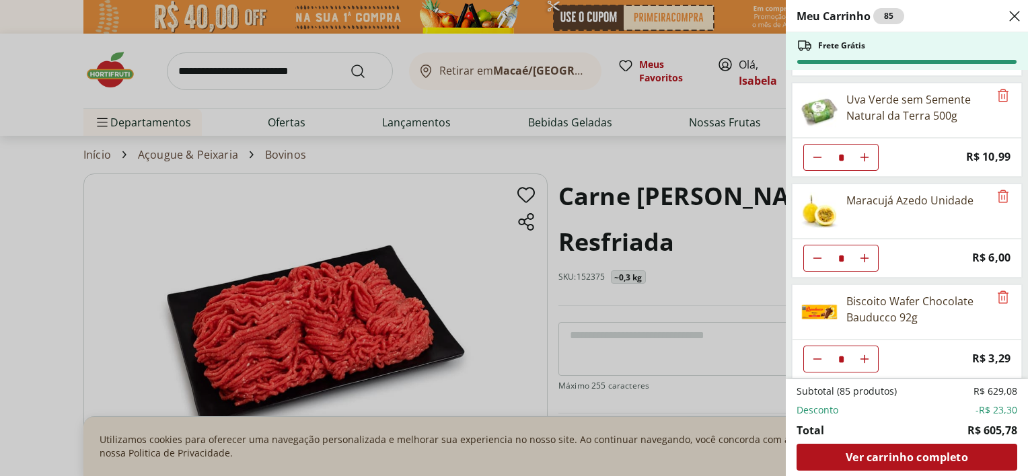
scroll to position [296, 0]
type input "*"
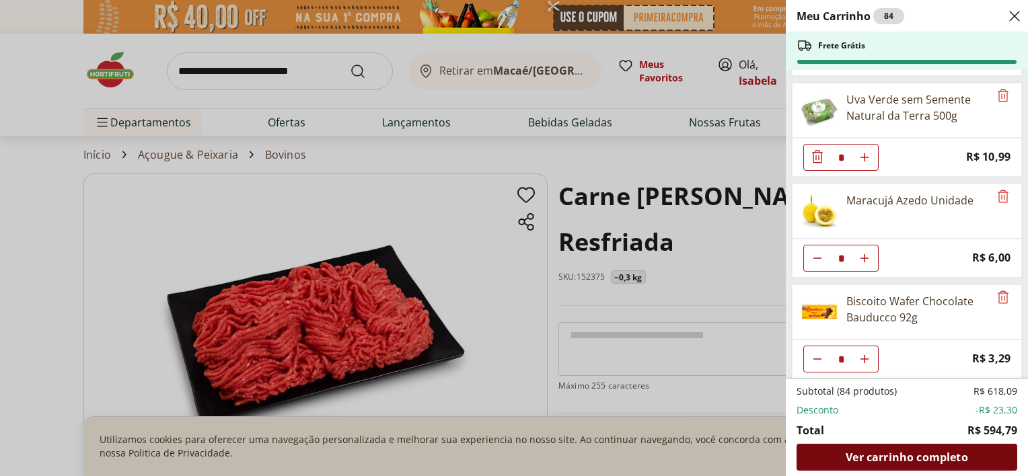
click at [920, 457] on span "Ver carrinho completo" at bounding box center [906, 457] width 122 height 11
